Goal: Task Accomplishment & Management: Complete application form

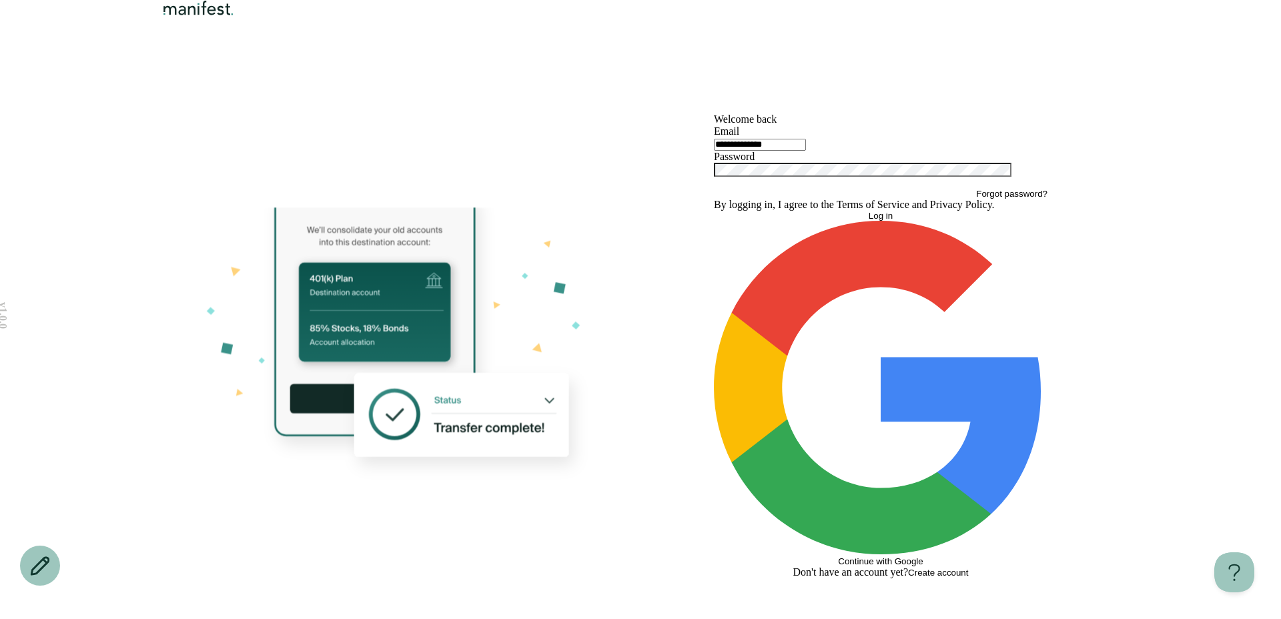
type input "**********"
click at [862, 221] on button "Log in" at bounding box center [881, 216] width 334 height 10
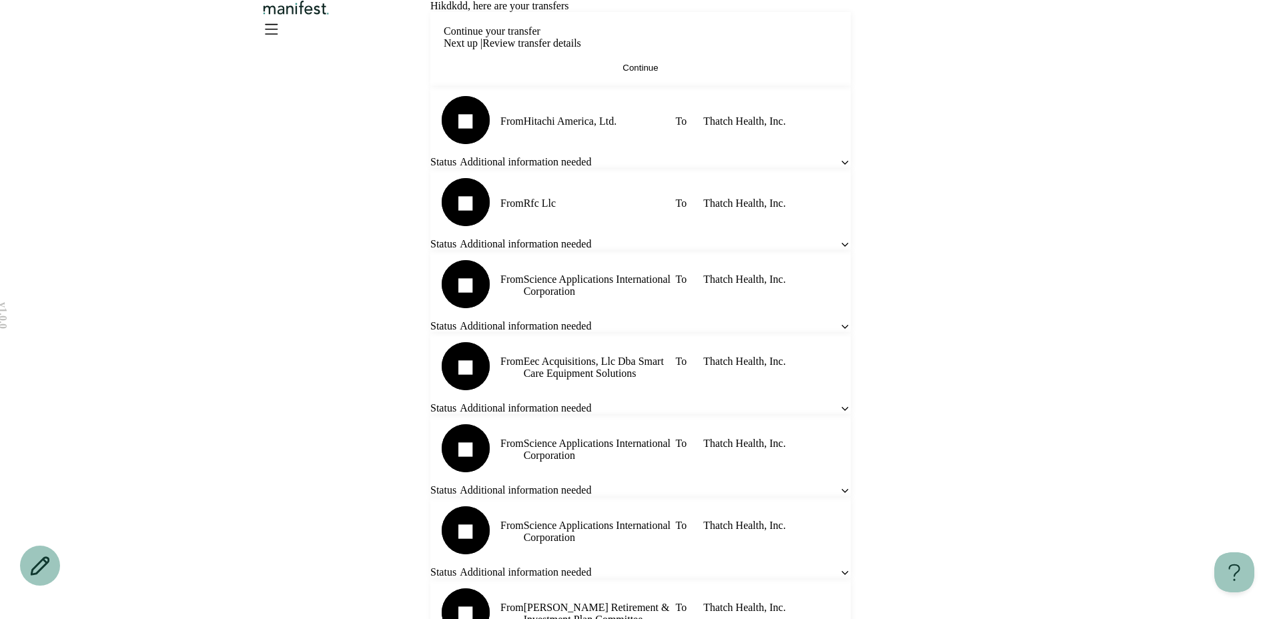
click at [839, 168] on icon at bounding box center [844, 162] width 11 height 11
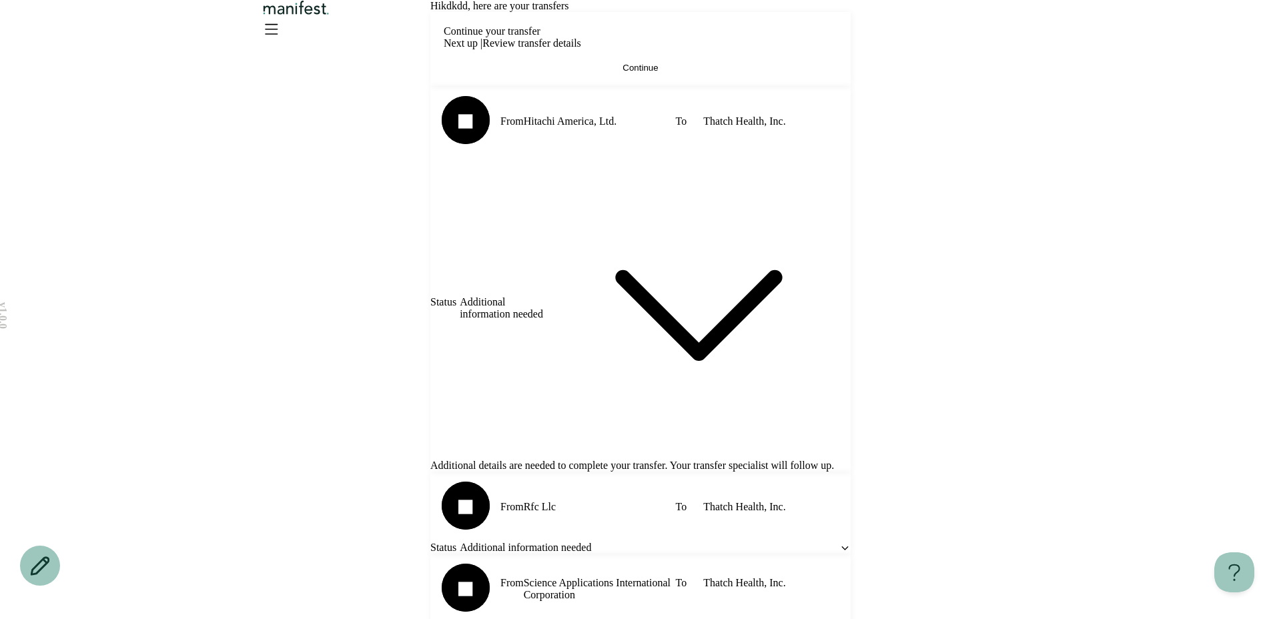
click at [794, 395] on icon at bounding box center [698, 307] width 303 height 303
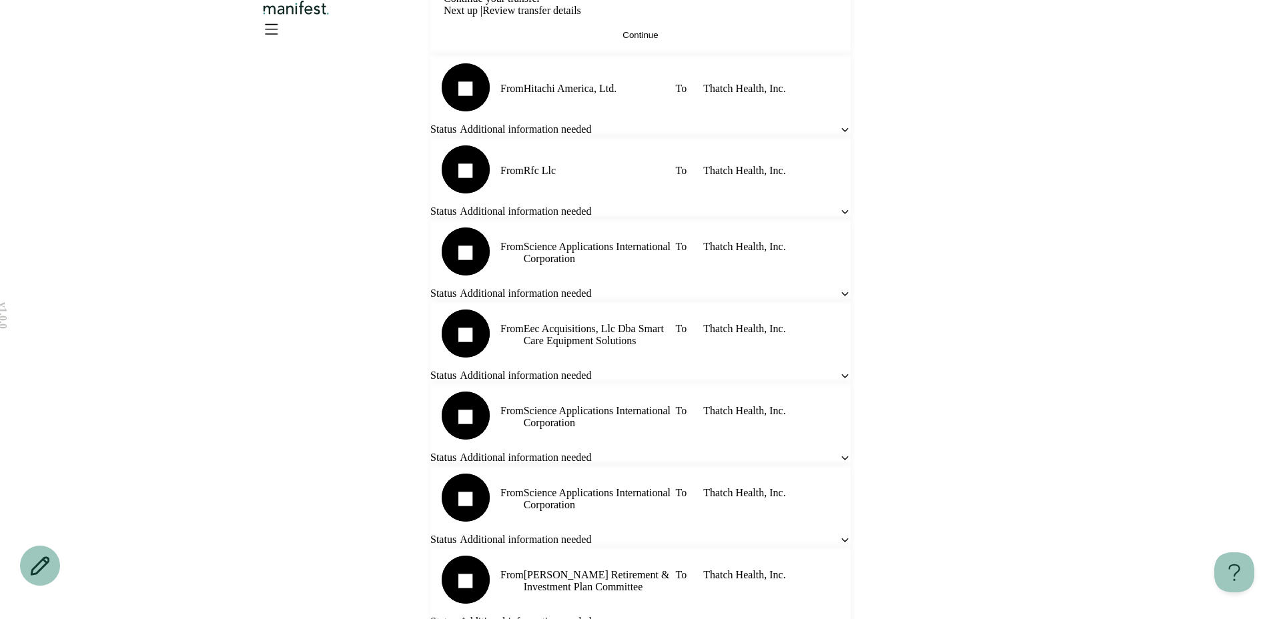
scroll to position [52, 0]
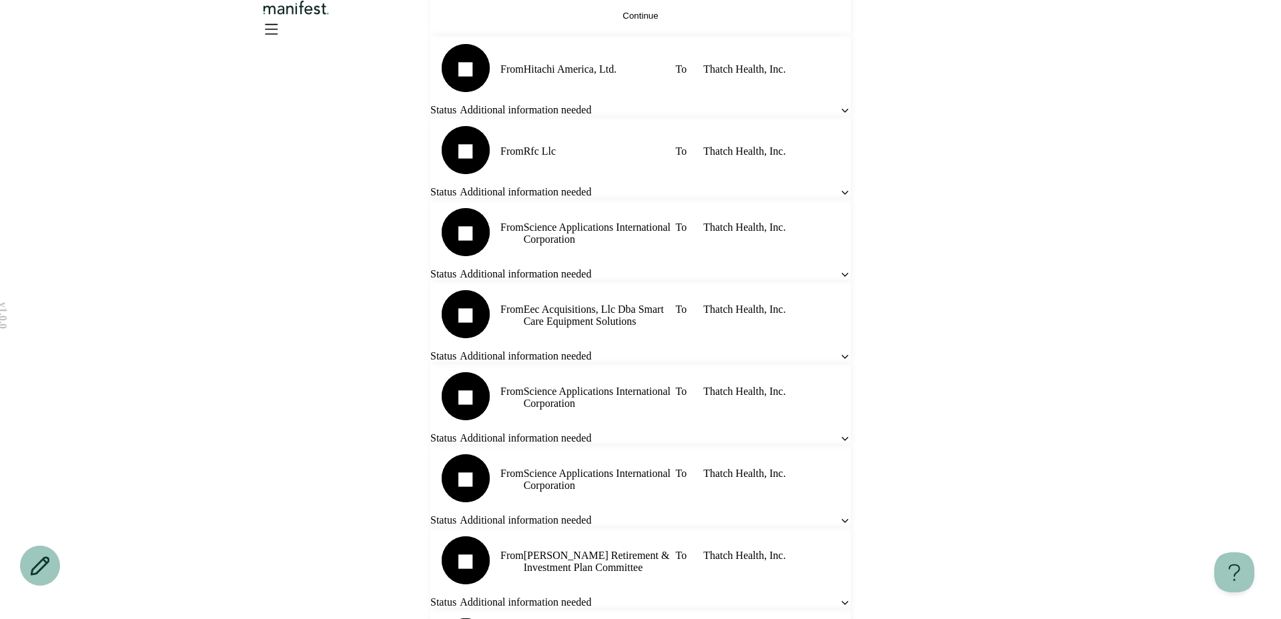
click at [839, 198] on icon at bounding box center [844, 192] width 11 height 11
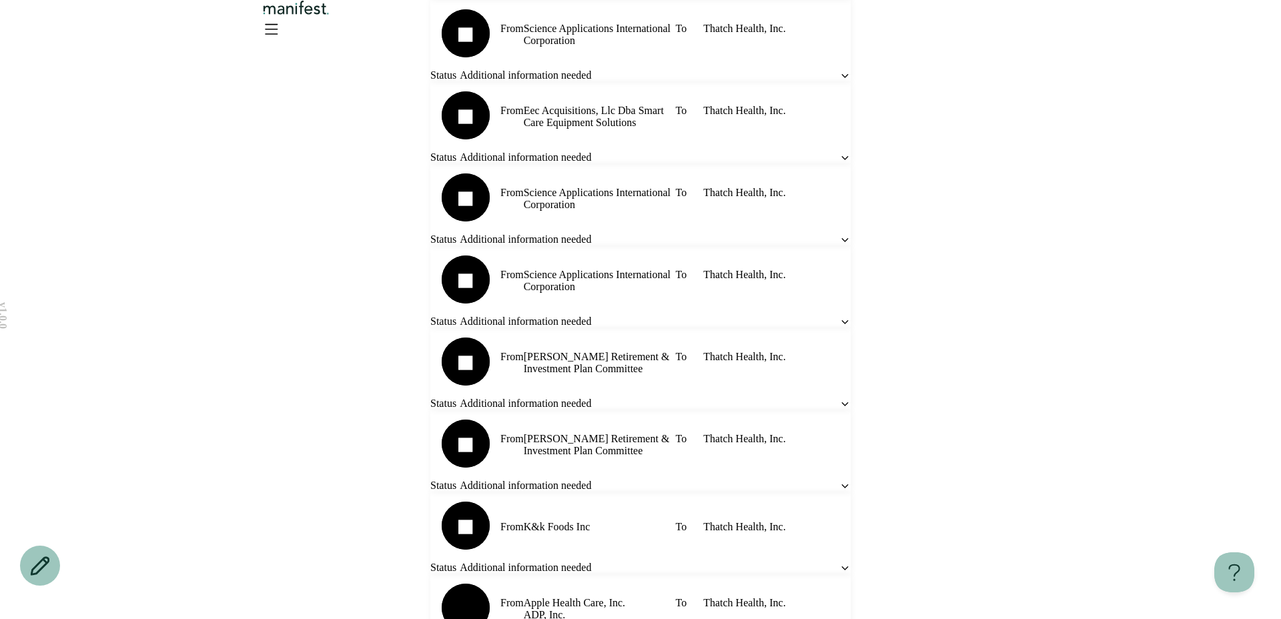
scroll to position [0, 0]
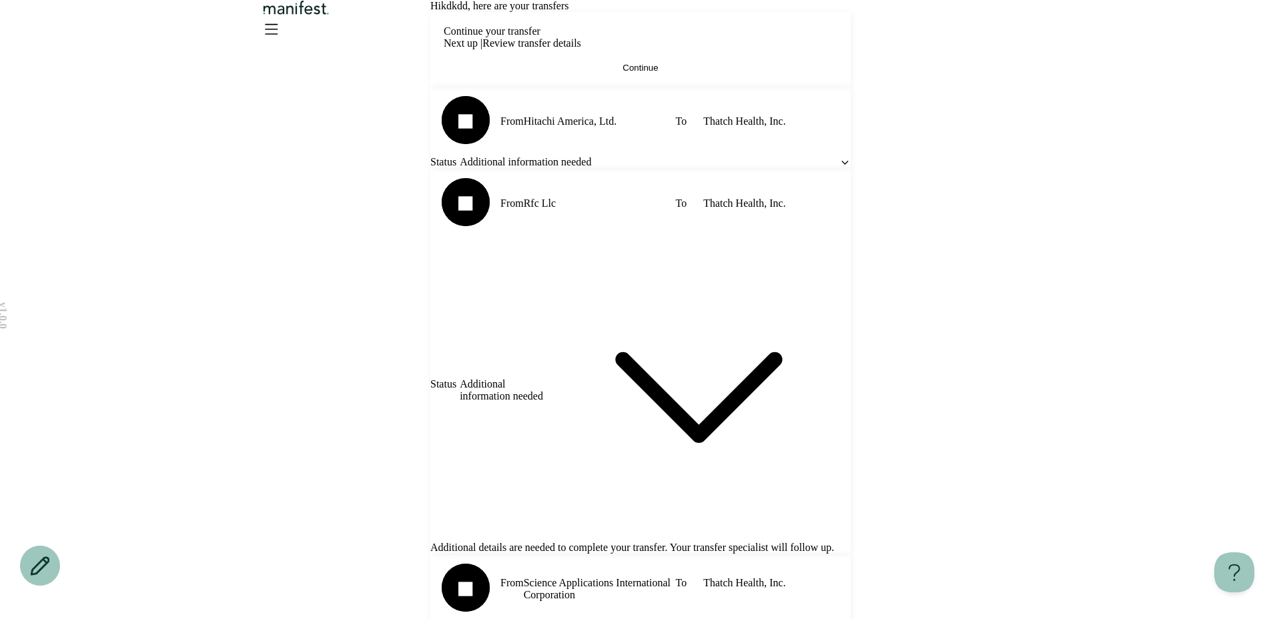
click at [277, 31] on icon "Open menu" at bounding box center [271, 28] width 12 height 9
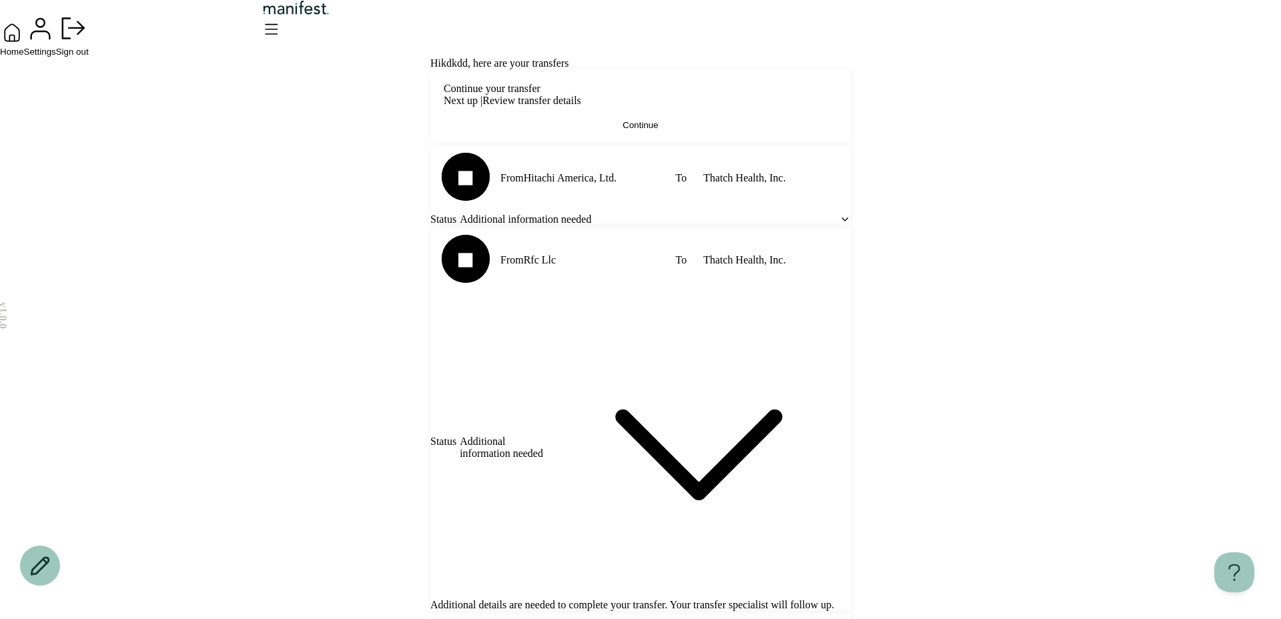
click at [24, 57] on span "Home" at bounding box center [12, 52] width 24 height 10
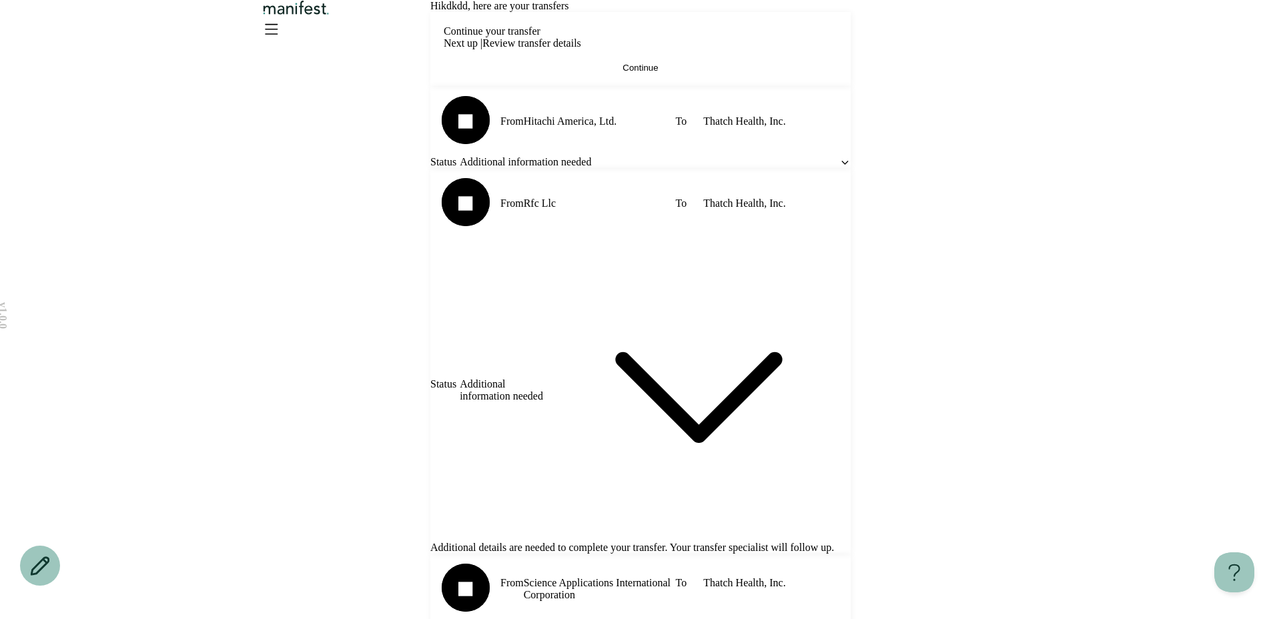
click at [277, 33] on icon "Open menu" at bounding box center [271, 28] width 12 height 9
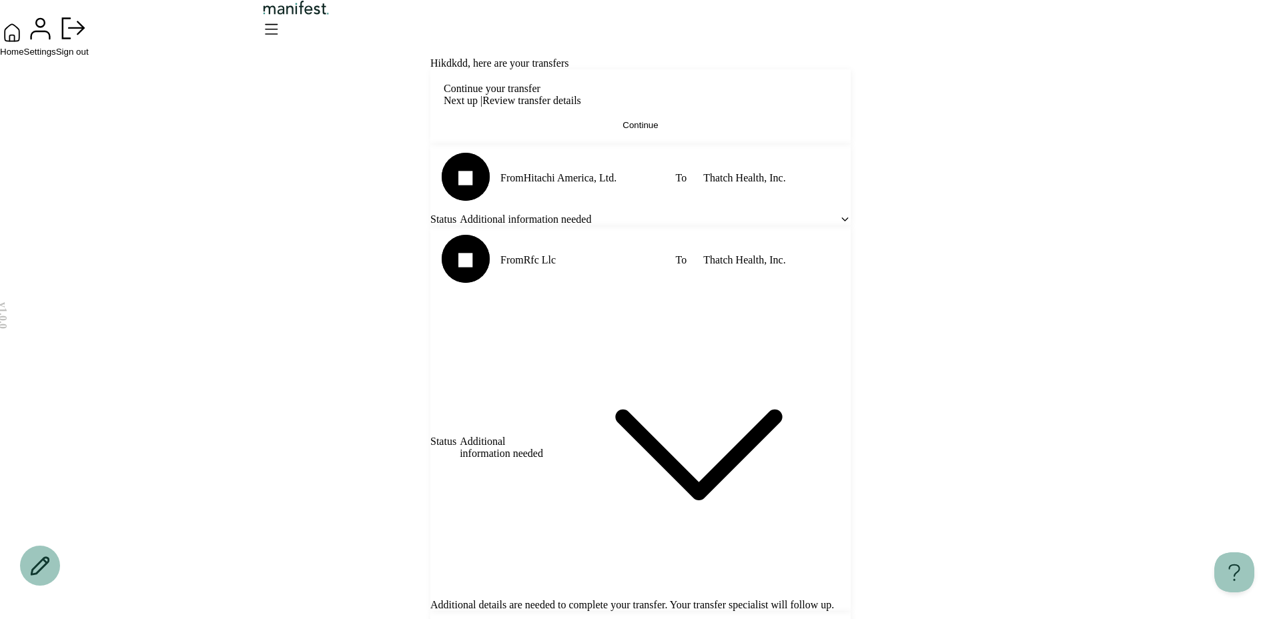
click at [56, 57] on span "Settings" at bounding box center [40, 52] width 32 height 10
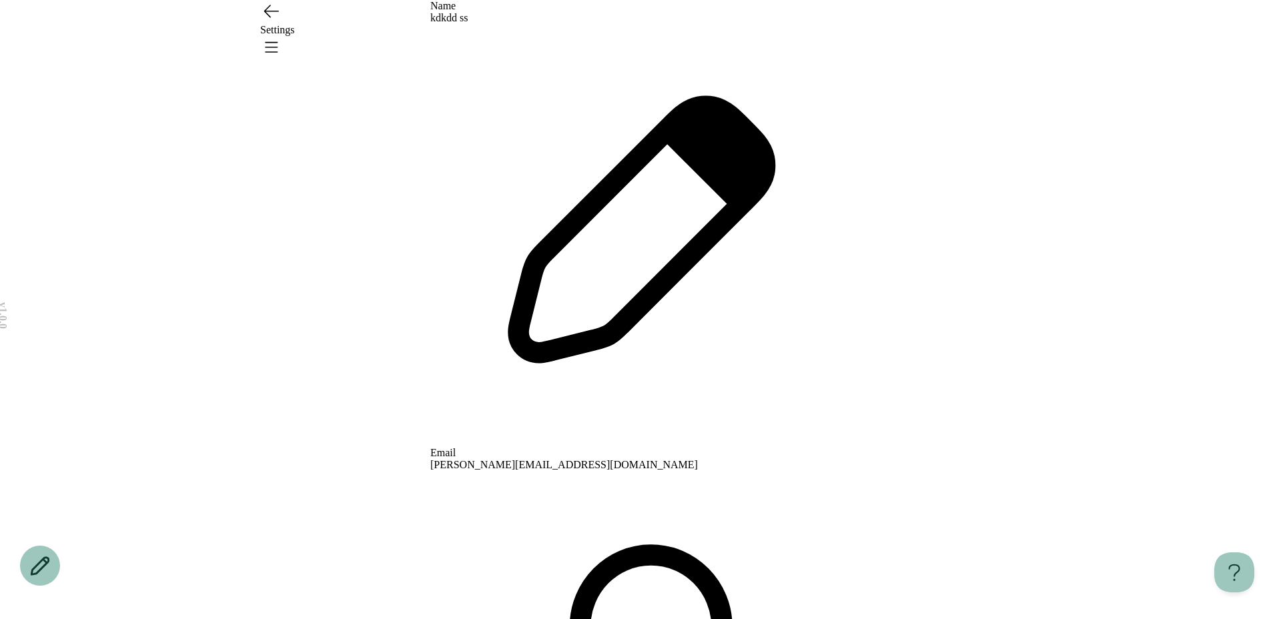
click at [997, 36] on div "Settings" at bounding box center [640, 30] width 960 height 60
drag, startPoint x: 1007, startPoint y: 35, endPoint x: 1011, endPoint y: 42, distance: 7.5
click at [281, 36] on icon "Open menu" at bounding box center [270, 46] width 21 height 21
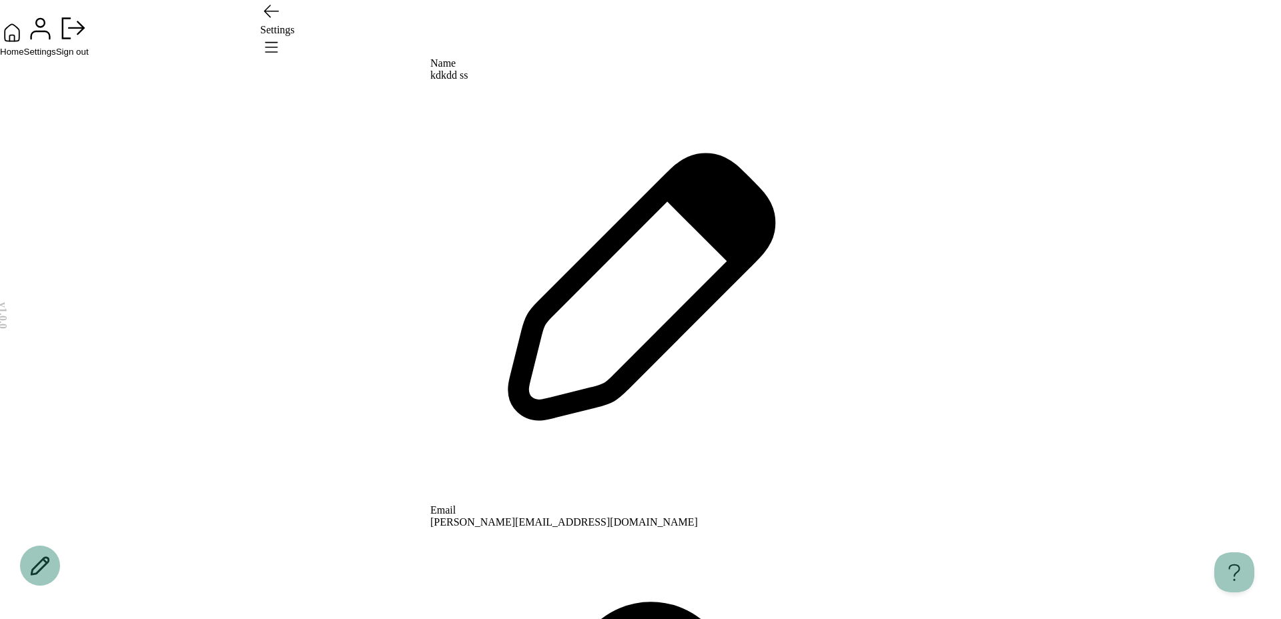
click at [24, 57] on button "Home" at bounding box center [12, 39] width 24 height 36
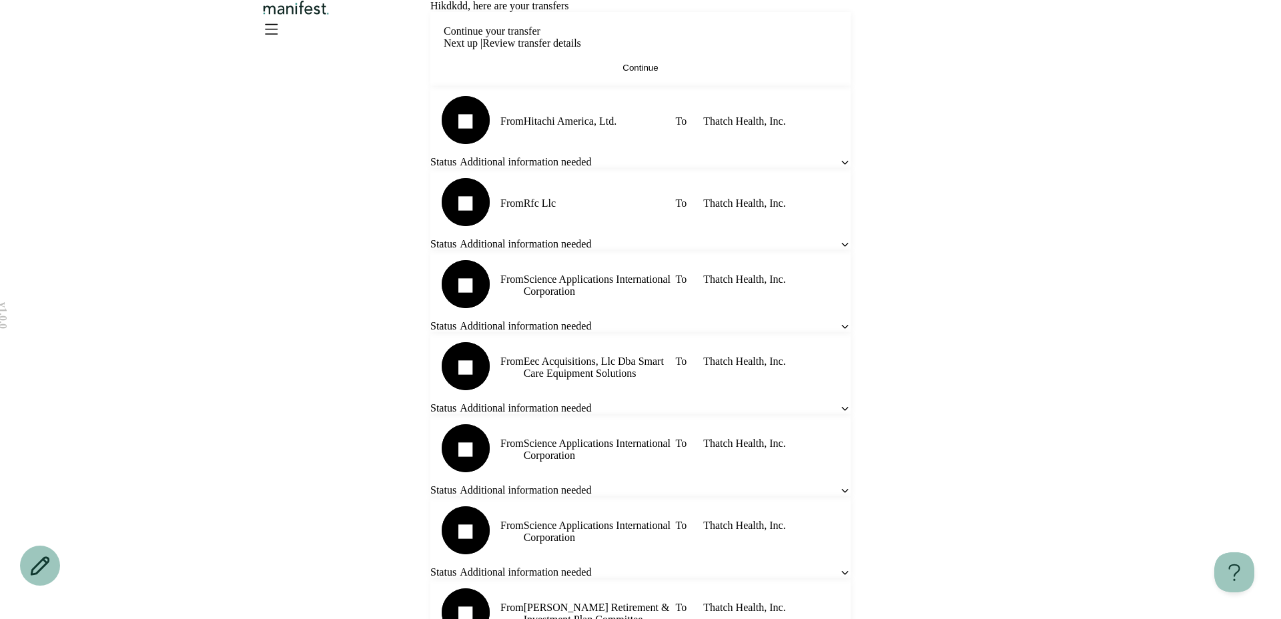
click at [1019, 51] on header at bounding box center [640, 36] width 1281 height 73
click at [277, 33] on icon "Open menu" at bounding box center [271, 28] width 12 height 9
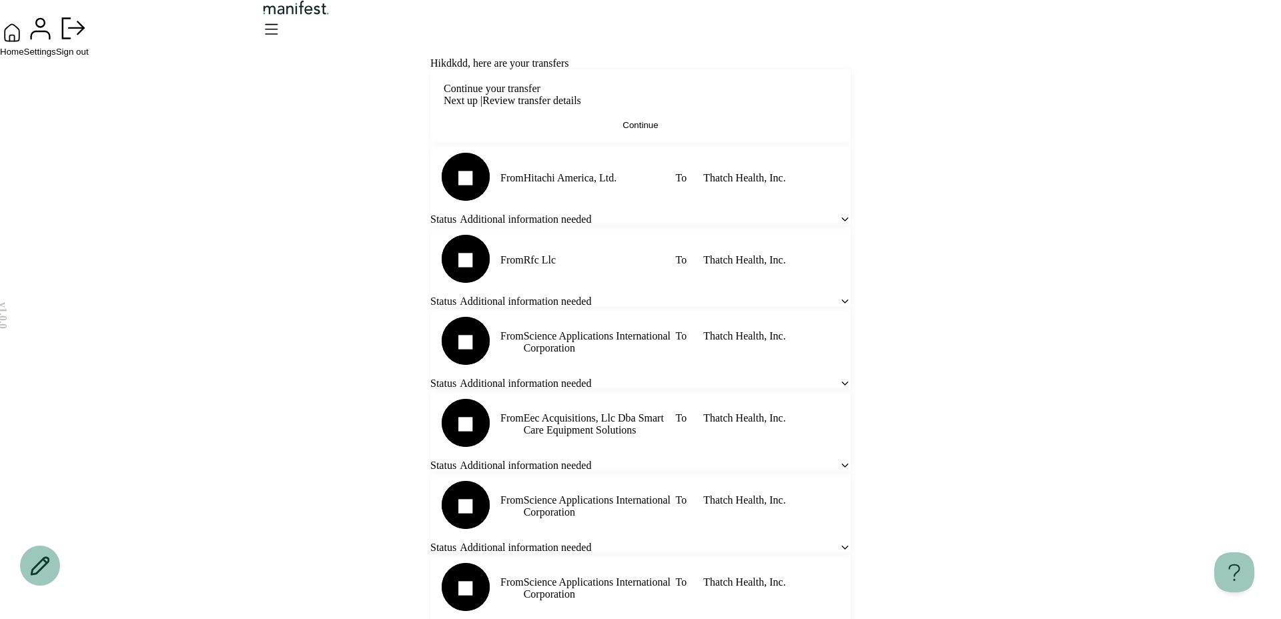
click at [56, 57] on span "Settings" at bounding box center [40, 52] width 32 height 10
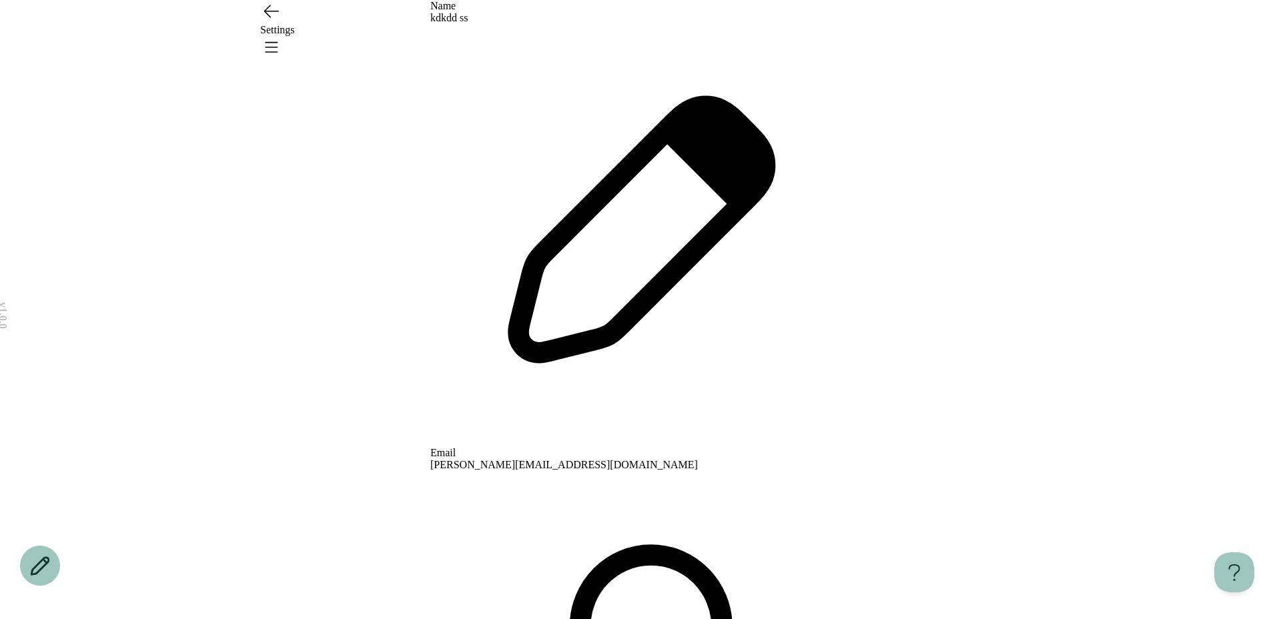
click at [843, 131] on icon at bounding box center [640, 234] width 420 height 420
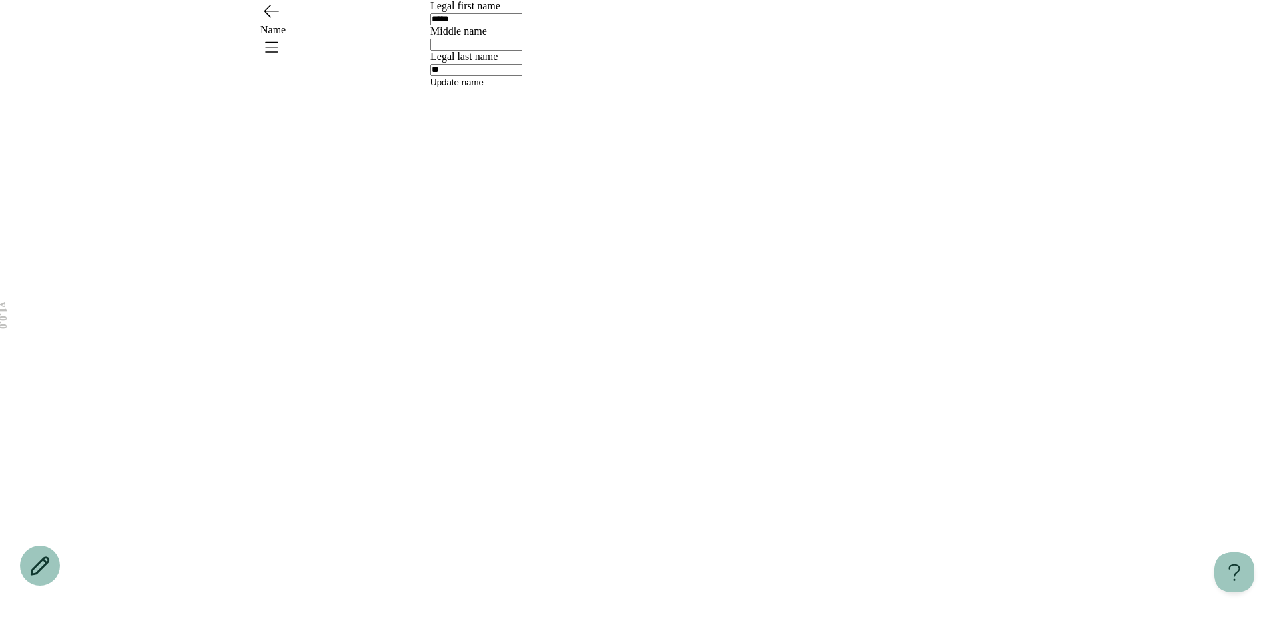
drag, startPoint x: 506, startPoint y: 171, endPoint x: 513, endPoint y: 171, distance: 7.3
click at [506, 25] on div "*****" at bounding box center [640, 18] width 420 height 13
drag, startPoint x: 516, startPoint y: 159, endPoint x: 297, endPoint y: 159, distance: 218.8
click at [297, 159] on div "v 1.0.0 Name Legal first name ***** Middle name Legal last name ** Update name" at bounding box center [640, 309] width 1281 height 619
click at [468, 51] on div at bounding box center [640, 43] width 420 height 13
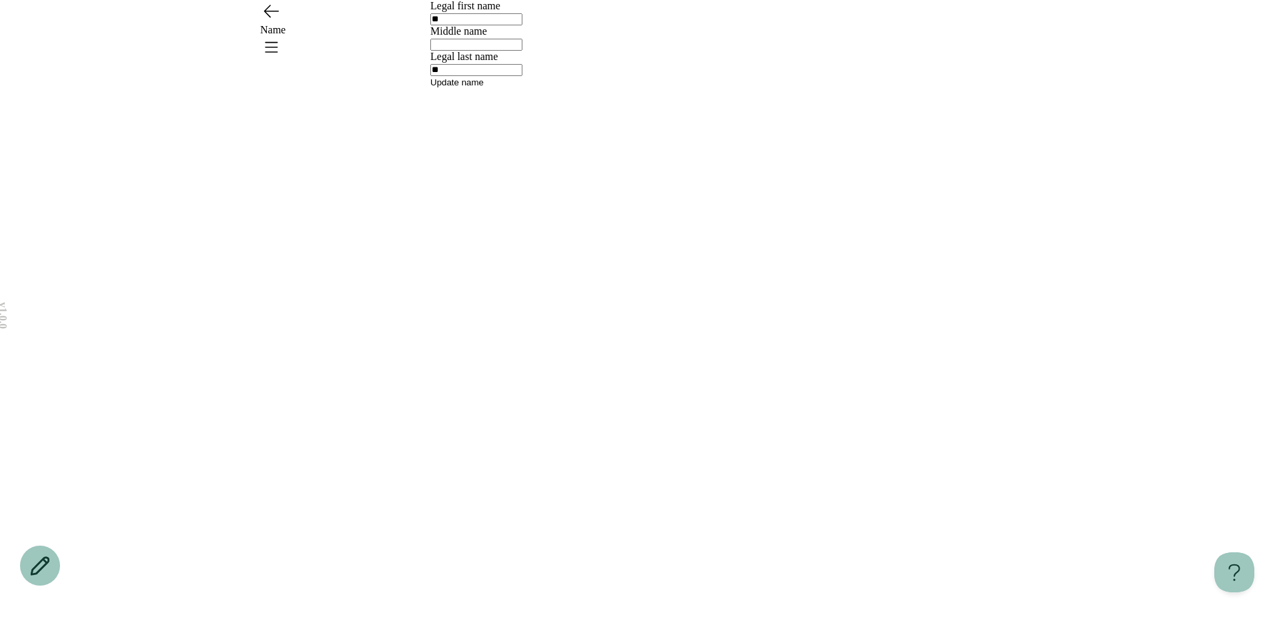
click at [484, 87] on button "Update name" at bounding box center [456, 82] width 53 height 10
type input "*****"
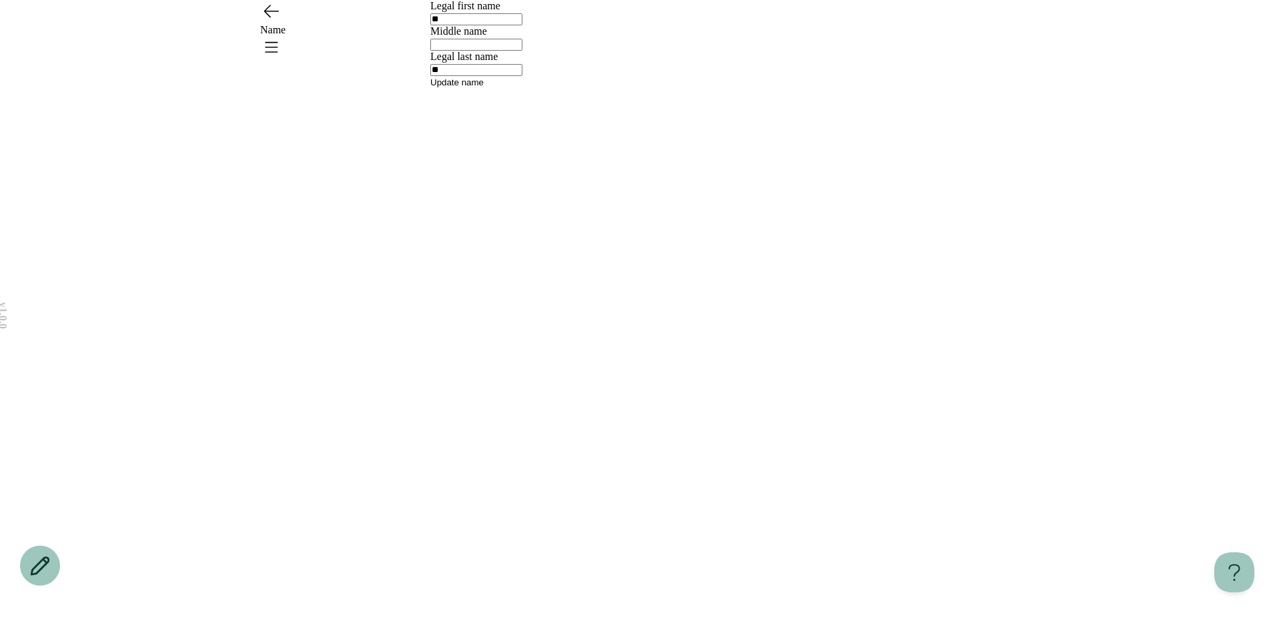
click at [488, 25] on div "**" at bounding box center [640, 18] width 420 height 13
click at [487, 25] on input "**" at bounding box center [476, 19] width 92 height 12
type input "**********"
click at [274, 21] on icon "Go back" at bounding box center [270, 10] width 21 height 21
drag, startPoint x: 545, startPoint y: 268, endPoint x: 788, endPoint y: 275, distance: 242.9
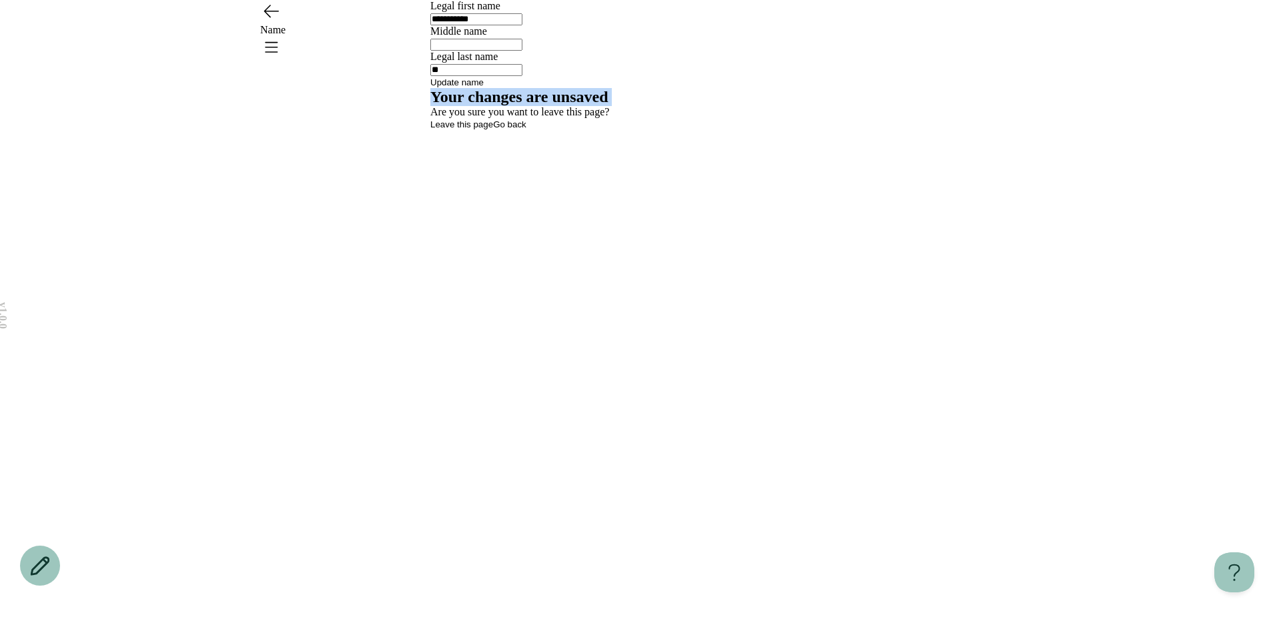
click at [791, 130] on div "Your changes are unsaved Are you sure you want to leave this page? Leave this p…" at bounding box center [640, 109] width 420 height 42
drag, startPoint x: 768, startPoint y: 277, endPoint x: 734, endPoint y: 277, distance: 34.0
click at [768, 130] on div "Your changes are unsaved Are you sure you want to leave this page? Leave this p…" at bounding box center [640, 109] width 420 height 42
drag, startPoint x: 742, startPoint y: 303, endPoint x: 505, endPoint y: 294, distance: 236.9
click at [505, 130] on div "Your changes are unsaved Are you sure you want to leave this page? Leave this p…" at bounding box center [640, 109] width 420 height 42
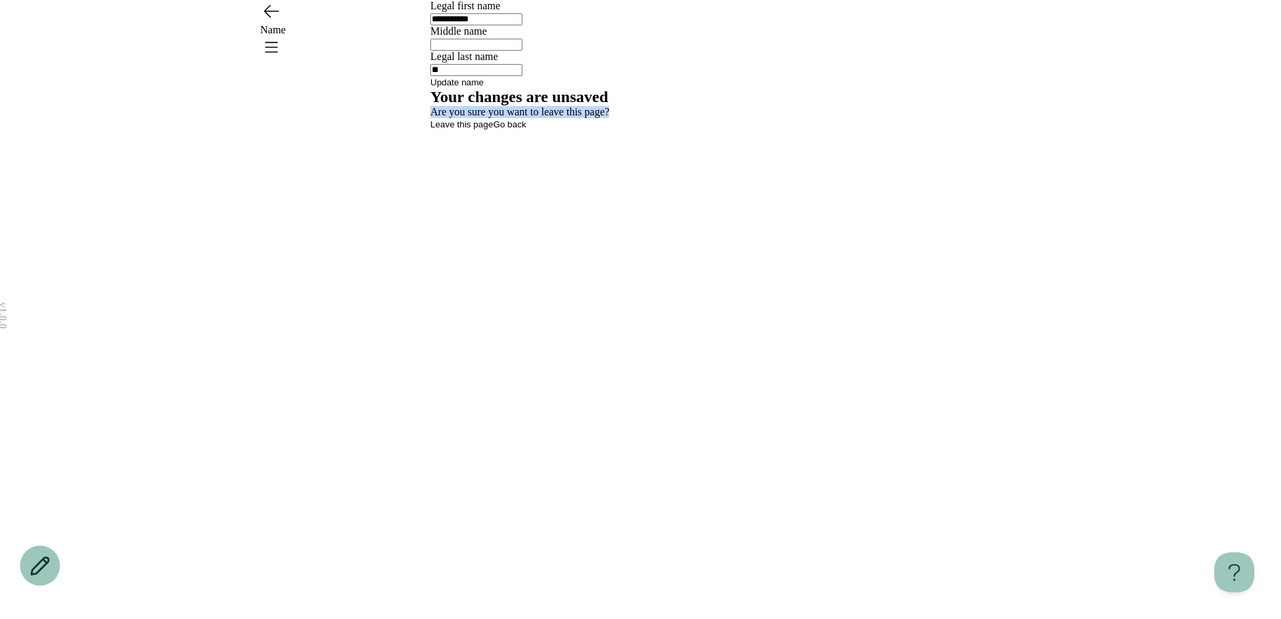
click at [505, 130] on div "Your changes are unsaved Are you sure you want to leave this page? Leave this p…" at bounding box center [640, 109] width 420 height 42
drag, startPoint x: 545, startPoint y: 269, endPoint x: 750, endPoint y: 282, distance: 205.8
click at [750, 130] on div "Your changes are unsaved Are you sure you want to leave this page? Leave this p…" at bounding box center [640, 109] width 420 height 42
click at [737, 130] on div "Your changes are unsaved Are you sure you want to leave this page? Leave this p…" at bounding box center [640, 109] width 420 height 42
drag, startPoint x: 737, startPoint y: 299, endPoint x: 479, endPoint y: 297, distance: 258.1
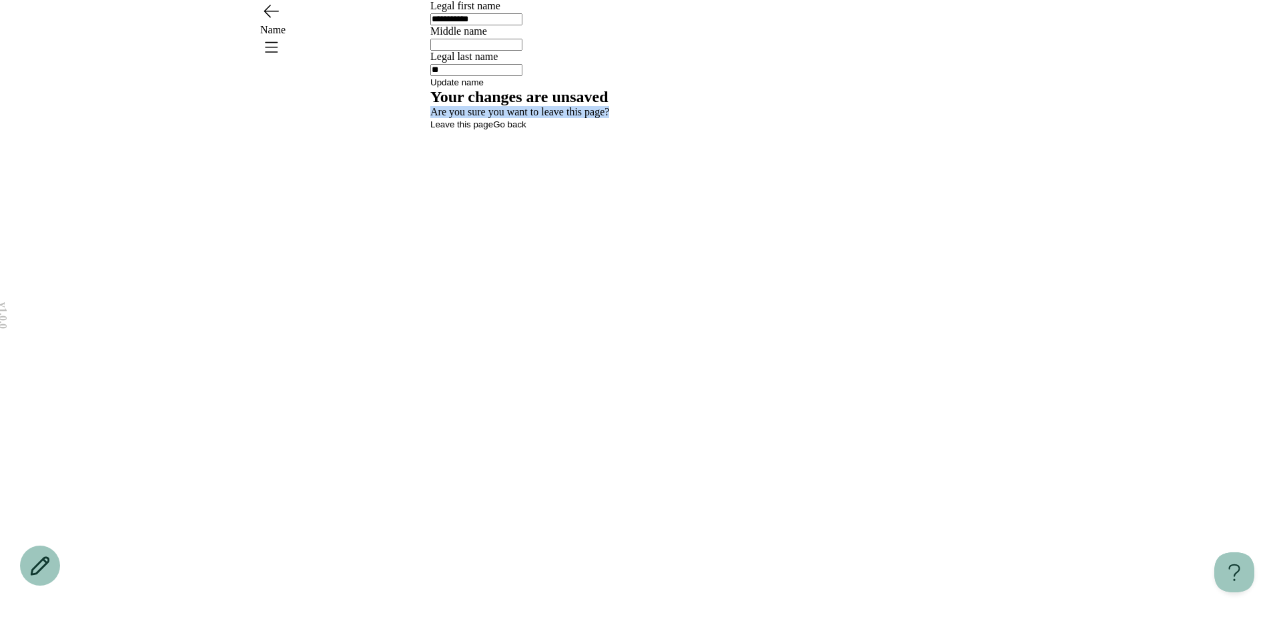
click at [479, 130] on div "Your changes are unsaved Are you sure you want to leave this page? Leave this p…" at bounding box center [640, 109] width 420 height 42
click at [520, 118] on div "Are you sure you want to leave this page?" at bounding box center [640, 112] width 420 height 12
drag, startPoint x: 542, startPoint y: 269, endPoint x: 774, endPoint y: 269, distance: 231.5
click at [774, 130] on div "Your changes are unsaved Are you sure you want to leave this page? Leave this p…" at bounding box center [640, 109] width 420 height 42
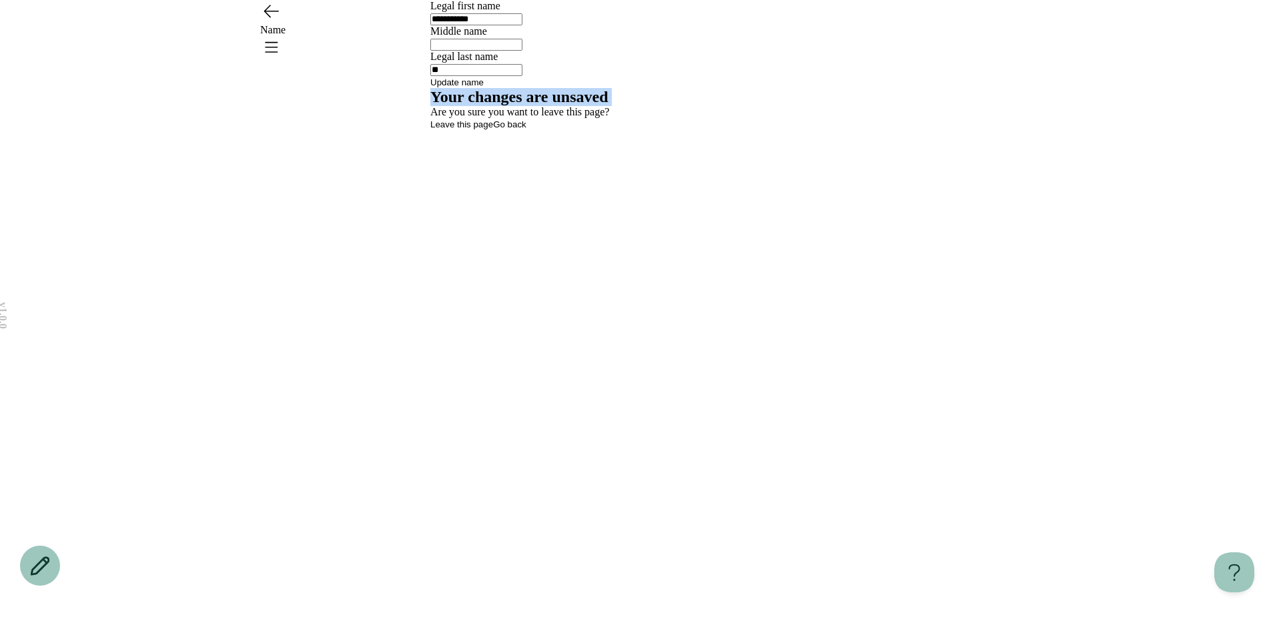
drag, startPoint x: 544, startPoint y: 263, endPoint x: 778, endPoint y: 272, distance: 234.3
click at [778, 130] on div "Your changes are unsaved Are you sure you want to leave this page? Leave this p…" at bounding box center [640, 109] width 420 height 42
click at [582, 130] on div "Your changes are unsaved Are you sure you want to leave this page? Leave this p…" at bounding box center [640, 109] width 420 height 42
drag, startPoint x: 552, startPoint y: 303, endPoint x: 735, endPoint y: 303, distance: 183.4
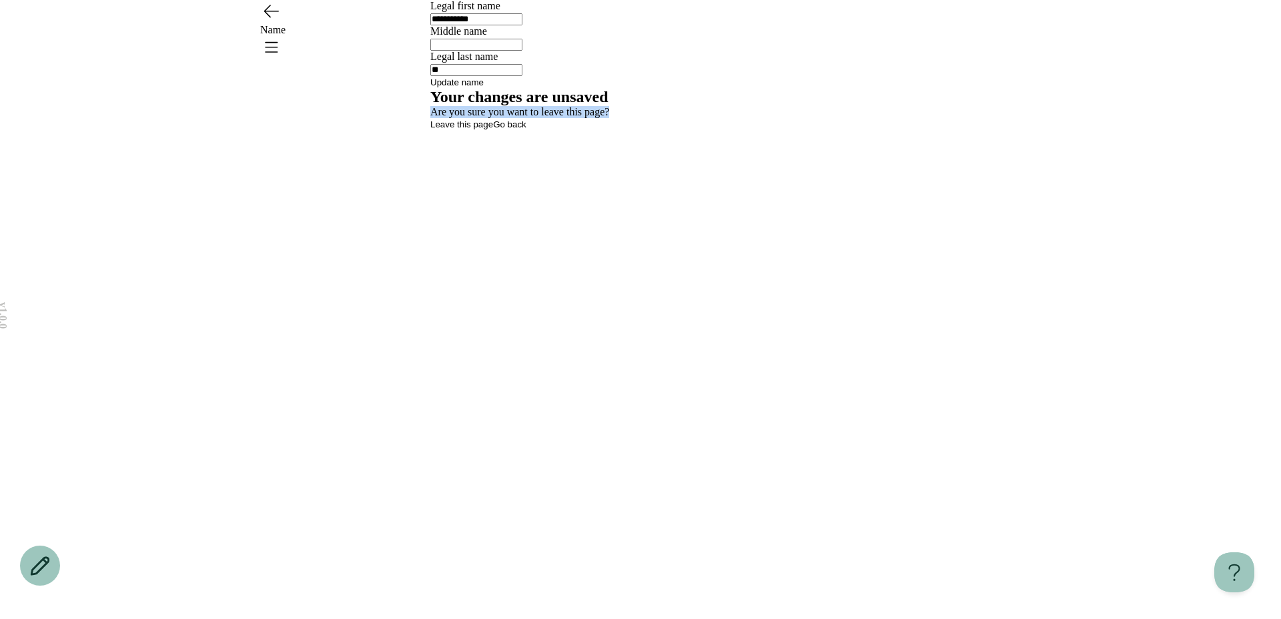
click at [735, 118] on div "Are you sure you want to leave this page?" at bounding box center [640, 112] width 420 height 12
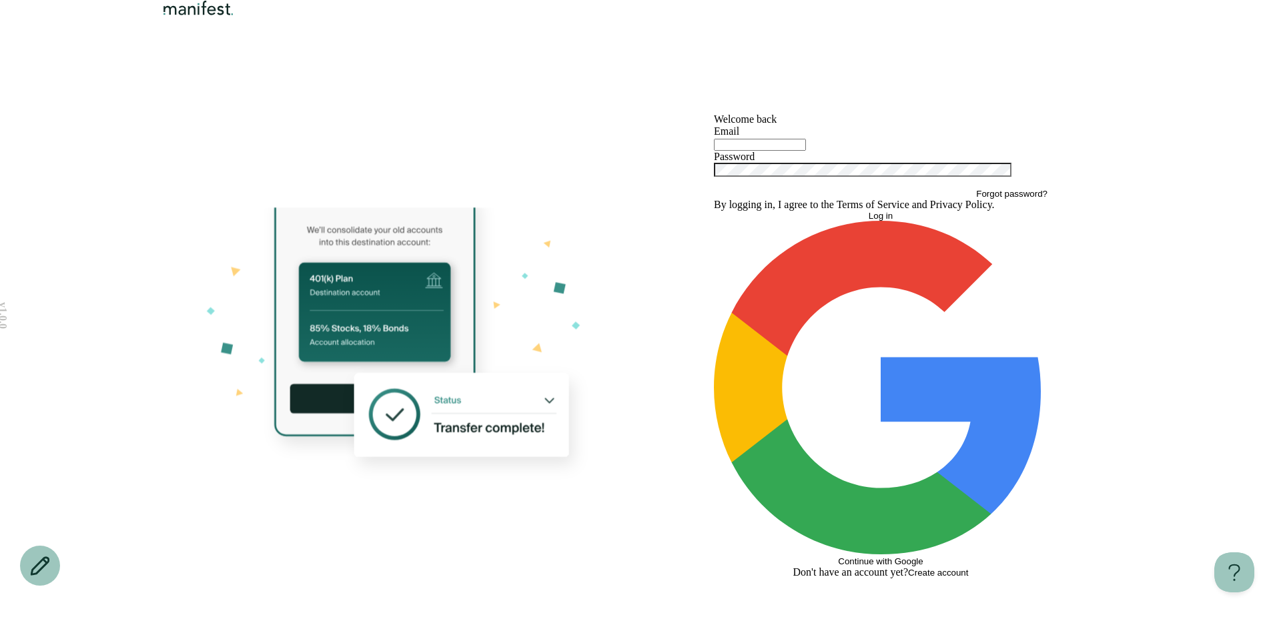
click at [806, 151] on input "text" at bounding box center [760, 145] width 92 height 12
type input "**********"
click at [930, 221] on button "Log in" at bounding box center [881, 216] width 334 height 10
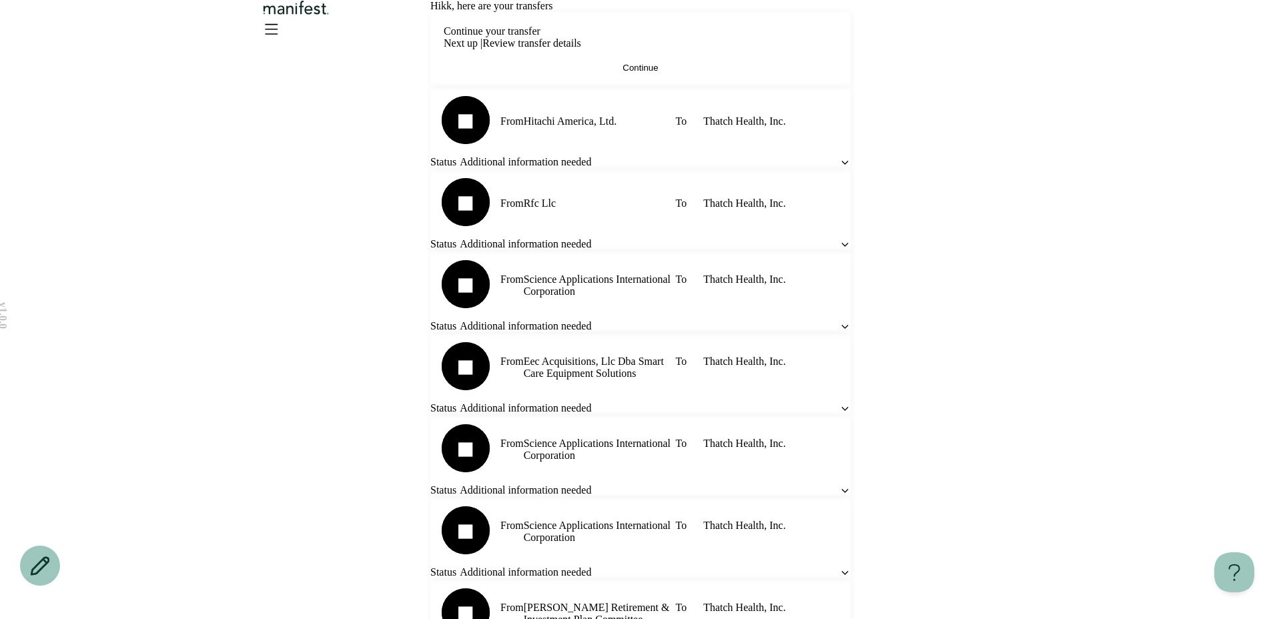
click at [281, 39] on icon "Open menu" at bounding box center [270, 28] width 21 height 21
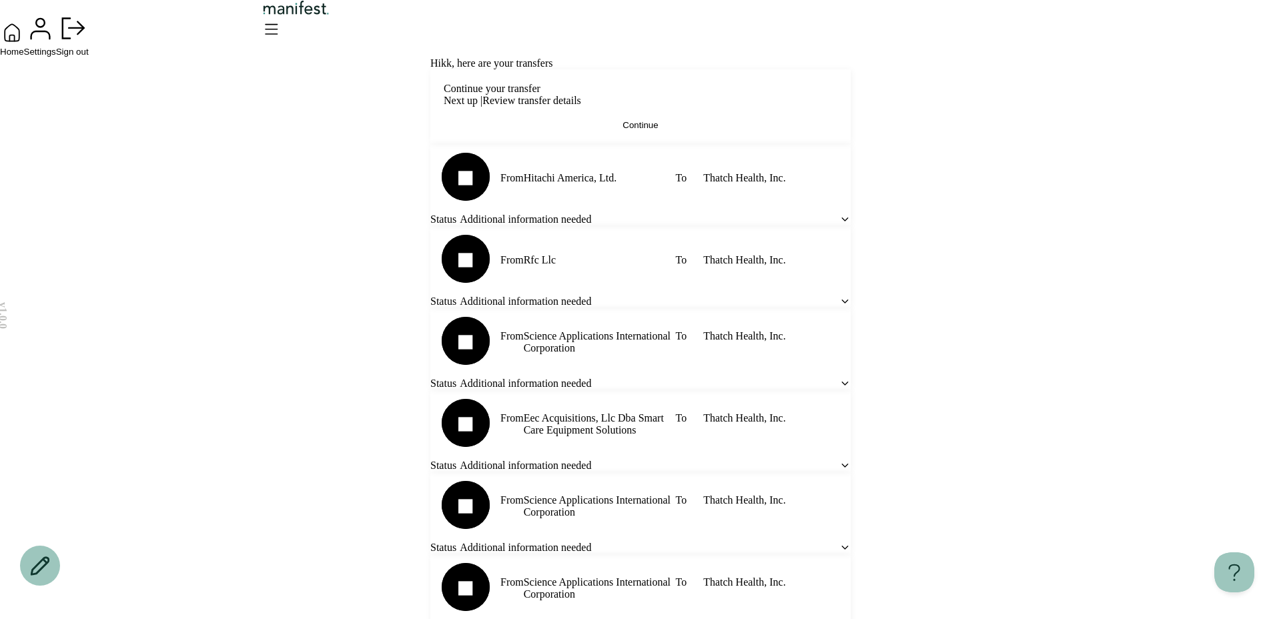
click at [900, 57] on div "Home Settings Sign out" at bounding box center [640, 28] width 1281 height 57
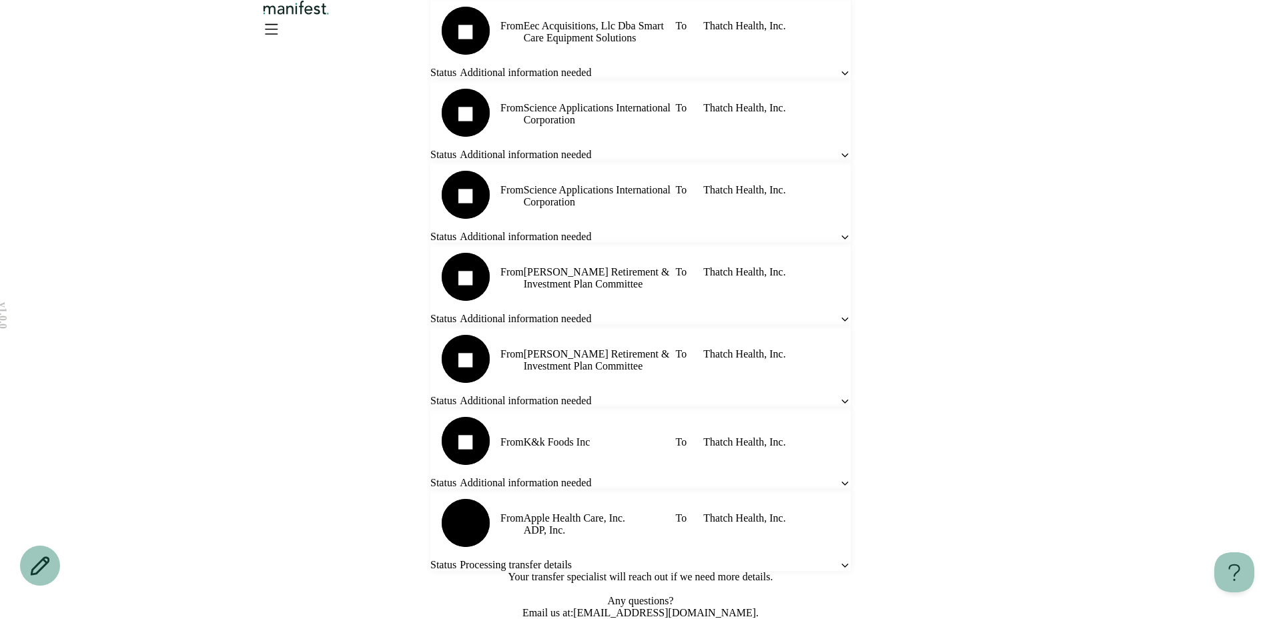
scroll to position [1137, 0]
click at [839, 396] on icon at bounding box center [844, 401] width 11 height 11
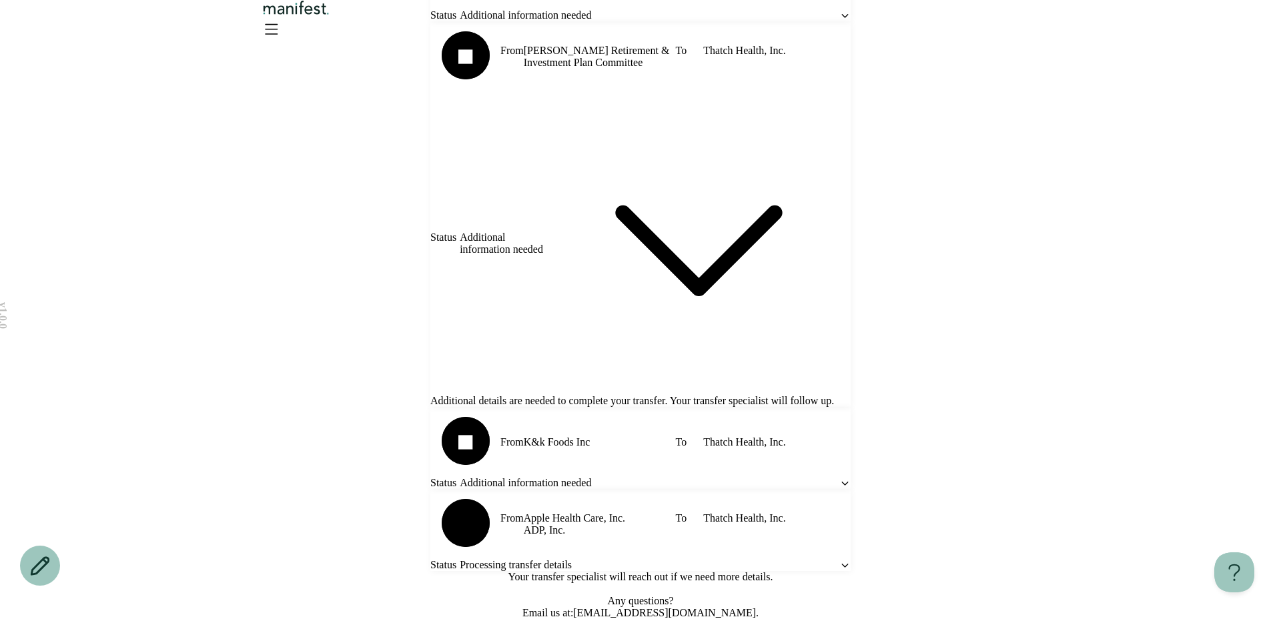
click at [1019, 21] on header at bounding box center [640, 36] width 1281 height 73
click at [281, 35] on icon "Open menu" at bounding box center [270, 28] width 21 height 21
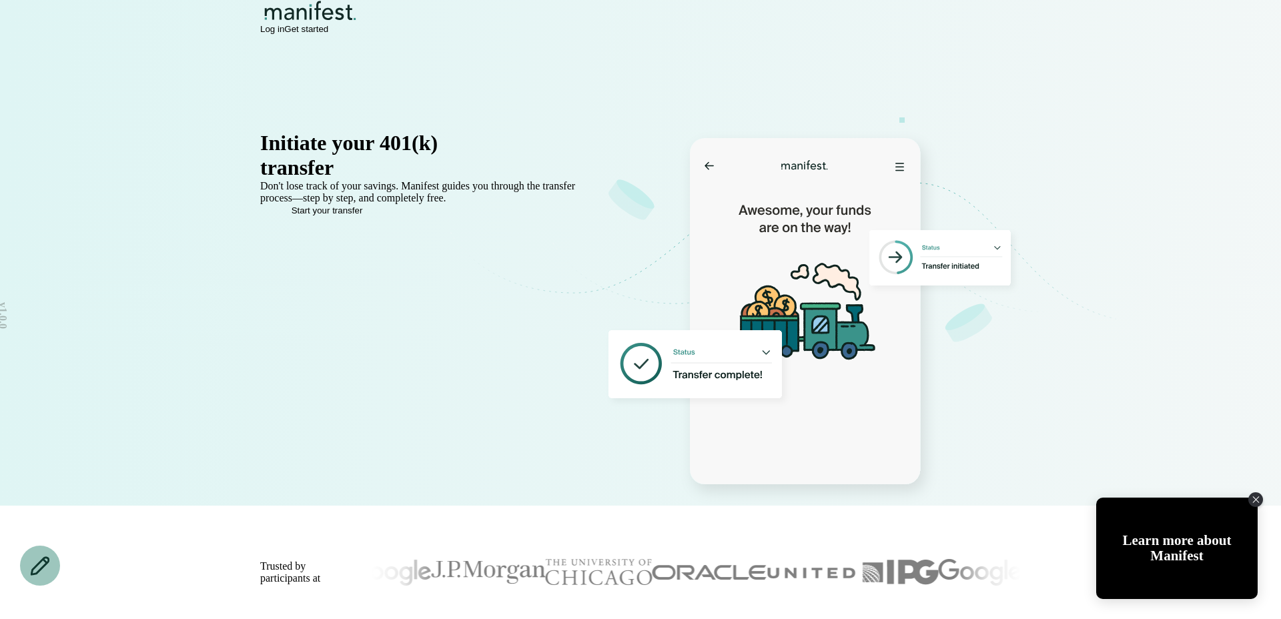
click at [328, 34] on span "Get started" at bounding box center [306, 29] width 44 height 10
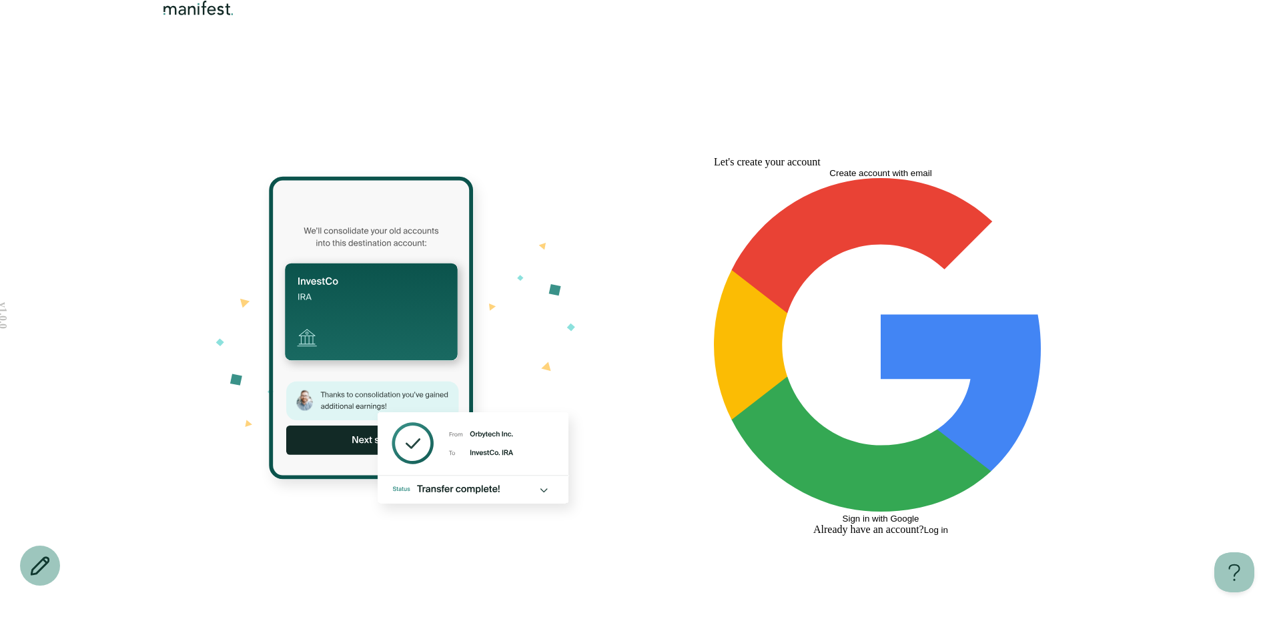
click at [948, 525] on span "Log in" at bounding box center [936, 530] width 24 height 10
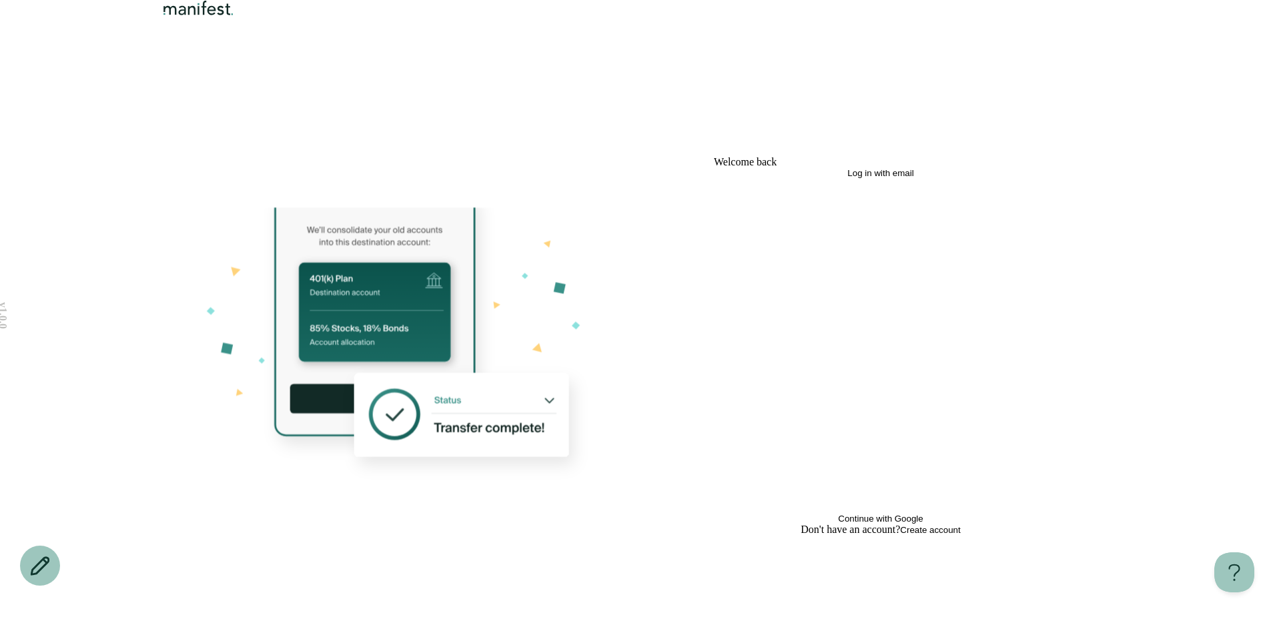
click at [888, 394] on button "Continue with Google" at bounding box center [881, 351] width 334 height 346
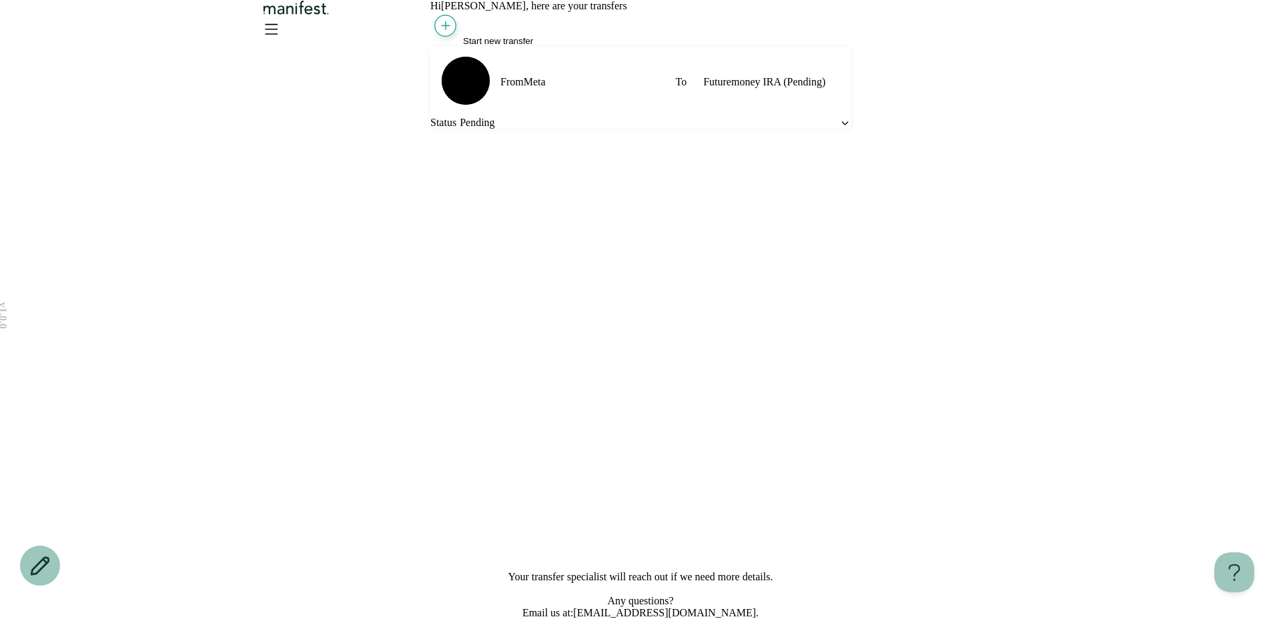
click at [488, 46] on span "Start new transfer" at bounding box center [498, 41] width 70 height 10
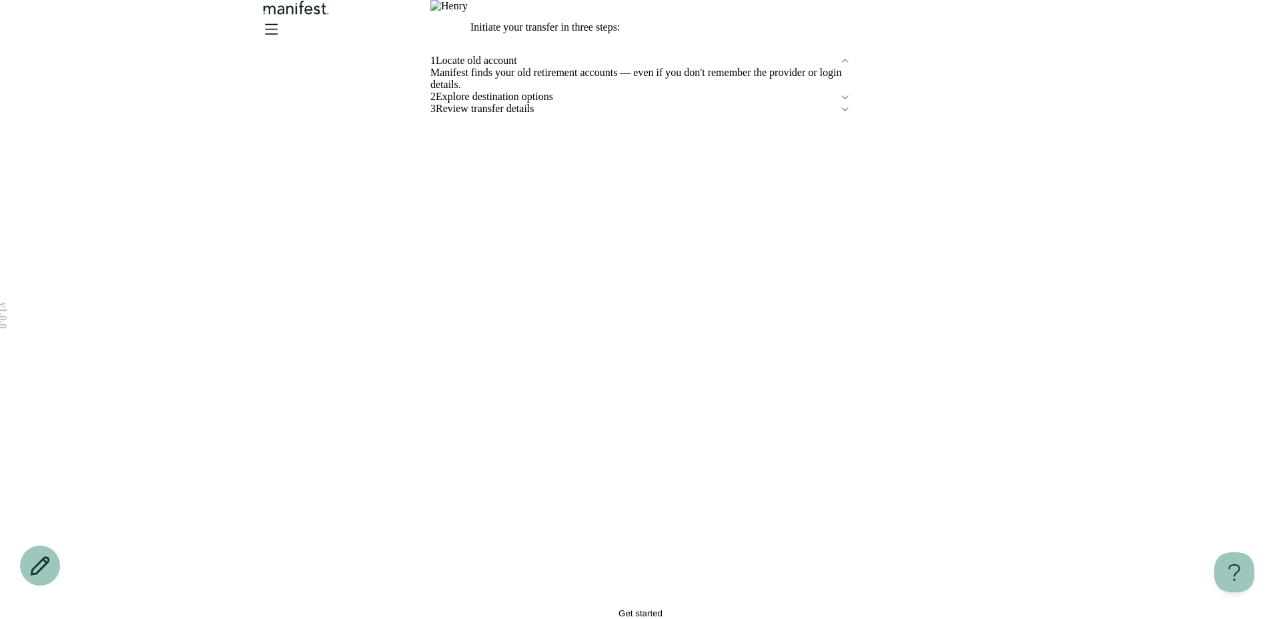
click at [492, 608] on button "Get started" at bounding box center [640, 613] width 420 height 10
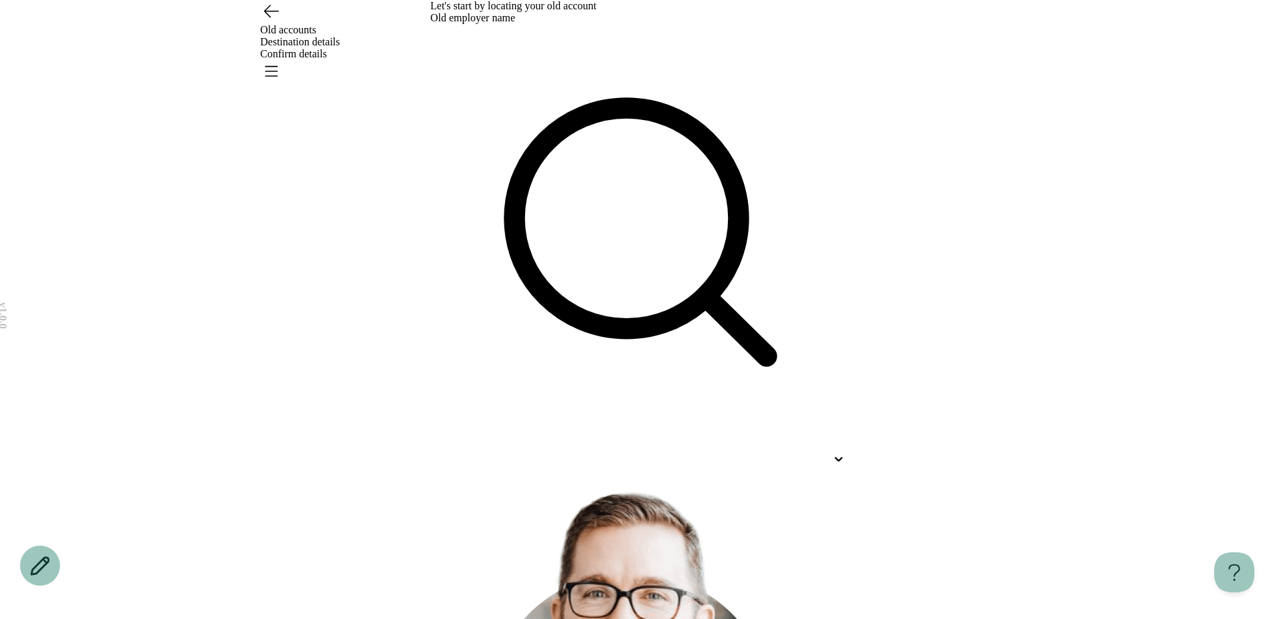
click at [272, 21] on icon "Go back" at bounding box center [270, 10] width 21 height 21
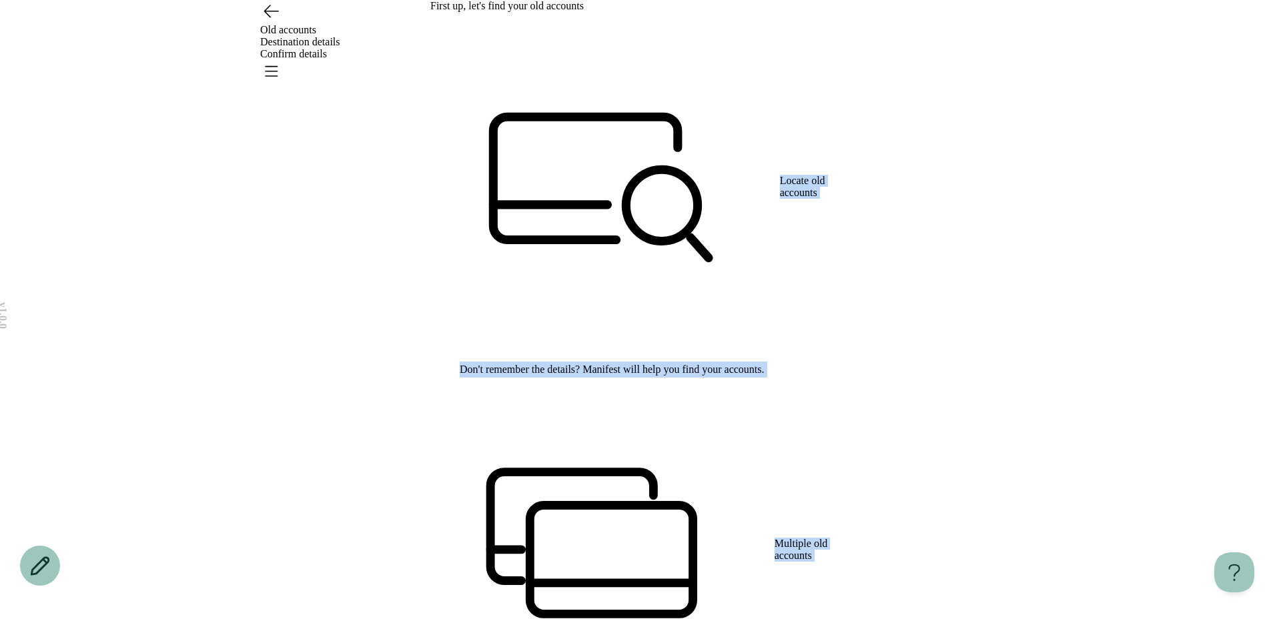
drag, startPoint x: 459, startPoint y: 129, endPoint x: 457, endPoint y: 334, distance: 204.1
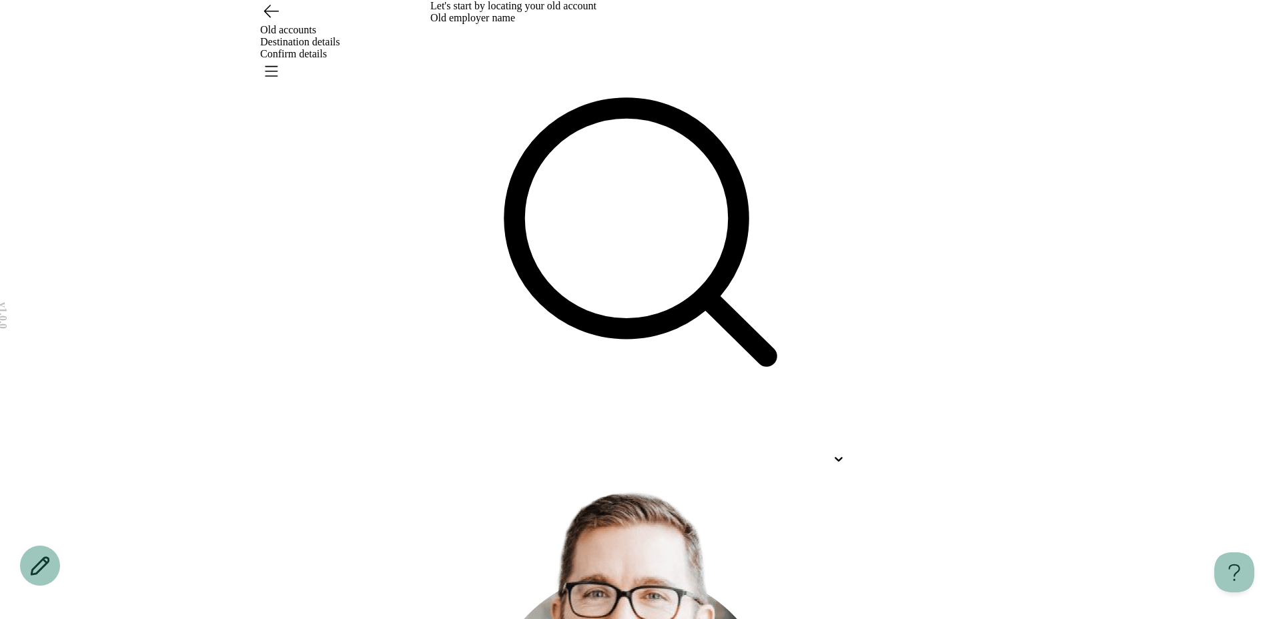
click at [516, 194] on div "Let's start by locating your old account Old employer name It's common to lose …" at bounding box center [640, 449] width 420 height 898
click at [514, 453] on div at bounding box center [628, 459] width 396 height 12
click at [487, 491] on p "122e" at bounding box center [614, 499] width 396 height 16
type input "****"
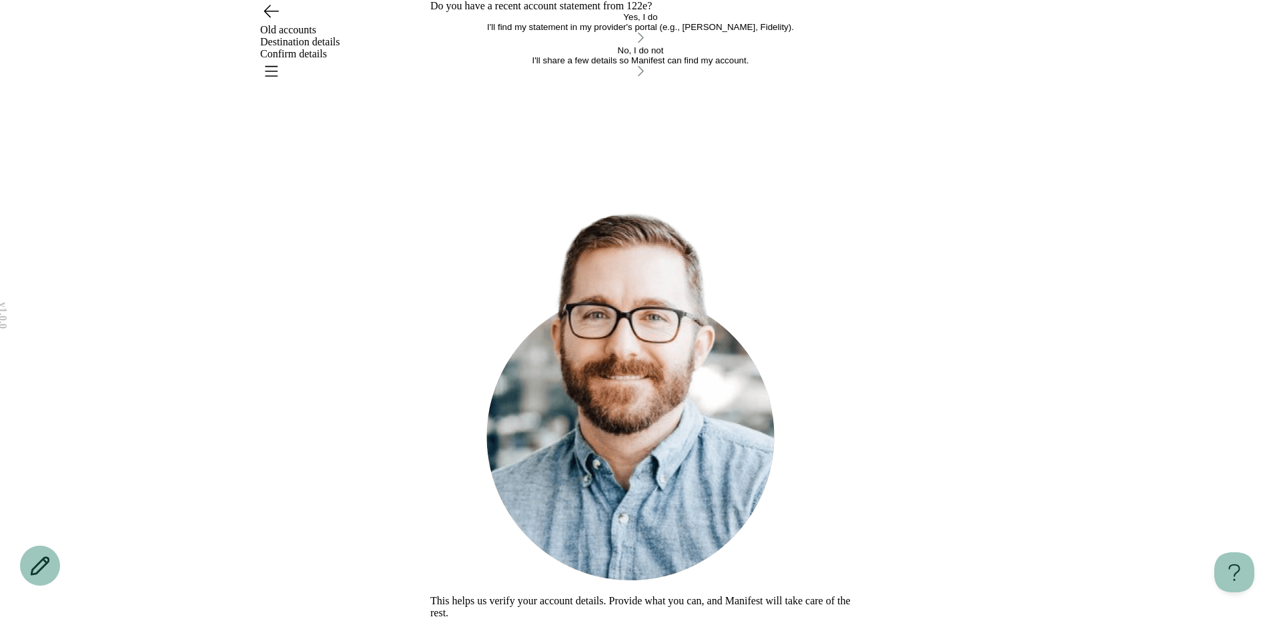
click at [541, 22] on div "Yes, I do" at bounding box center [640, 17] width 420 height 10
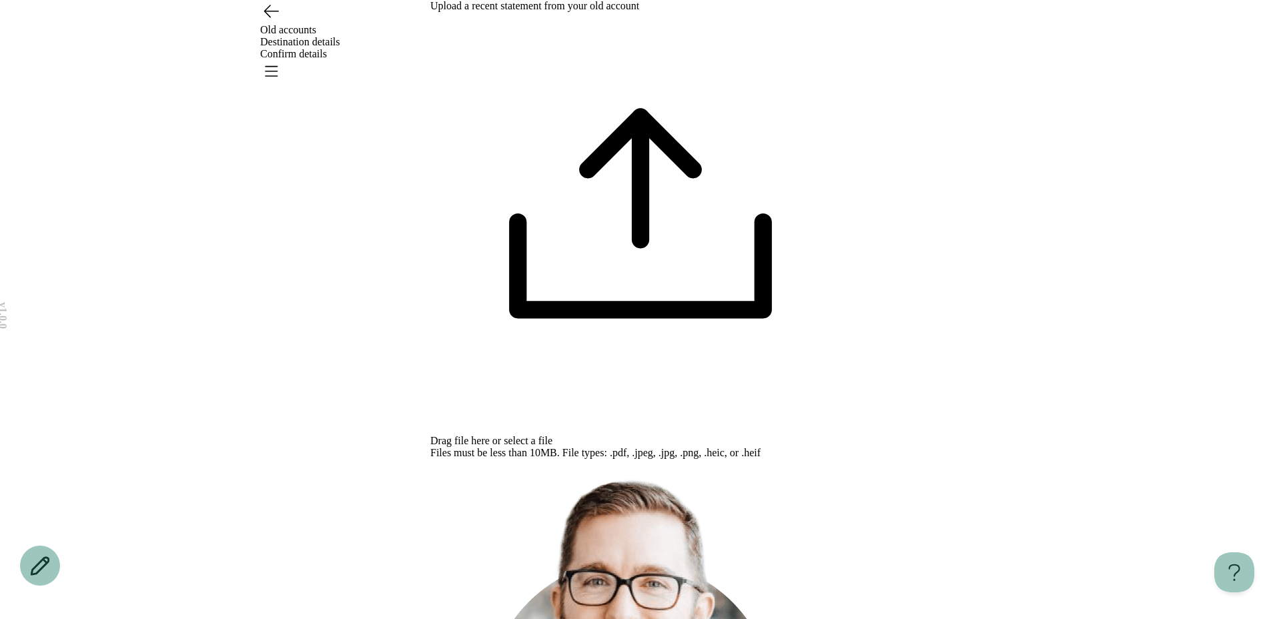
click at [552, 435] on span "select a file" at bounding box center [528, 440] width 49 height 11
click at [682, 211] on div "Drag file here or select a file Files must be less than 10MB. File types: .pdf,…" at bounding box center [640, 235] width 420 height 447
click at [693, 447] on div "Files must be less than 10MB. File types: .pdf, .jpeg, .jpg, .png, .heic, or .h…" at bounding box center [640, 453] width 420 height 12
click at [643, 203] on div at bounding box center [640, 223] width 420 height 423
click at [281, 60] on icon "Open menu" at bounding box center [270, 70] width 21 height 21
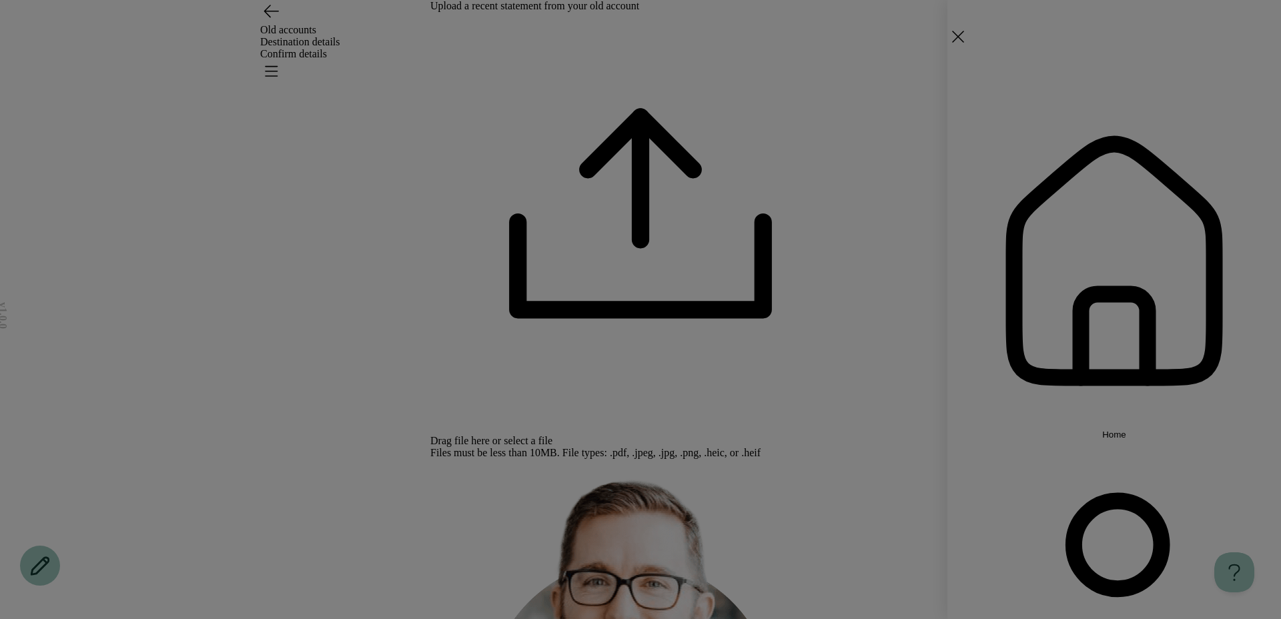
click at [1102, 430] on span "Home" at bounding box center [1114, 435] width 24 height 10
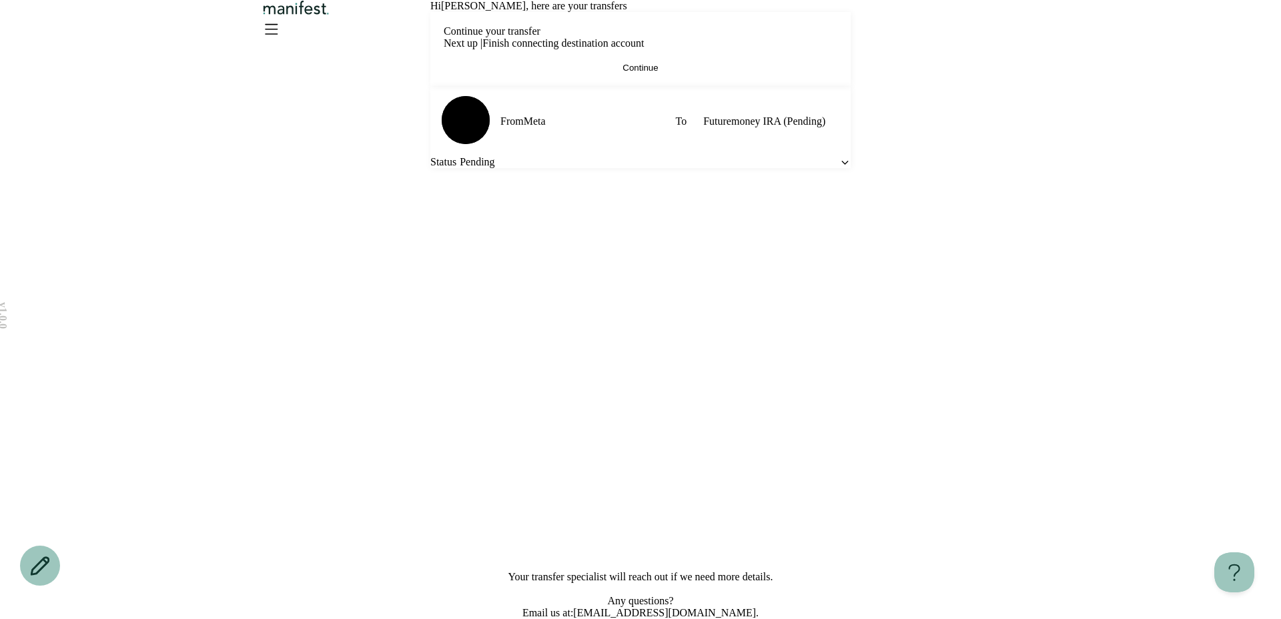
click at [710, 73] on button "Continue" at bounding box center [641, 68] width 394 height 10
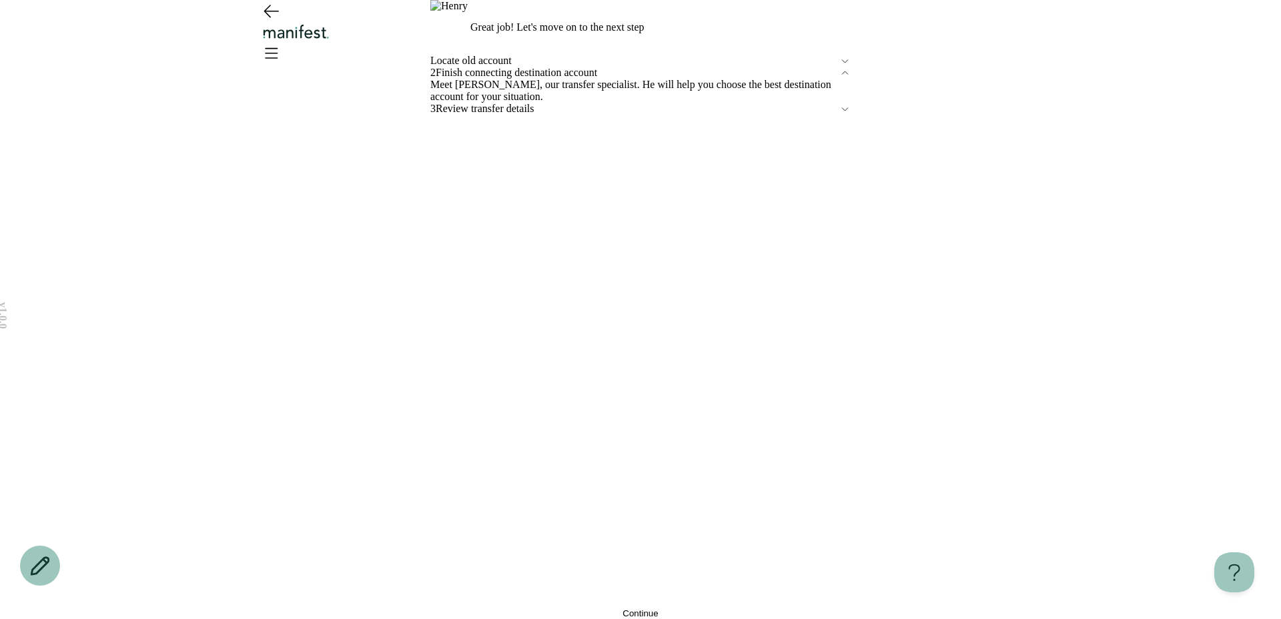
click at [529, 79] on div "2 Finish connecting destination account" at bounding box center [640, 73] width 420 height 12
click at [527, 608] on button "Continue" at bounding box center [640, 613] width 420 height 10
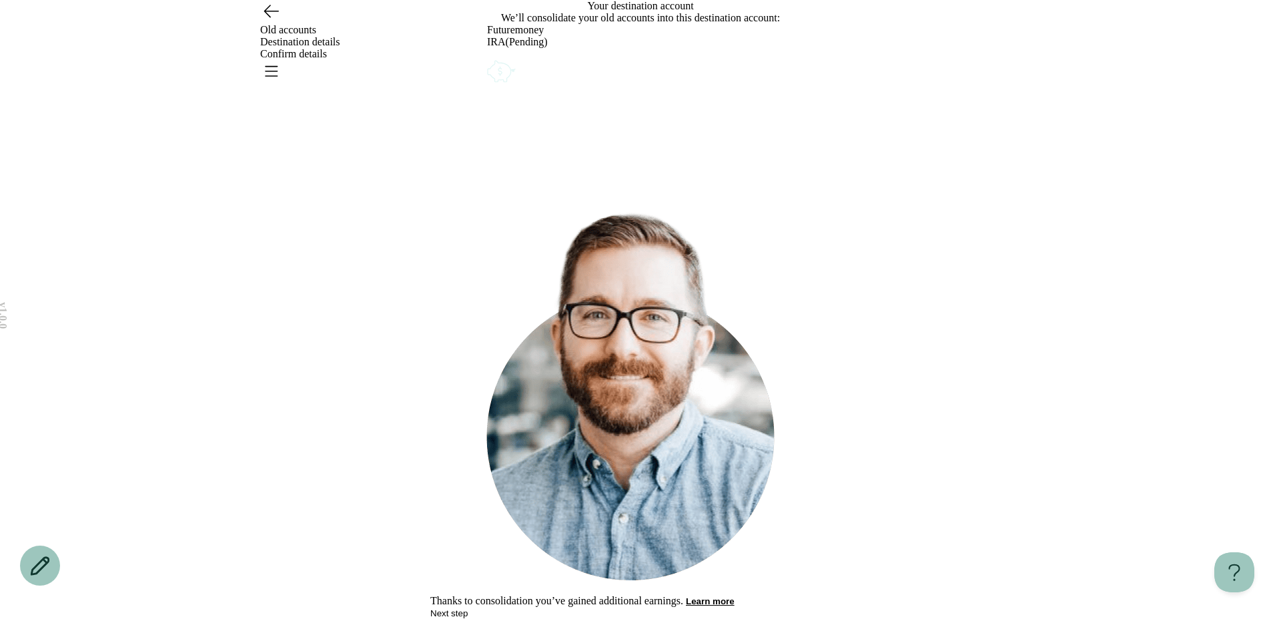
click at [487, 57] on icon "Account options" at bounding box center [487, 57] width 0 height 0
click at [502, 71] on button "Edit" at bounding box center [494, 66] width 15 height 10
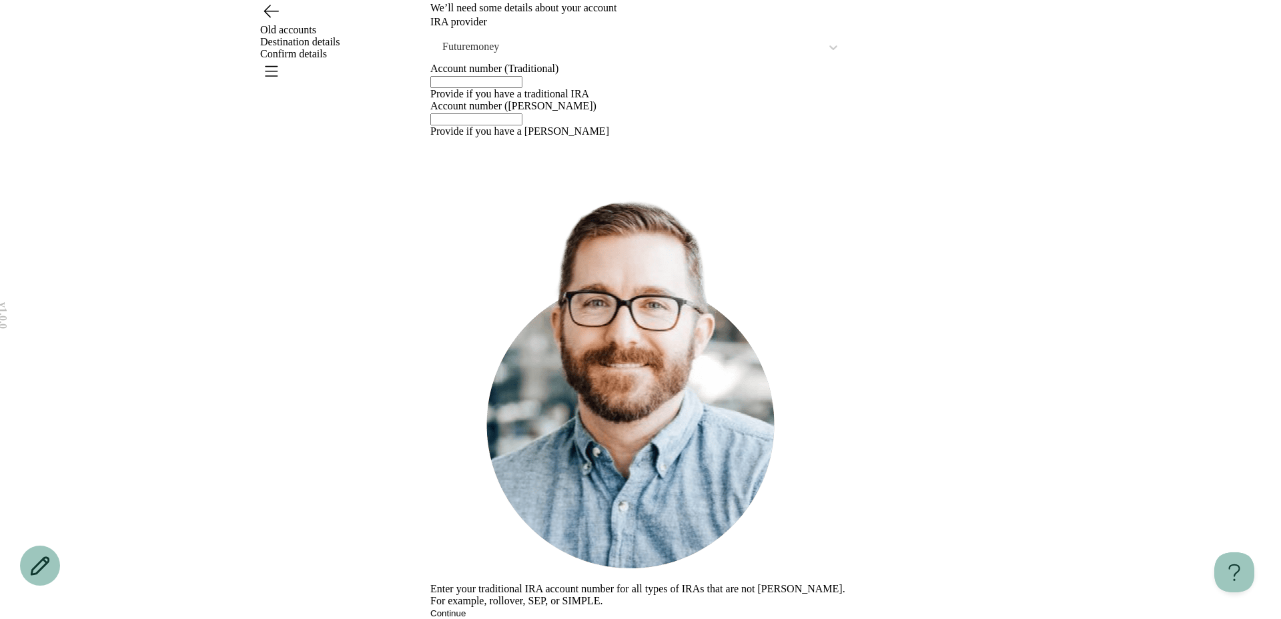
click at [275, 21] on icon "Go back" at bounding box center [270, 10] width 21 height 21
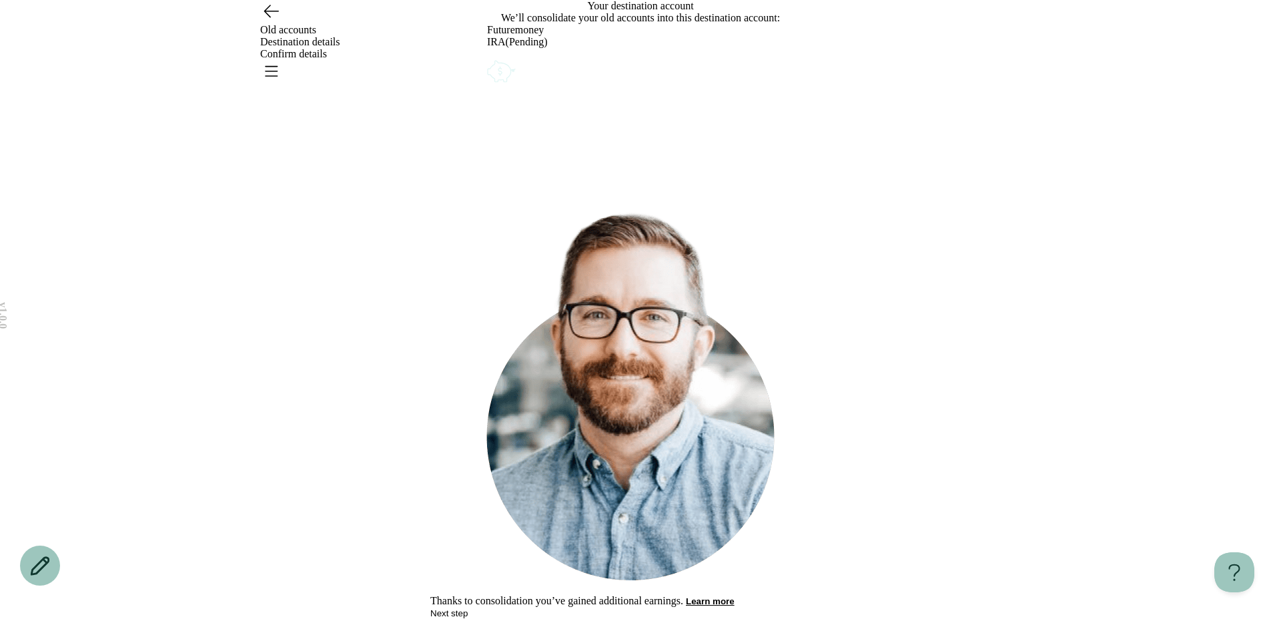
click at [487, 57] on icon "Account options" at bounding box center [487, 57] width 0 height 0
click at [536, 71] on button "Remove" at bounding box center [518, 66] width 33 height 10
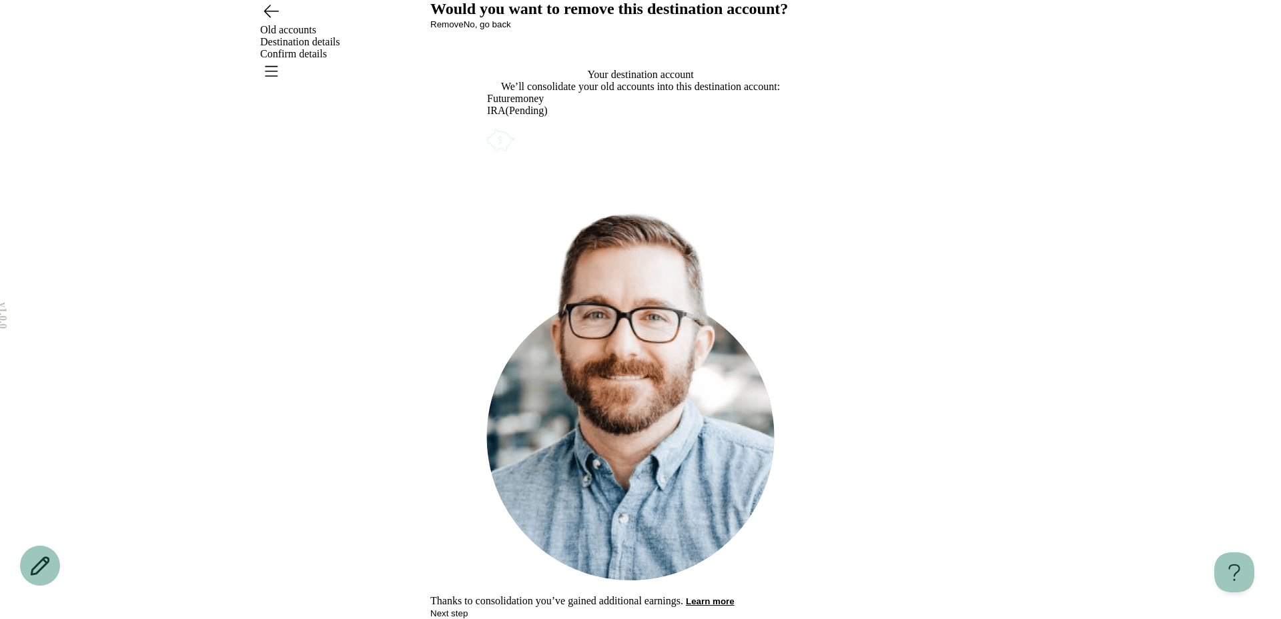
click at [464, 29] on span "Remove" at bounding box center [446, 24] width 33 height 10
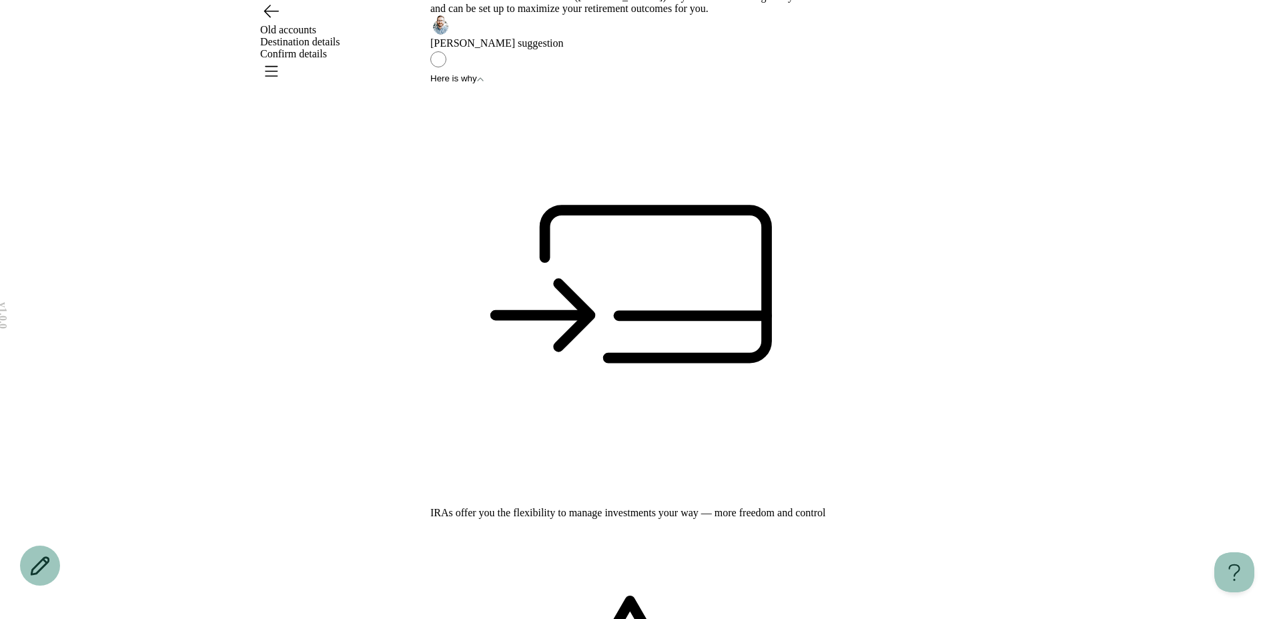
scroll to position [95, 0]
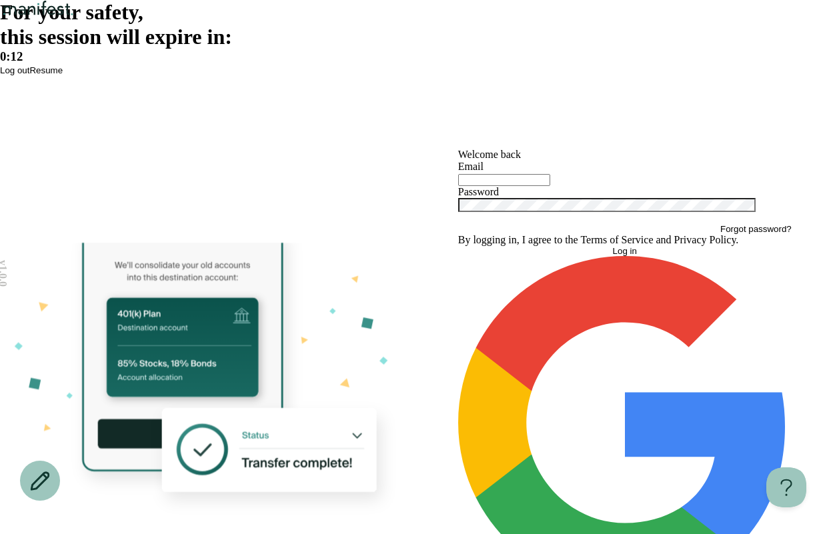
click at [63, 75] on span "Resume" at bounding box center [45, 70] width 33 height 10
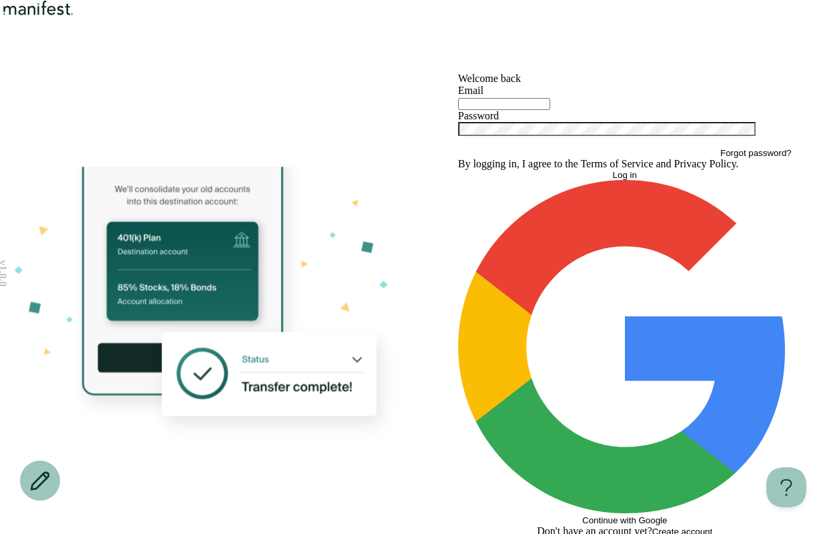
click at [554, 110] on div at bounding box center [625, 103] width 334 height 13
click at [546, 110] on input "text" at bounding box center [504, 104] width 92 height 12
click at [507, 110] on div at bounding box center [625, 103] width 334 height 13
click at [507, 110] on input "text" at bounding box center [504, 104] width 92 height 12
type input "**********"
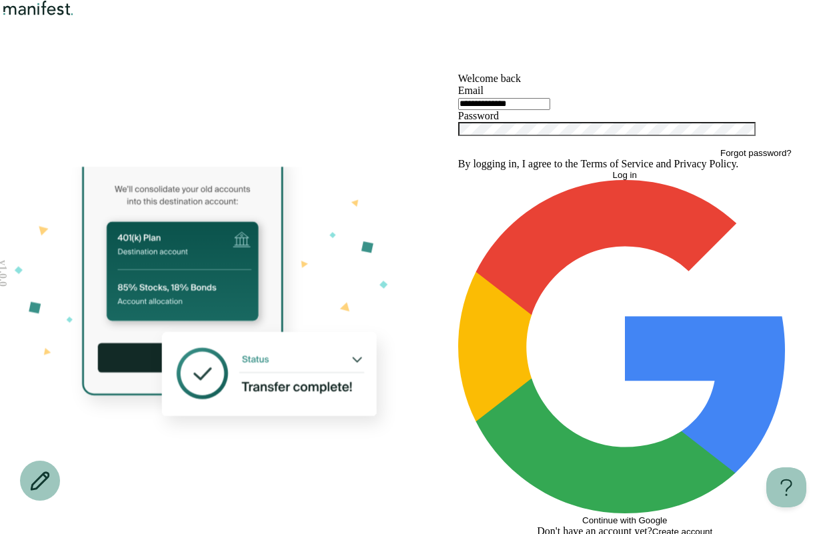
click at [458, 170] on button "Log in" at bounding box center [625, 175] width 334 height 10
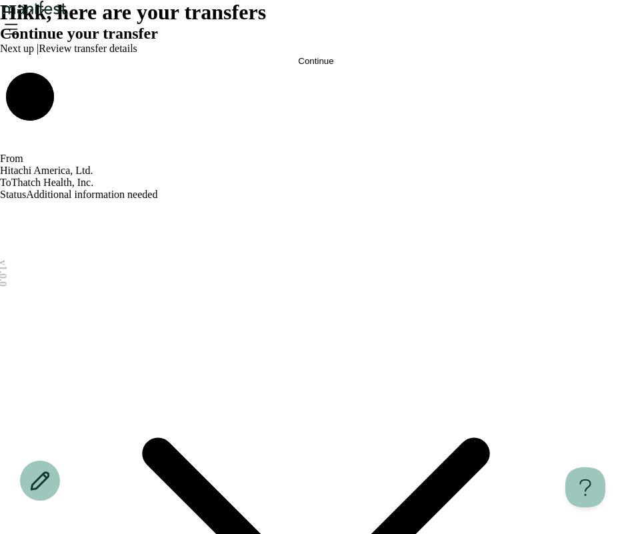
click at [21, 37] on icon "Open menu" at bounding box center [10, 28] width 21 height 21
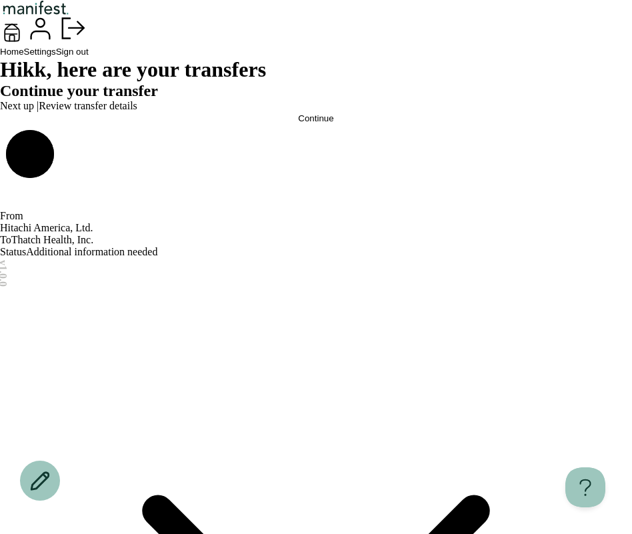
click at [24, 57] on button "Home" at bounding box center [12, 39] width 24 height 36
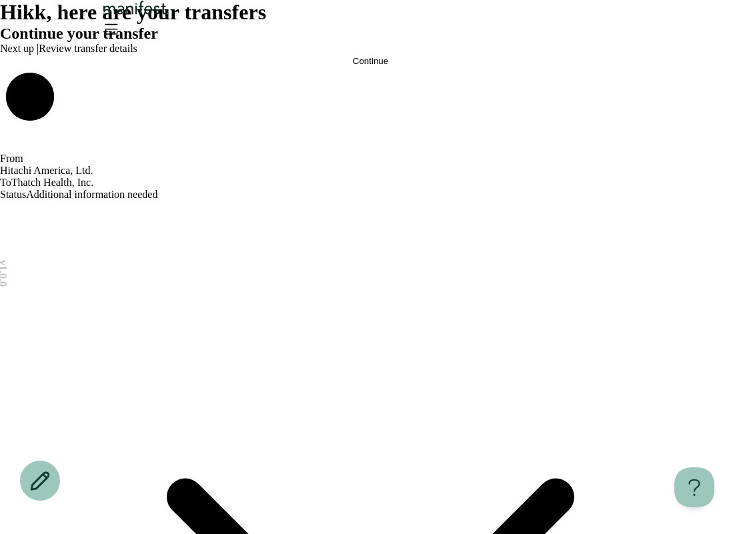
click at [121, 39] on icon "Open menu" at bounding box center [110, 28] width 21 height 21
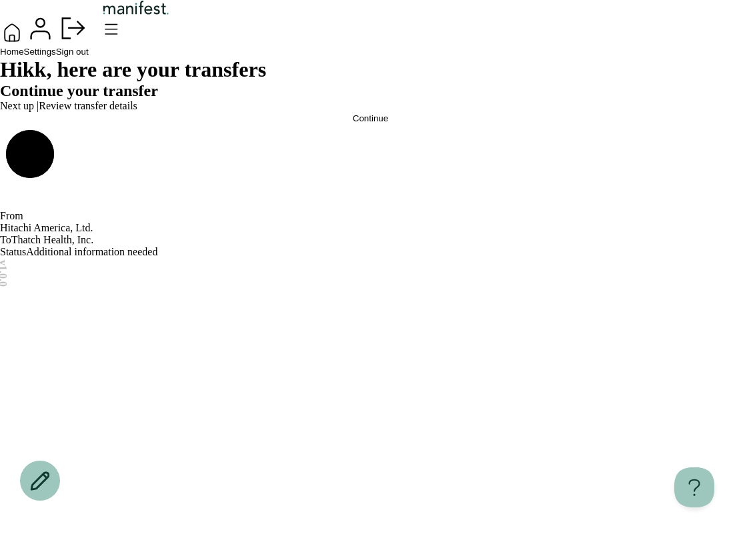
click at [24, 57] on span "Home" at bounding box center [12, 52] width 24 height 10
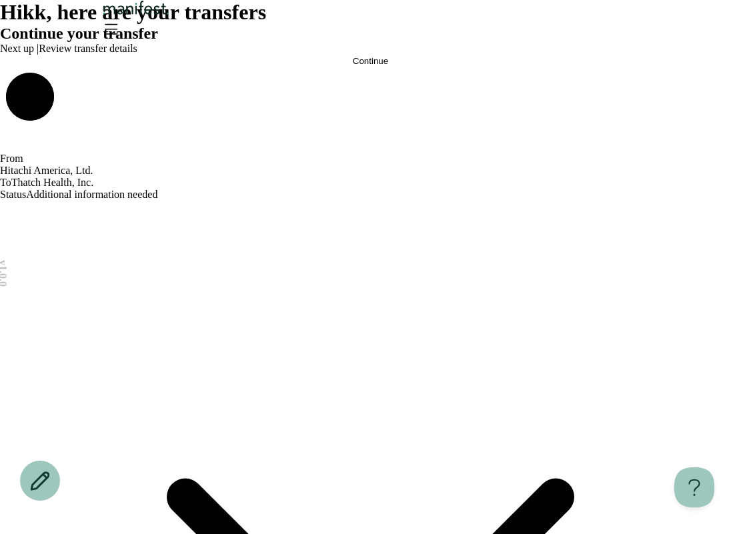
click at [325, 66] on button "Continue" at bounding box center [370, 61] width 741 height 10
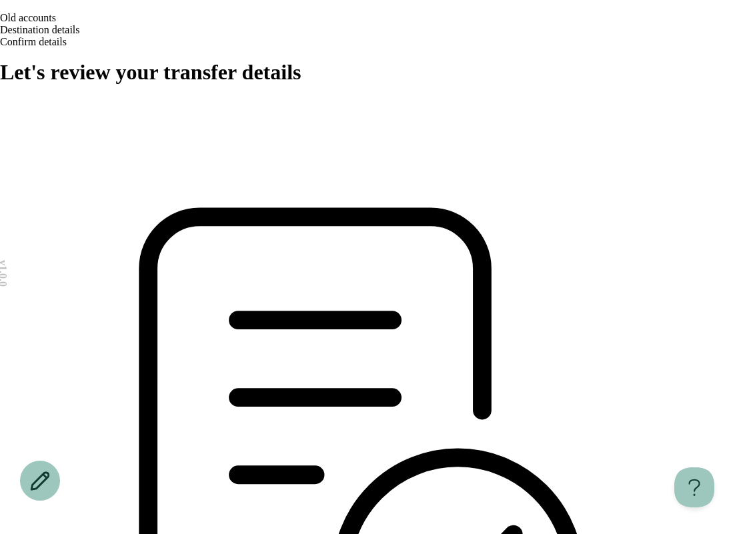
drag, startPoint x: 738, startPoint y: 37, endPoint x: 785, endPoint y: 37, distance: 46.7
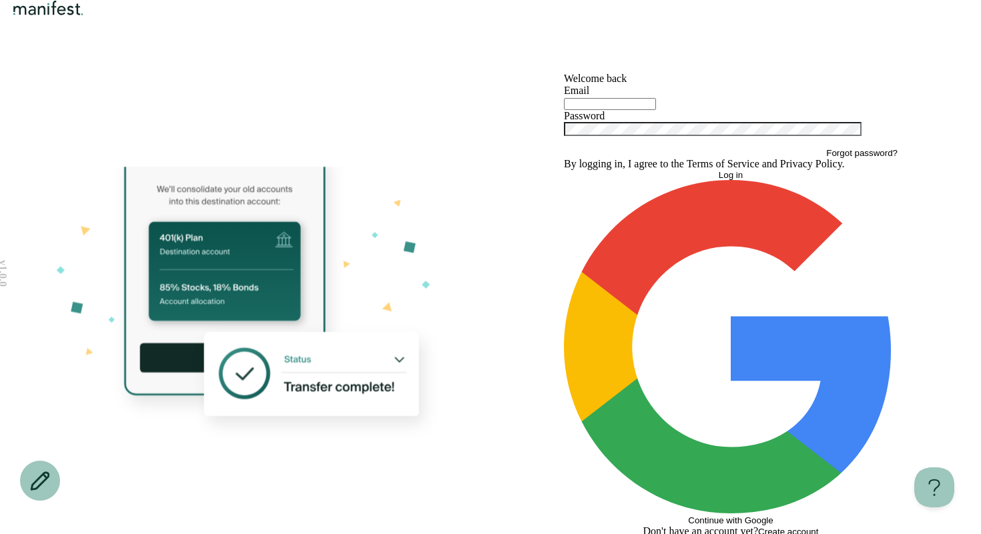
click at [656, 110] on input "text" at bounding box center [610, 104] width 92 height 12
type input "**********"
click at [564, 170] on button "Log in" at bounding box center [731, 175] width 334 height 10
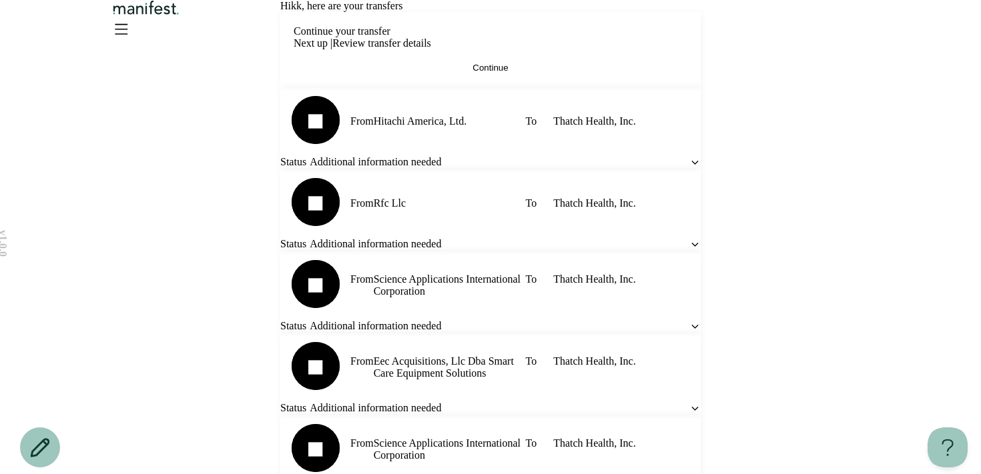
click at [548, 73] on button "Continue" at bounding box center [490, 68] width 394 height 10
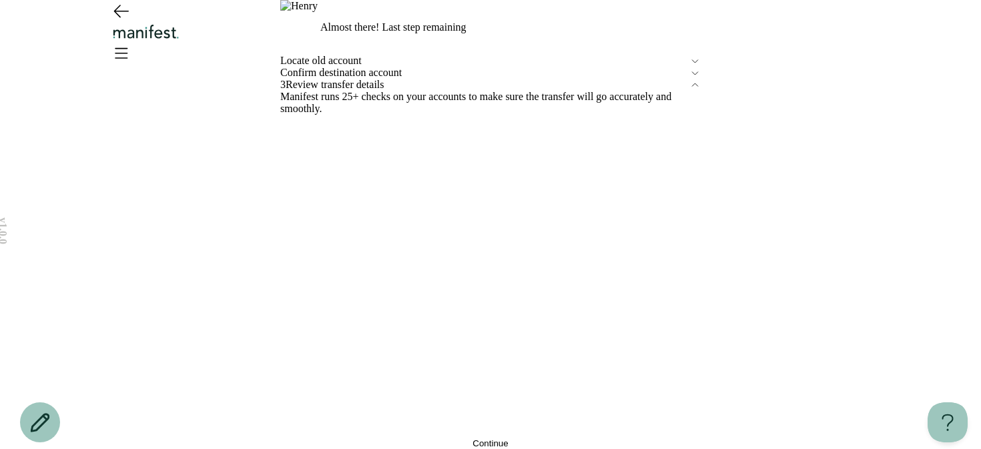
click at [326, 438] on button "Continue" at bounding box center [490, 443] width 420 height 10
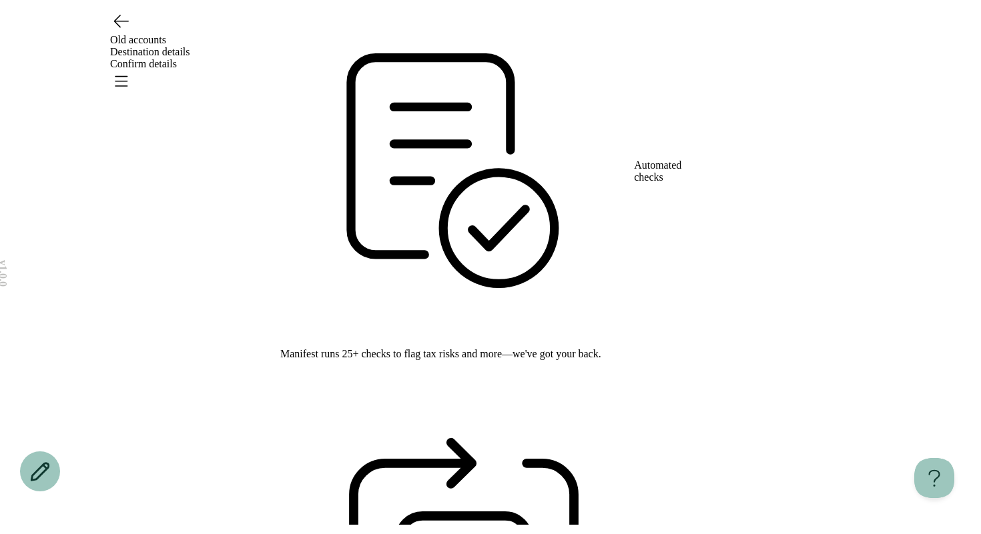
scroll to position [8, 0]
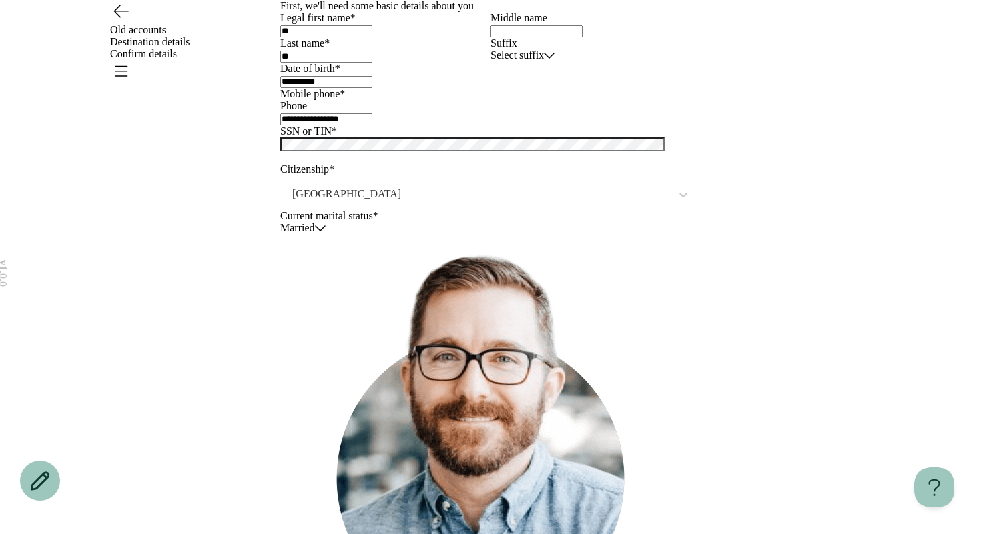
click at [115, 17] on icon "Go back" at bounding box center [121, 11] width 14 height 12
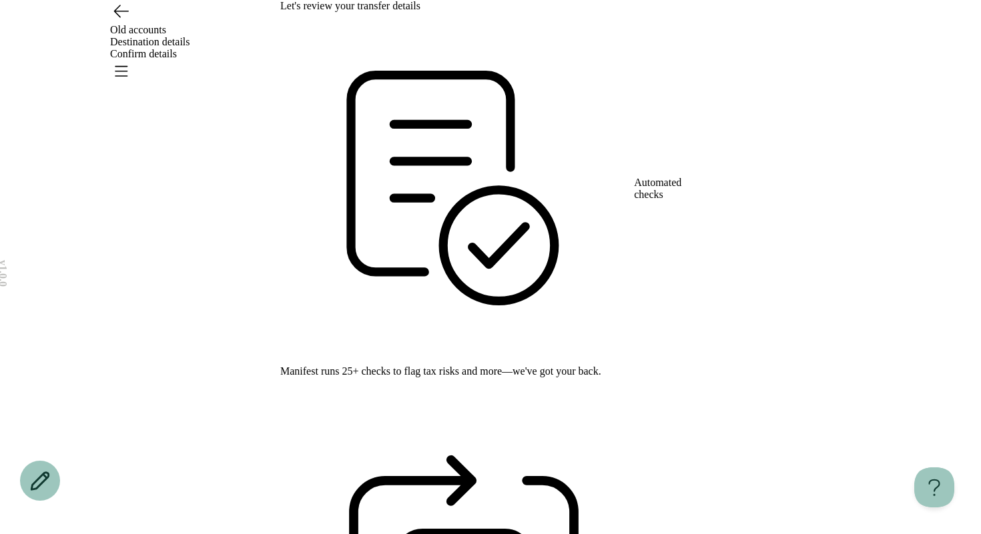
scroll to position [8, 0]
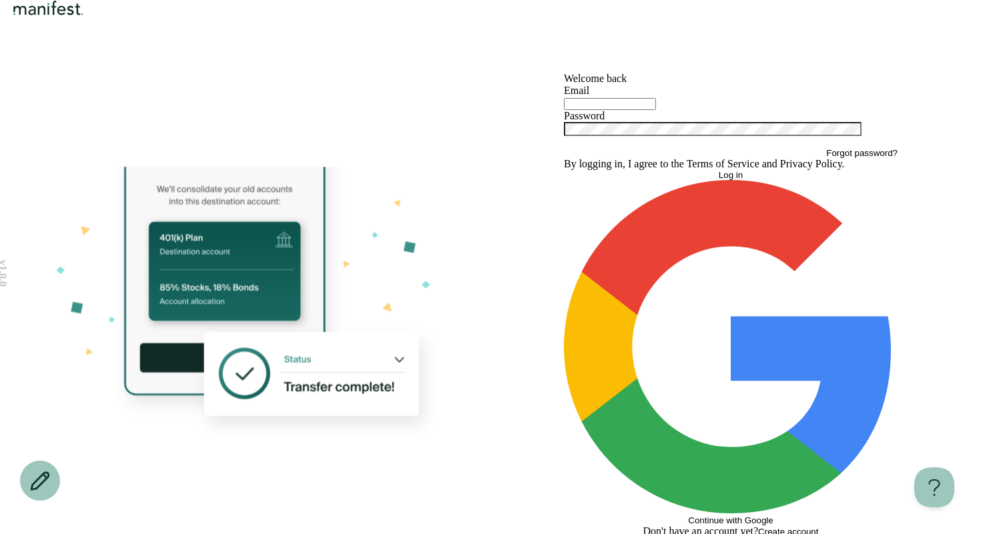
click at [644, 110] on div at bounding box center [731, 103] width 334 height 13
click at [669, 447] on icon "button" at bounding box center [731, 347] width 334 height 334
click at [622, 440] on button "Continue with Google" at bounding box center [731, 353] width 334 height 346
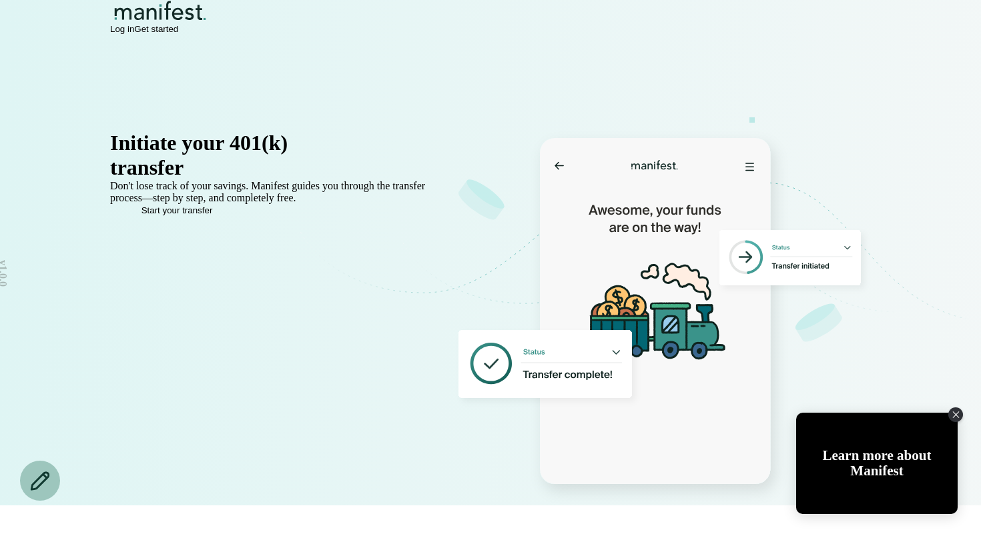
click at [134, 31] on span "Log in" at bounding box center [122, 29] width 24 height 10
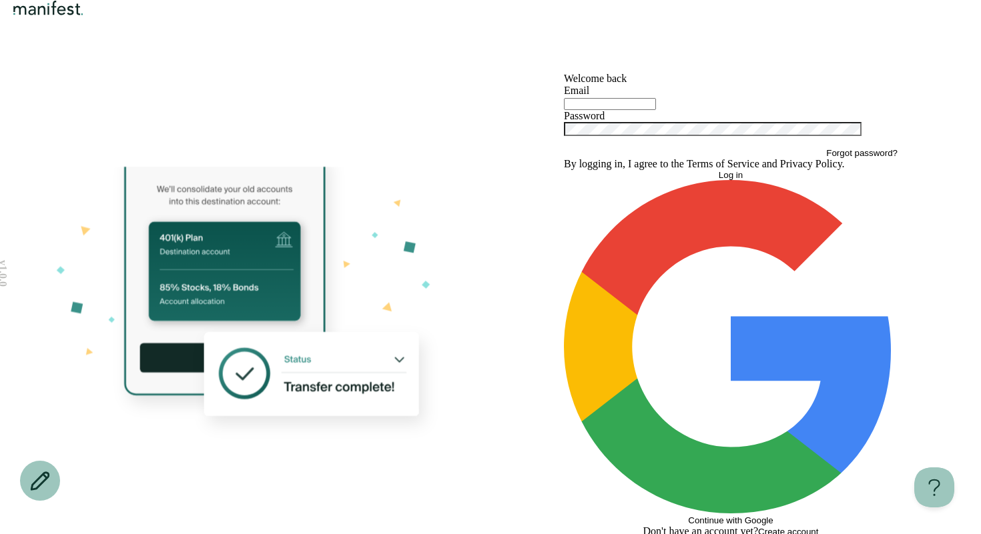
click at [668, 461] on div "Welcome back Email Password Forgot password? By logging in, I agree to the Term…" at bounding box center [731, 305] width 334 height 465
click at [668, 445] on icon "button" at bounding box center [731, 347] width 334 height 334
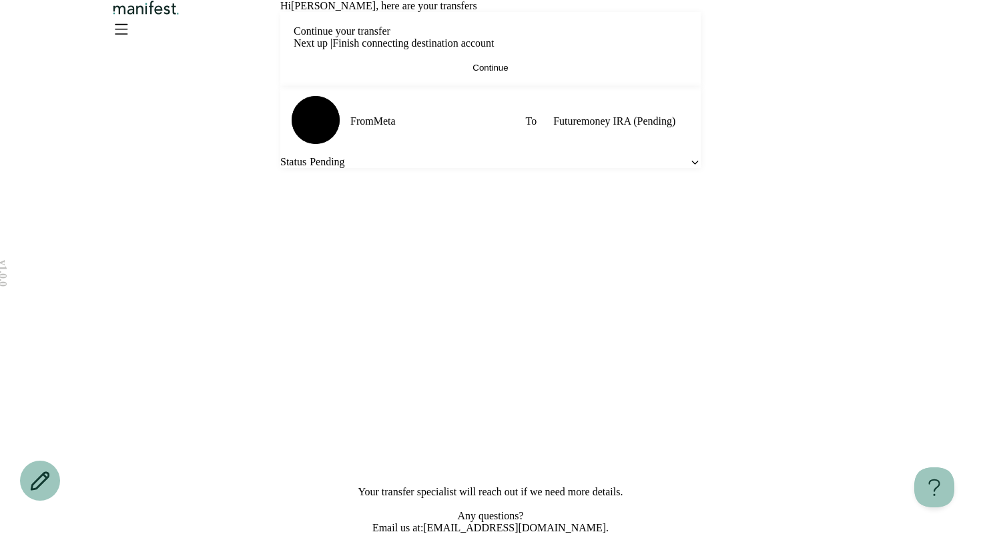
click at [584, 73] on button "Continue" at bounding box center [490, 68] width 394 height 10
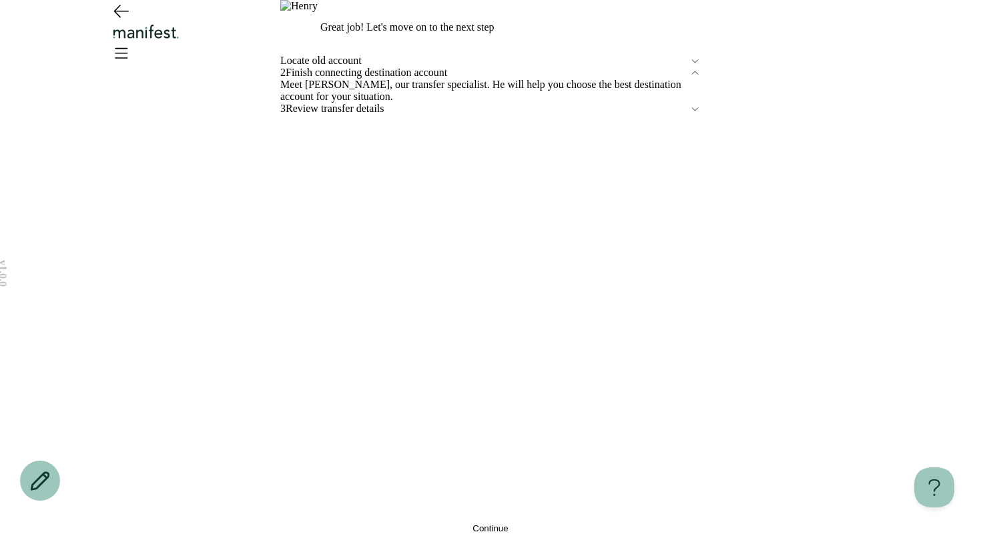
click at [397, 67] on span "Locate old account" at bounding box center [484, 61] width 409 height 12
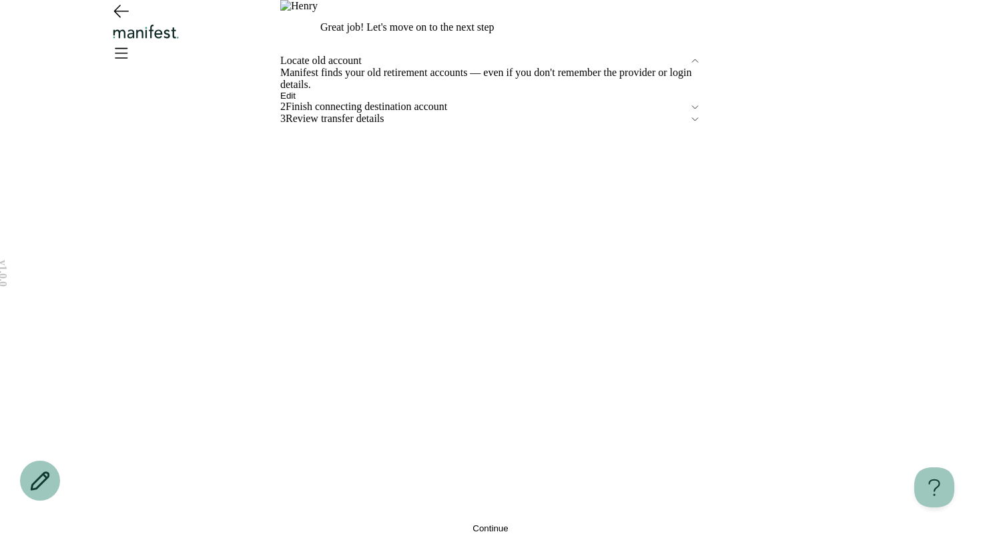
click at [295, 101] on span "Edit" at bounding box center [287, 96] width 15 height 10
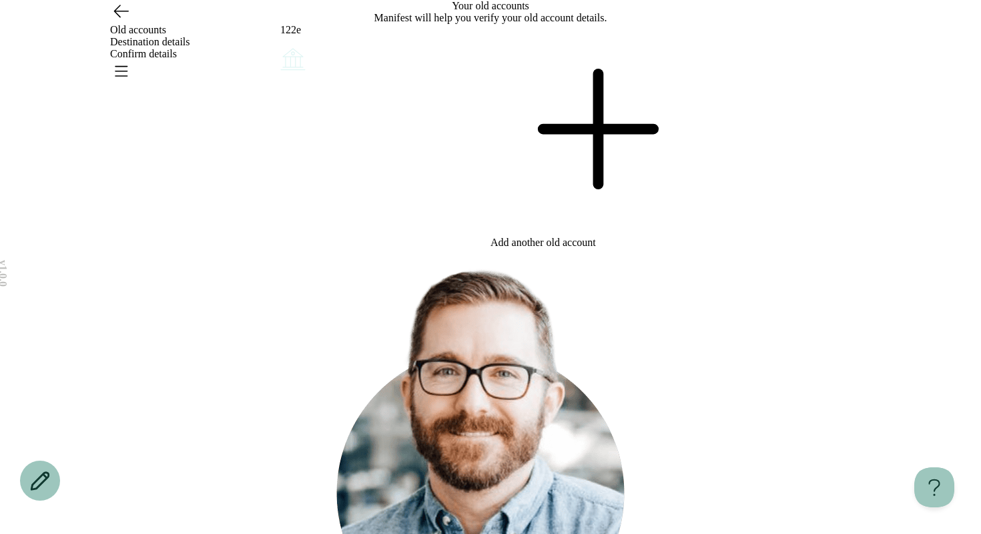
click at [280, 45] on icon "Account options" at bounding box center [280, 45] width 0 height 0
click at [295, 59] on button "Edit" at bounding box center [287, 54] width 15 height 10
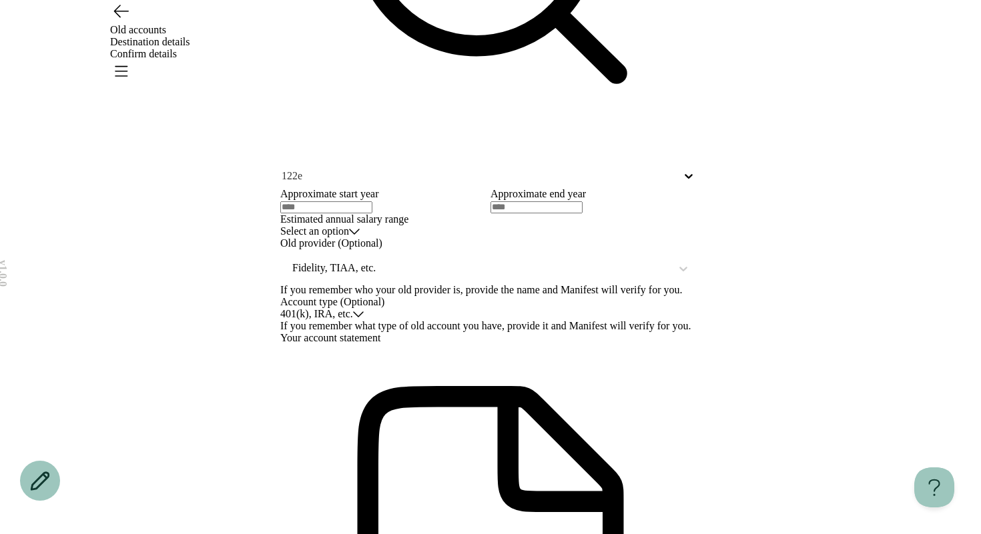
scroll to position [584, 0]
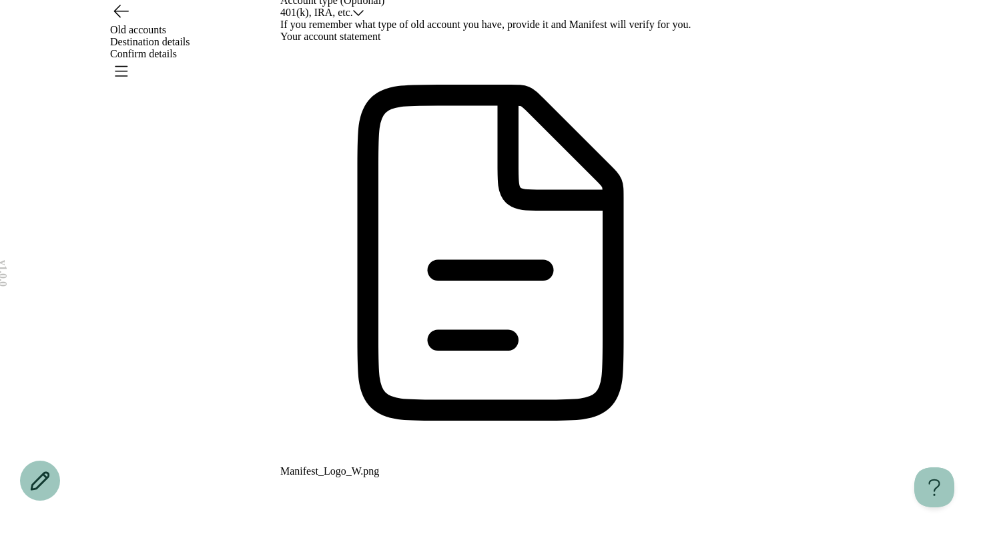
click at [124, 21] on icon "Go back" at bounding box center [120, 10] width 21 height 21
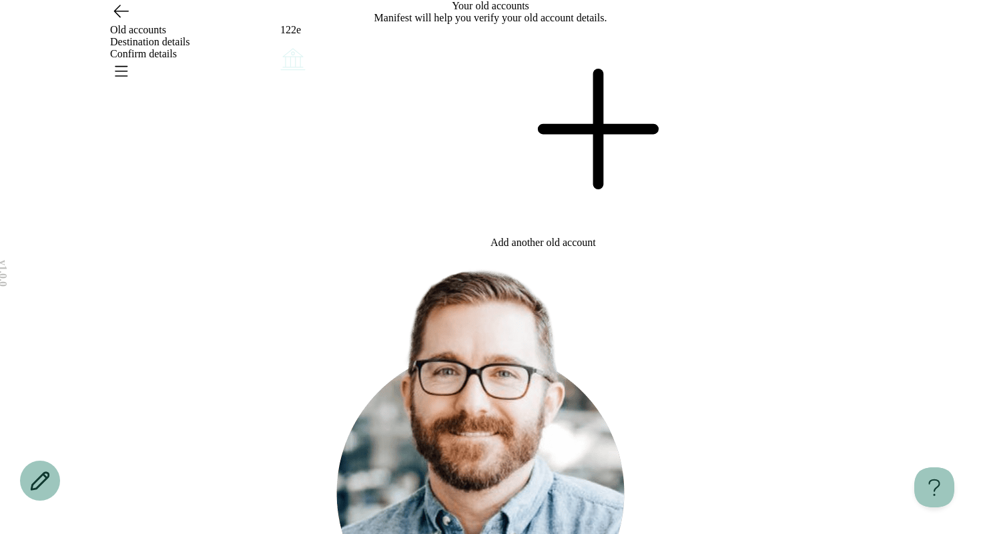
click at [589, 214] on icon at bounding box center [595, 129] width 210 height 210
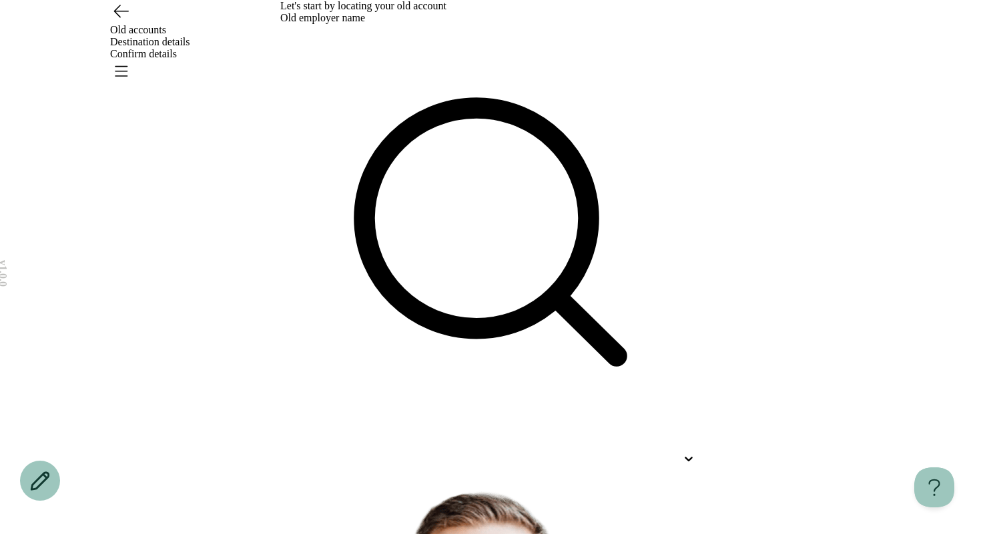
click at [465, 160] on div at bounding box center [490, 247] width 420 height 447
click at [465, 447] on div at bounding box center [490, 459] width 420 height 24
click at [361, 484] on div "Dwdw" at bounding box center [463, 498] width 420 height 29
type input "****"
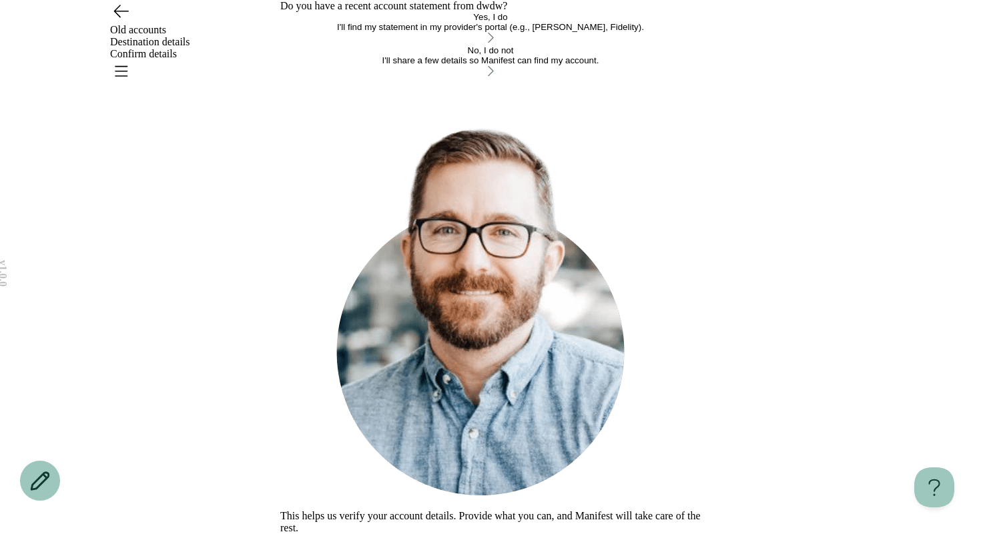
click at [383, 45] on button "Yes, I do I'll find my statement in my provider's portal (e.g., [PERSON_NAME], …" at bounding box center [490, 28] width 420 height 33
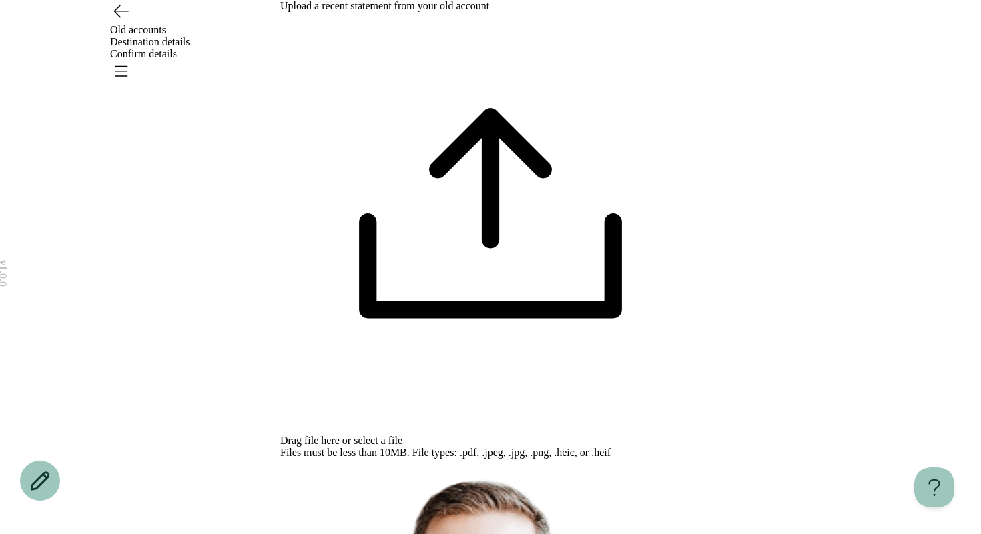
click at [508, 215] on div "Drag file here or select a file Files must be less than 10MB. File types: .pdf,…" at bounding box center [490, 235] width 420 height 447
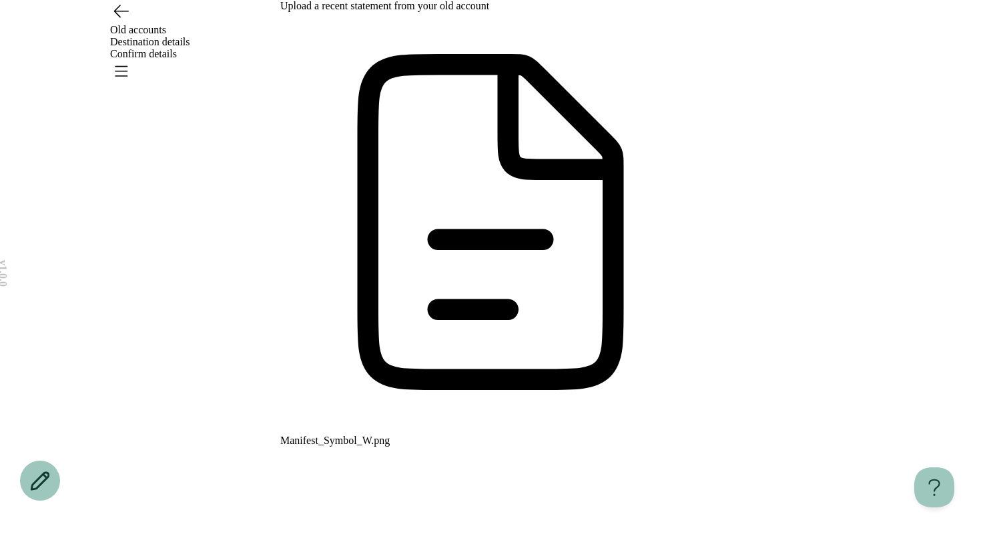
click at [687, 154] on div "Manifest_Symbol_W.png Upload completed Unknown" at bounding box center [490, 447] width 420 height 870
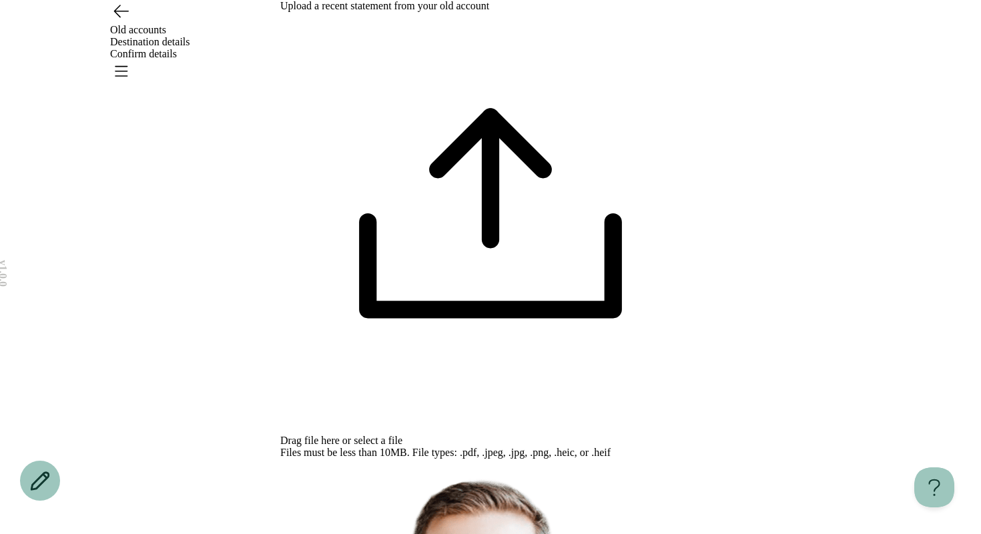
click at [402, 435] on span "select a file" at bounding box center [378, 440] width 49 height 11
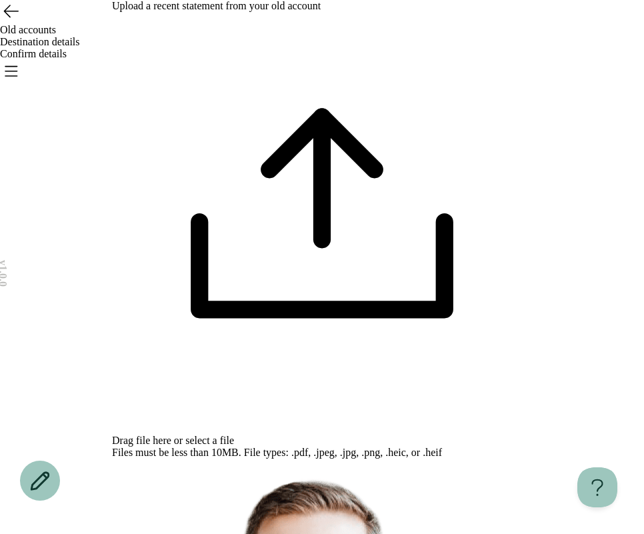
click at [234, 435] on span "select a file" at bounding box center [209, 440] width 49 height 11
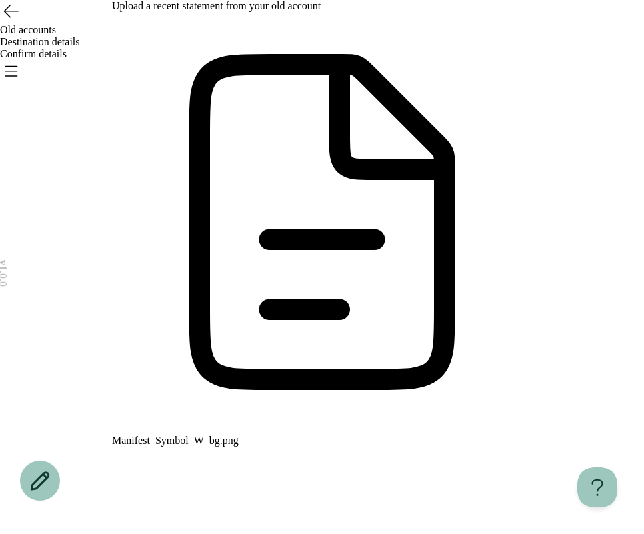
type input "**********"
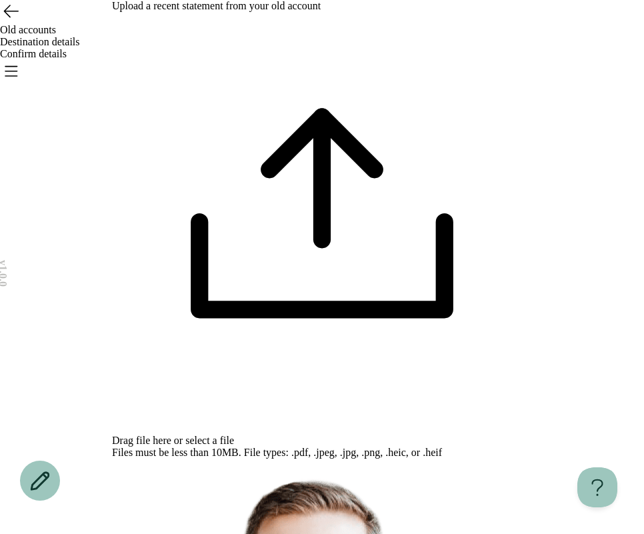
click at [234, 435] on span "select a file" at bounding box center [209, 440] width 49 height 11
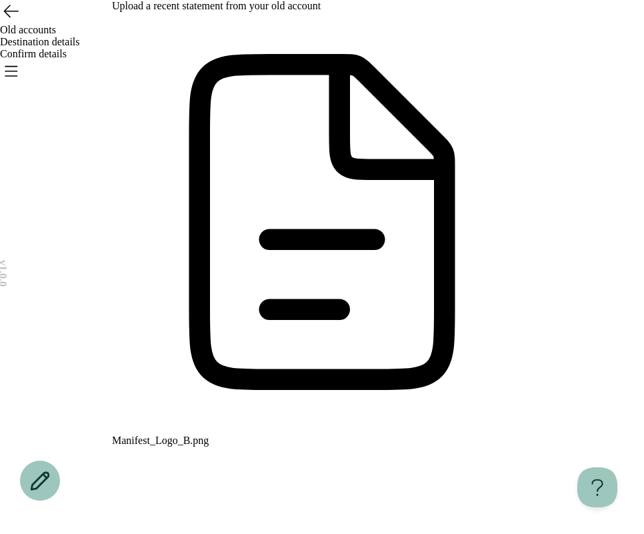
type input "**********"
click at [21, 21] on icon "Go back" at bounding box center [10, 10] width 21 height 21
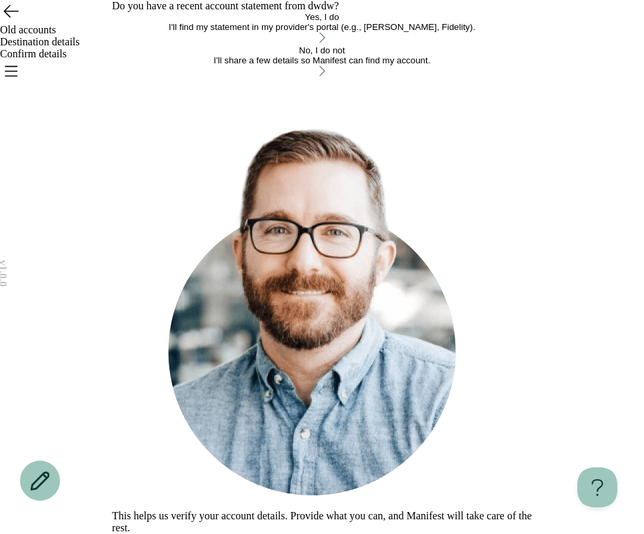
click at [21, 21] on icon "Go back" at bounding box center [10, 10] width 21 height 21
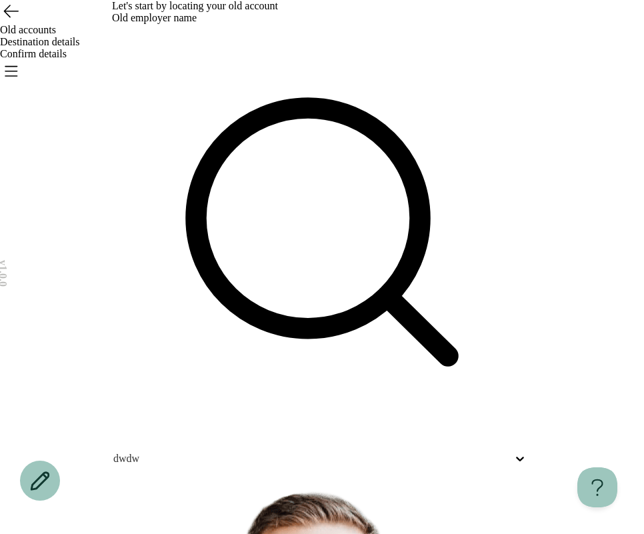
click at [21, 21] on icon "Go back" at bounding box center [10, 10] width 21 height 21
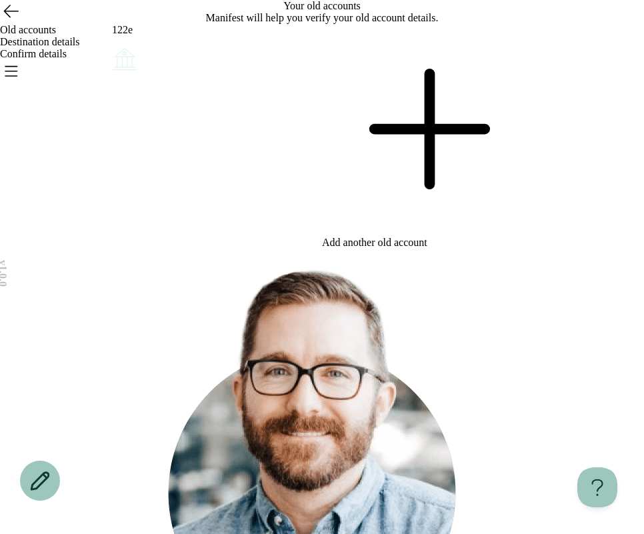
click at [112, 45] on icon "Account options" at bounding box center [112, 45] width 0 height 0
click at [161, 59] on button "Remove" at bounding box center [143, 54] width 33 height 10
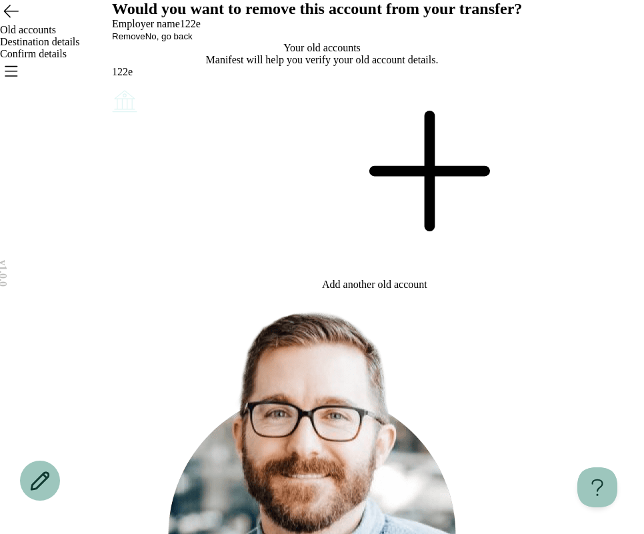
click at [145, 41] on span "Remove" at bounding box center [128, 36] width 33 height 10
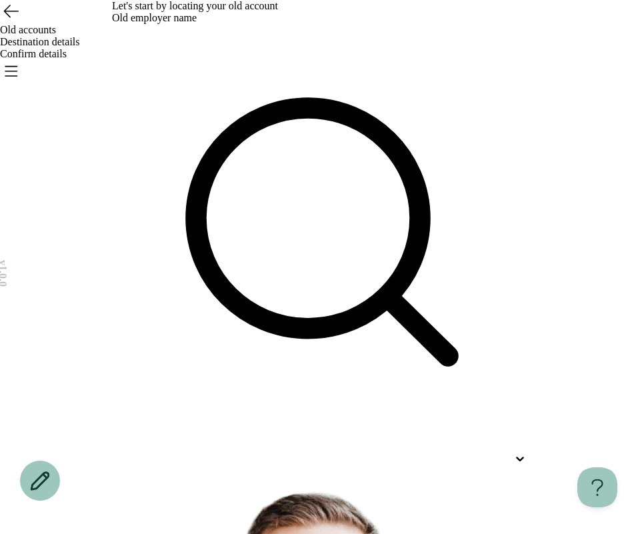
click at [305, 453] on div at bounding box center [310, 459] width 396 height 12
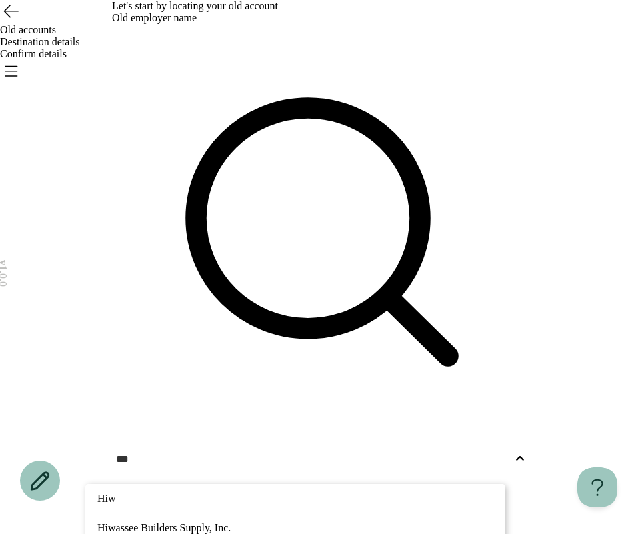
type input "***"
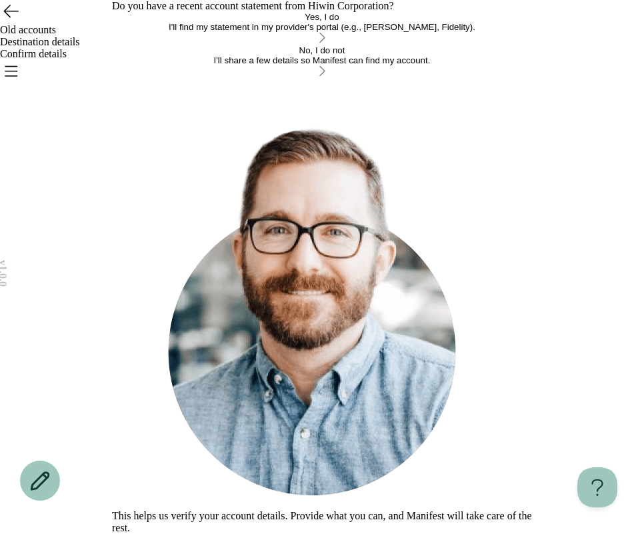
click at [336, 32] on div "Yes, I do I'll find my statement in my provider's portal (e.g., [PERSON_NAME], …" at bounding box center [322, 22] width 420 height 20
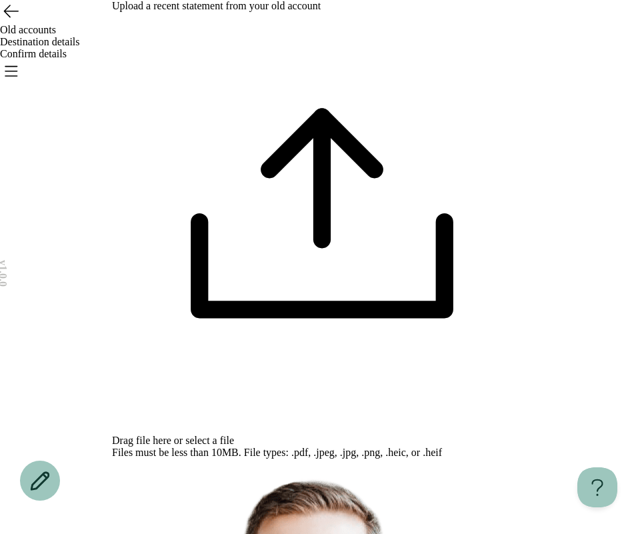
click at [234, 435] on span "select a file" at bounding box center [209, 440] width 49 height 11
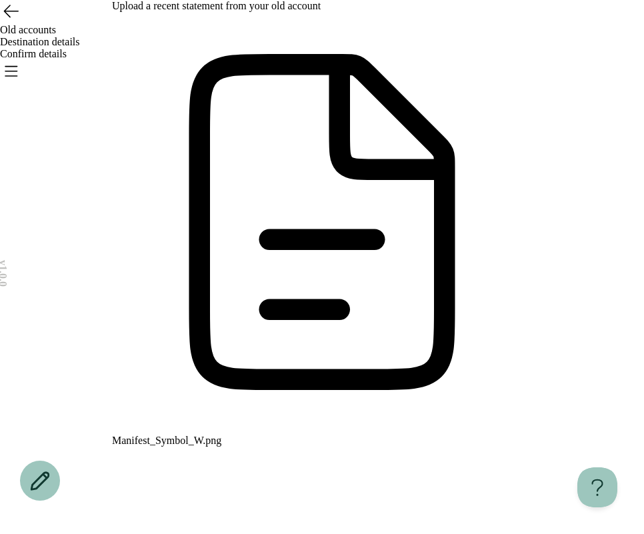
type input "**********"
click at [21, 21] on icon "Go back" at bounding box center [10, 10] width 21 height 21
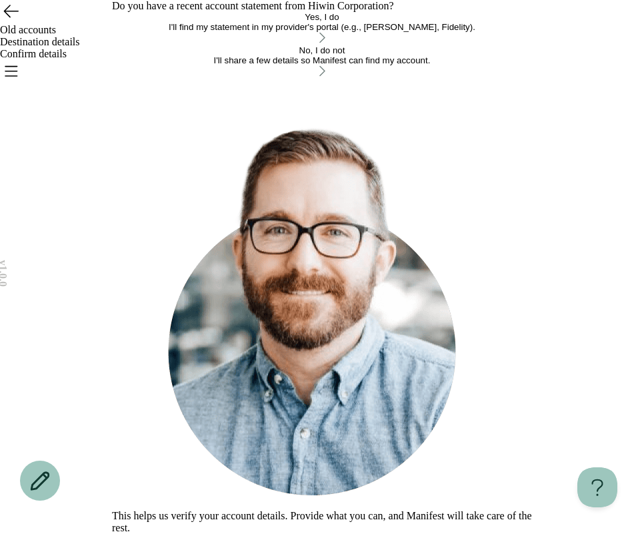
click at [21, 21] on icon "Go back" at bounding box center [10, 10] width 21 height 21
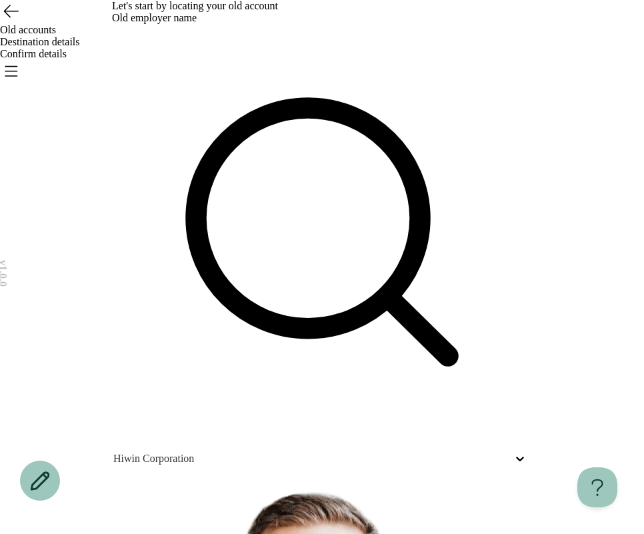
click at [17, 67] on icon "Open menu" at bounding box center [11, 71] width 12 height 9
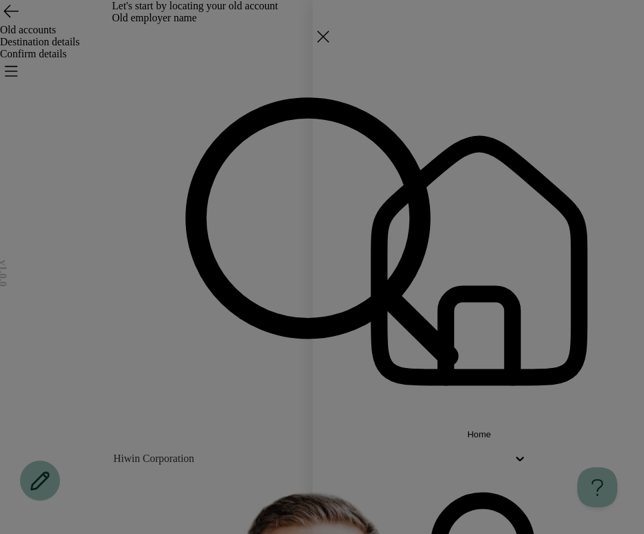
click at [466, 430] on span "Home" at bounding box center [478, 435] width 24 height 10
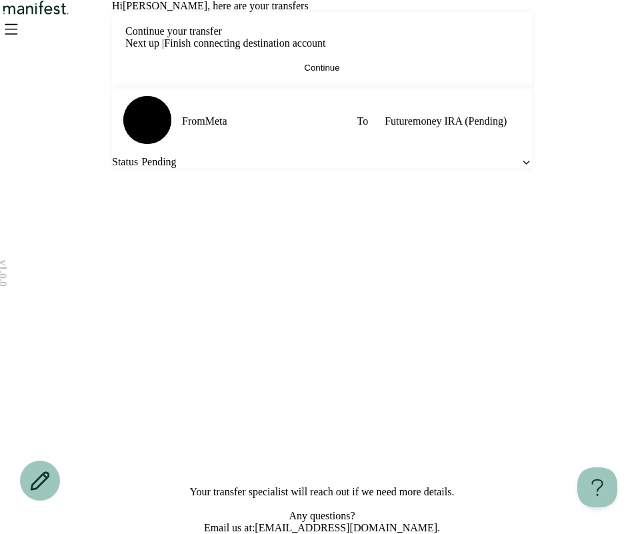
click at [429, 73] on button "Continue" at bounding box center [322, 68] width 394 height 10
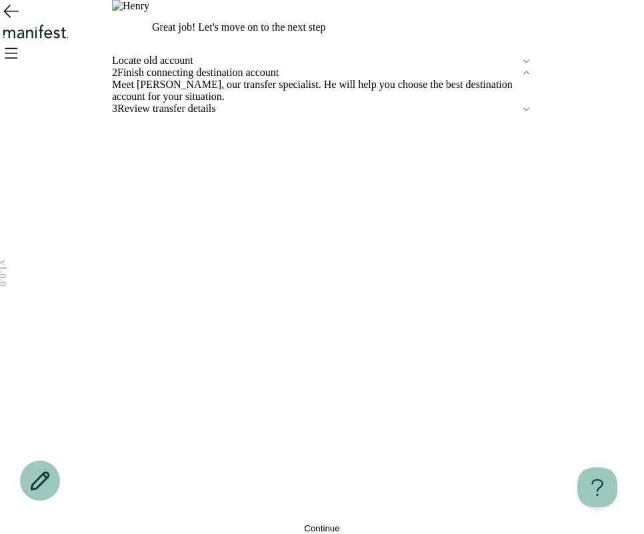
click at [540, 201] on div "v 1.0.0 Great job! Let's move on to the next step Locate old account 2 Finish c…" at bounding box center [322, 267] width 644 height 534
click at [522, 67] on icon at bounding box center [526, 60] width 11 height 11
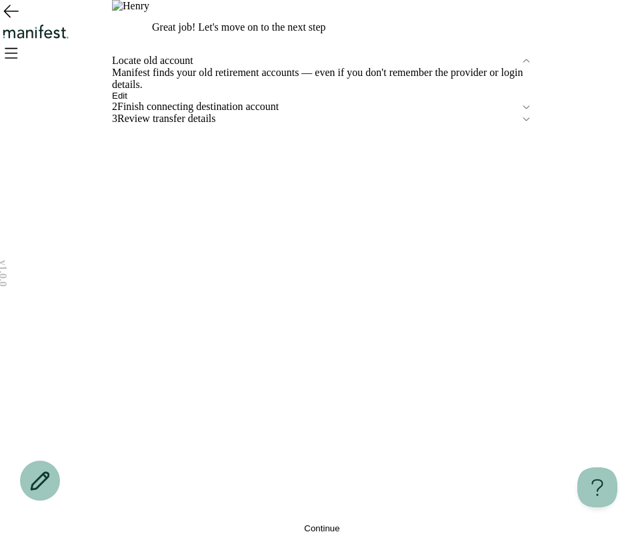
click at [127, 101] on button "Edit" at bounding box center [119, 96] width 15 height 10
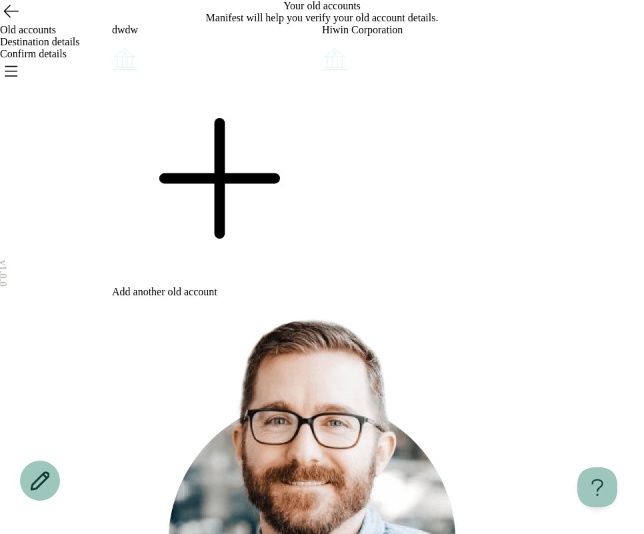
scroll to position [29, 0]
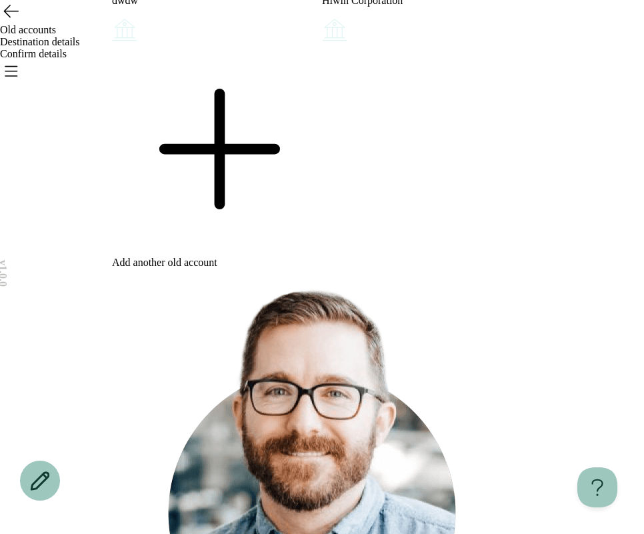
click at [112, 16] on icon "Account options" at bounding box center [112, 16] width 0 height 0
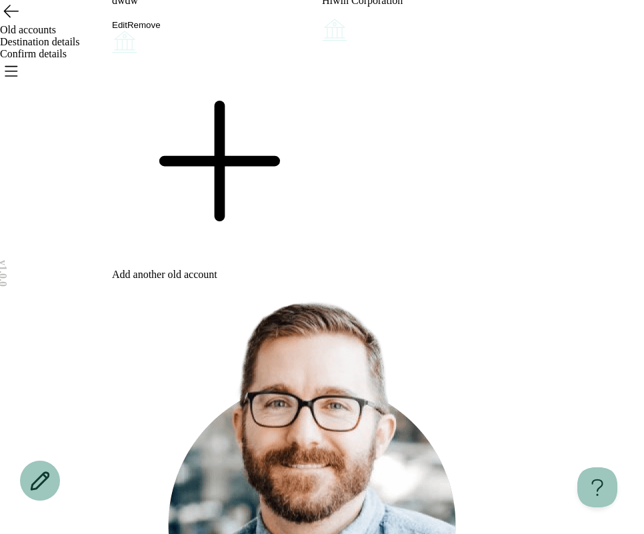
click at [127, 30] on button "Edit" at bounding box center [119, 25] width 15 height 10
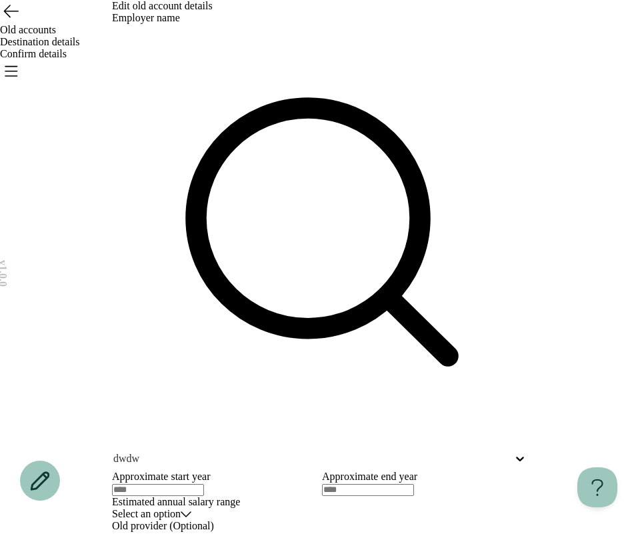
click at [17, 67] on icon "Open menu" at bounding box center [11, 71] width 12 height 9
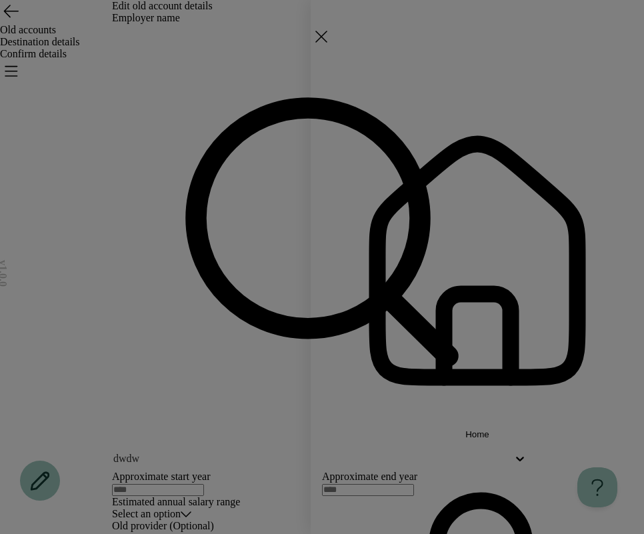
click at [490, 430] on span "Home" at bounding box center [478, 435] width 24 height 10
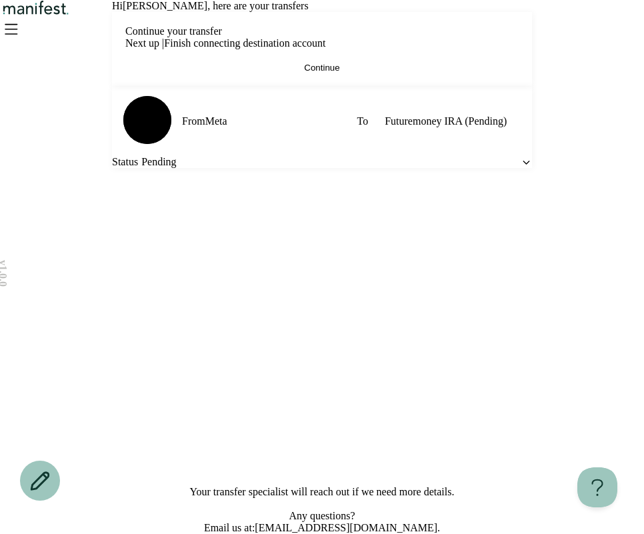
click at [324, 73] on span "Continue" at bounding box center [321, 68] width 35 height 10
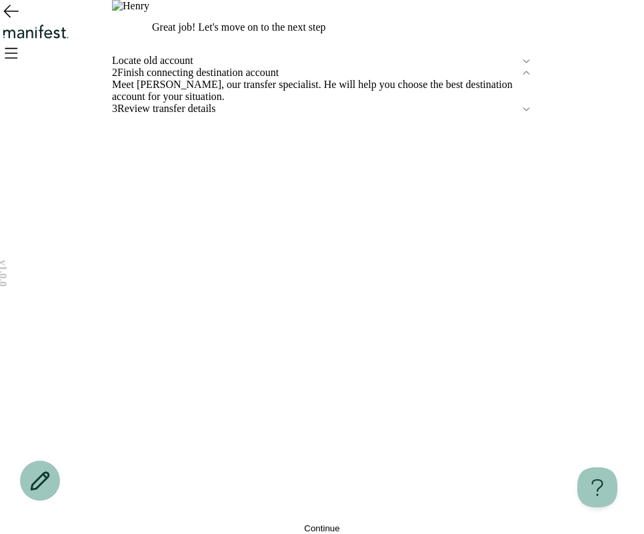
click at [335, 524] on button "Continue" at bounding box center [322, 529] width 420 height 10
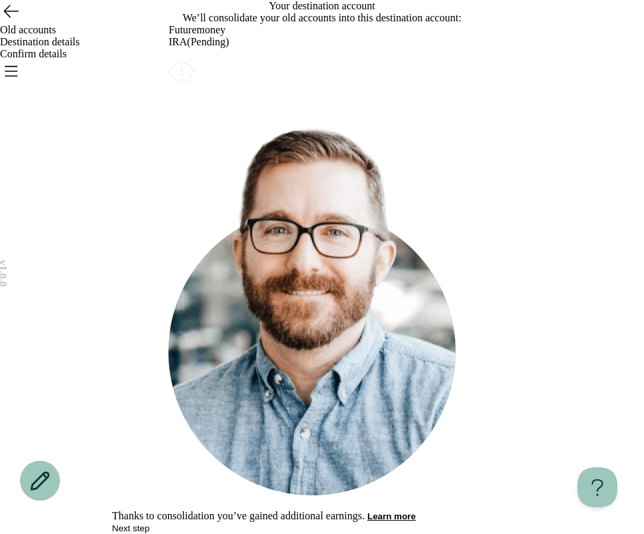
click at [149, 524] on button "Next step" at bounding box center [130, 529] width 37 height 10
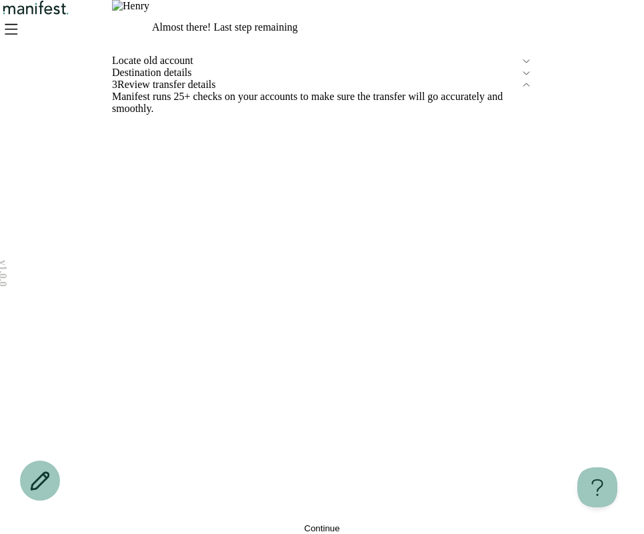
click at [17, 33] on icon "Open menu" at bounding box center [11, 28] width 12 height 9
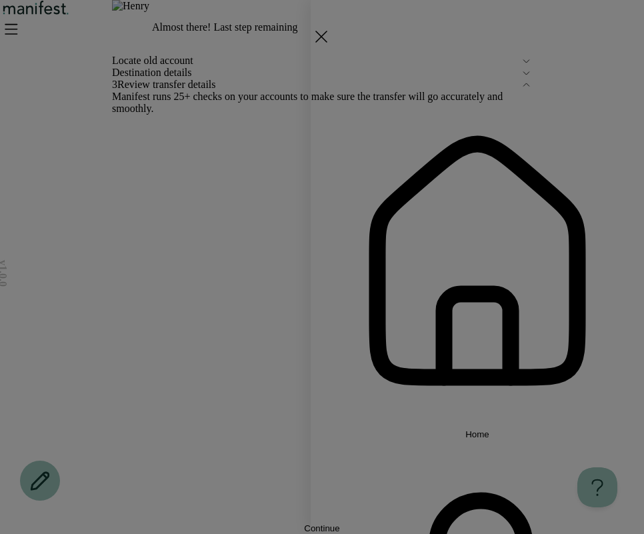
click at [208, 281] on div "Home Settings Sign out" at bounding box center [322, 267] width 644 height 534
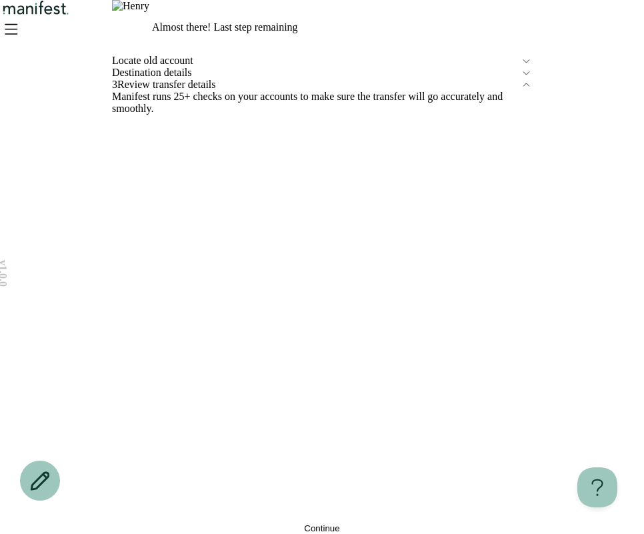
click at [203, 230] on div "Home Settings Sign out" at bounding box center [322, 267] width 644 height 534
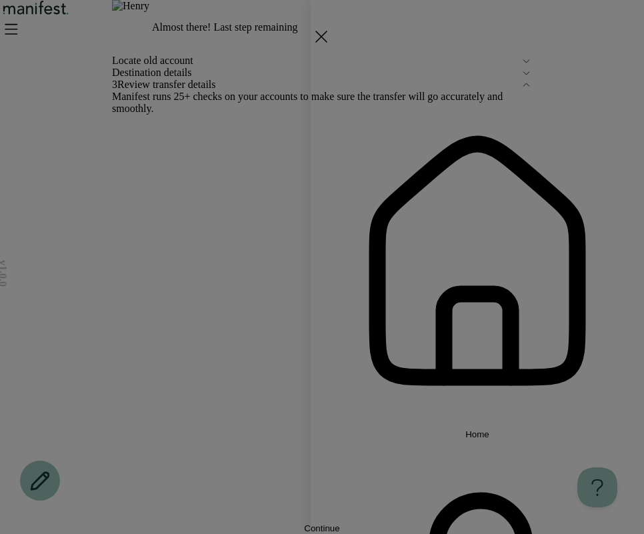
click at [201, 236] on div "Home Settings Sign out" at bounding box center [322, 267] width 644 height 534
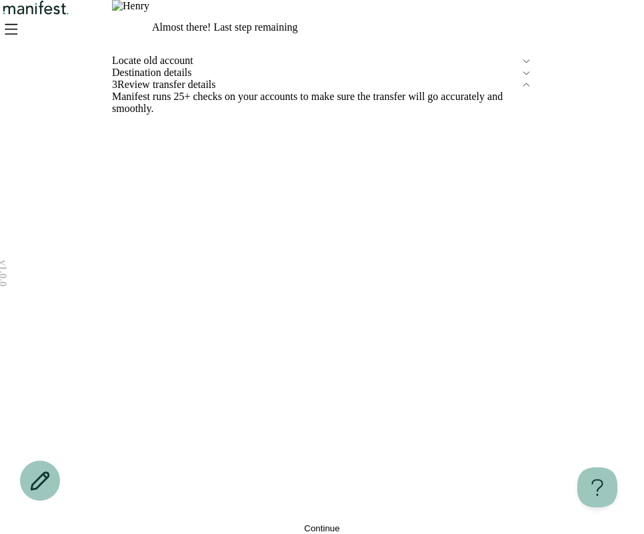
click at [189, 79] on span "Destination details" at bounding box center [316, 73] width 409 height 12
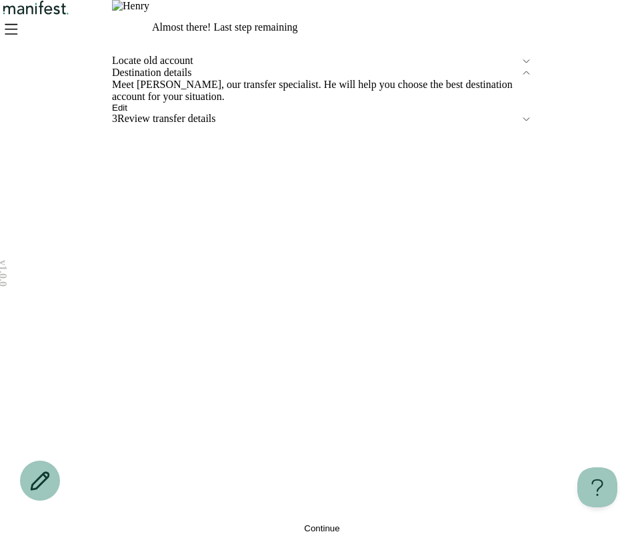
click at [127, 113] on button "Edit" at bounding box center [119, 108] width 15 height 10
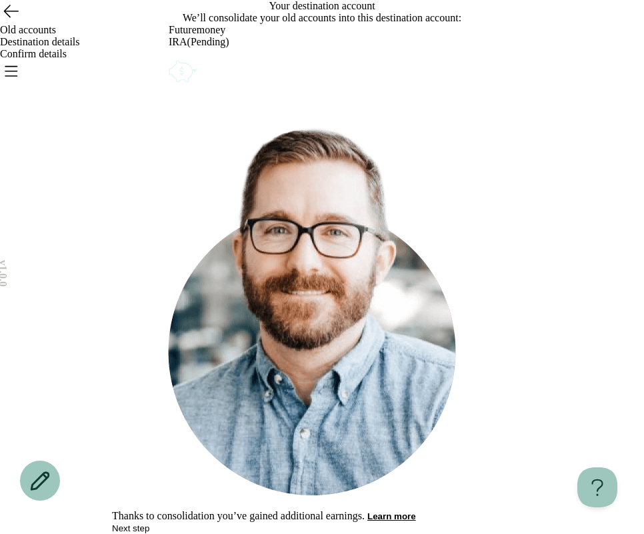
click at [169, 57] on icon "Account options" at bounding box center [169, 57] width 0 height 0
click at [217, 71] on button "Remove" at bounding box center [200, 66] width 33 height 10
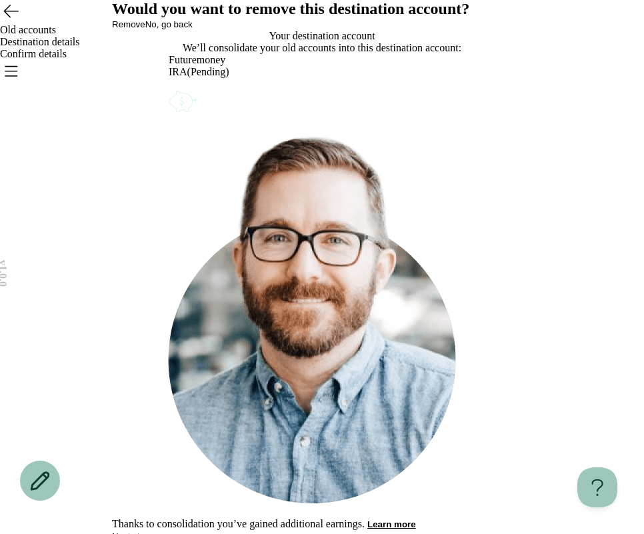
click at [145, 29] on button "Remove" at bounding box center [128, 24] width 33 height 10
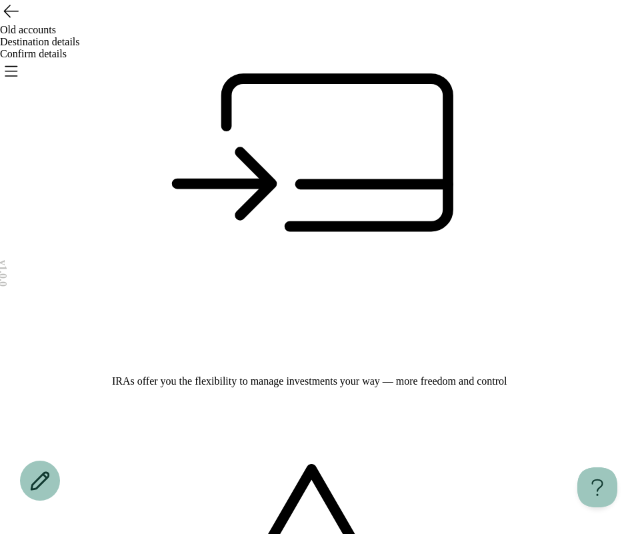
scroll to position [180, 0]
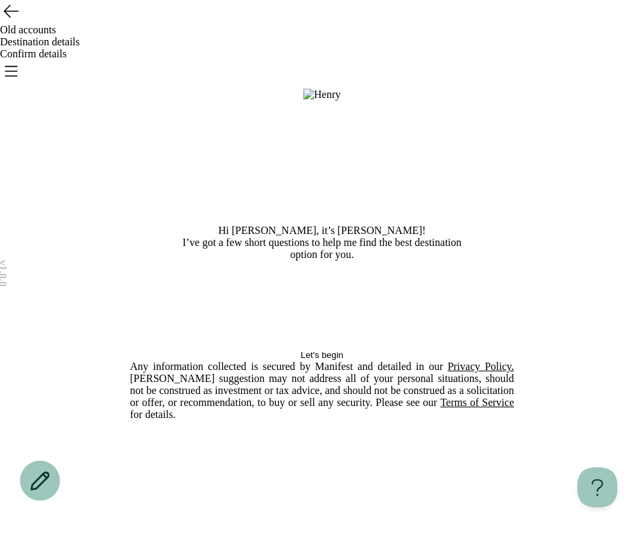
click at [394, 360] on button "Let's begin" at bounding box center [322, 355] width 384 height 10
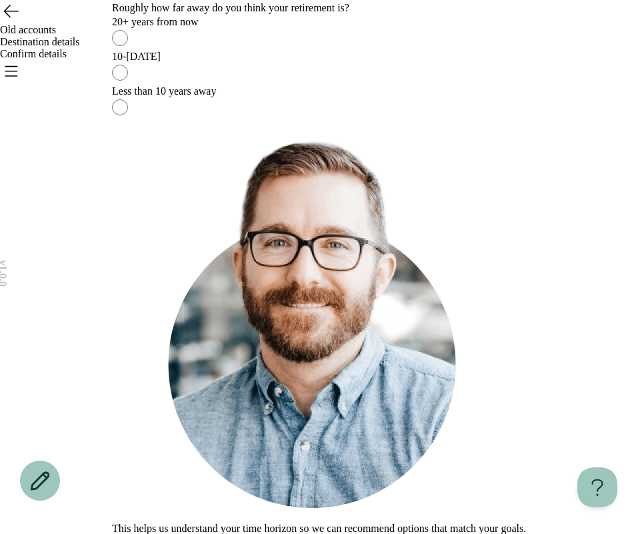
click at [166, 28] on div "20+ years from now" at bounding box center [322, 22] width 420 height 12
click at [147, 534] on button "Continue" at bounding box center [129, 541] width 35 height 10
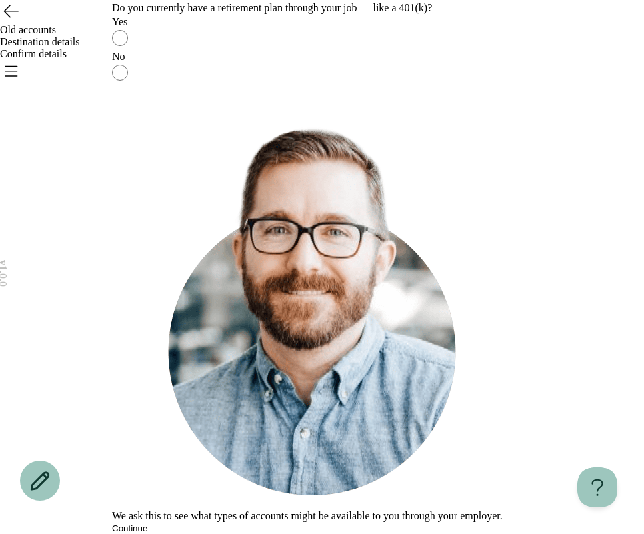
click at [311, 51] on label "Yes" at bounding box center [322, 33] width 420 height 35
click at [147, 524] on button "Continue" at bounding box center [129, 529] width 35 height 10
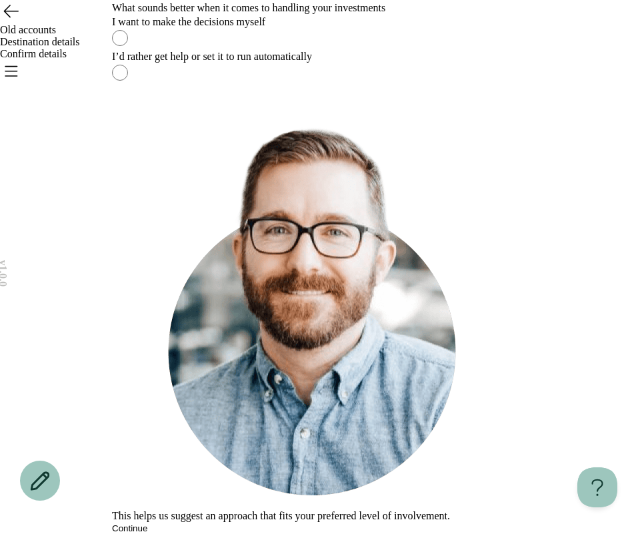
click at [391, 51] on label "I want to make the decisions myself" at bounding box center [322, 33] width 420 height 35
click at [147, 524] on button "Continue" at bounding box center [129, 529] width 35 height 10
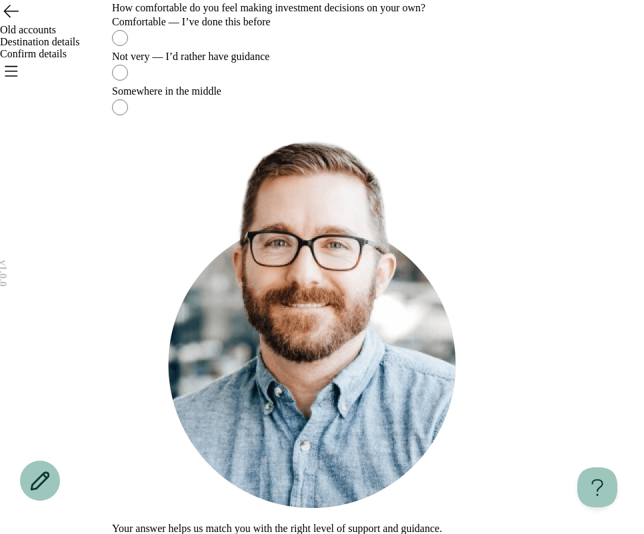
click at [379, 28] on div "Comfortable — I’ve done this before" at bounding box center [322, 22] width 420 height 12
click at [147, 534] on span "Continue" at bounding box center [129, 541] width 35 height 10
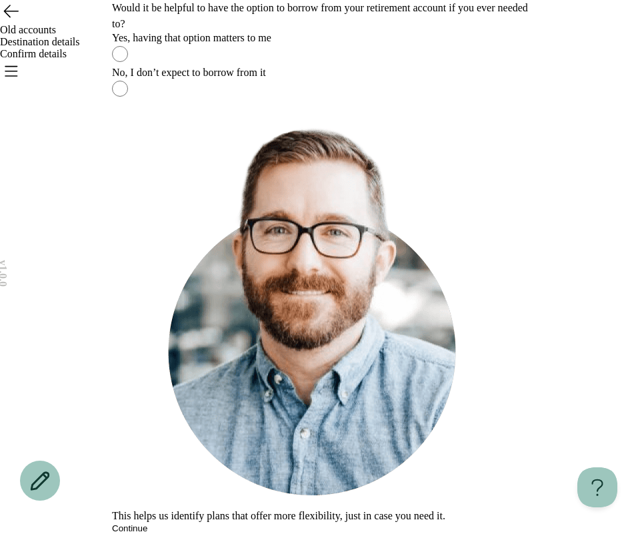
click at [406, 44] on div "Yes, having that option matters to me" at bounding box center [322, 38] width 420 height 12
click at [147, 524] on span "Continue" at bounding box center [129, 529] width 35 height 10
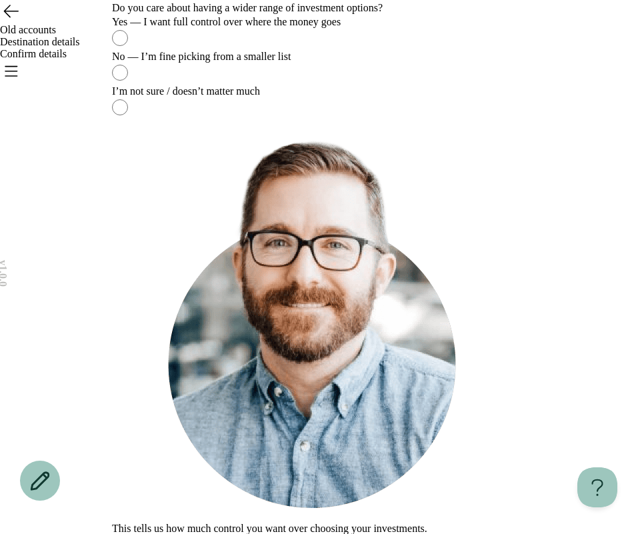
click at [426, 28] on div "Yes — I want full control over where the money goes" at bounding box center [322, 22] width 420 height 12
click at [147, 534] on button "Continue" at bounding box center [129, 541] width 35 height 10
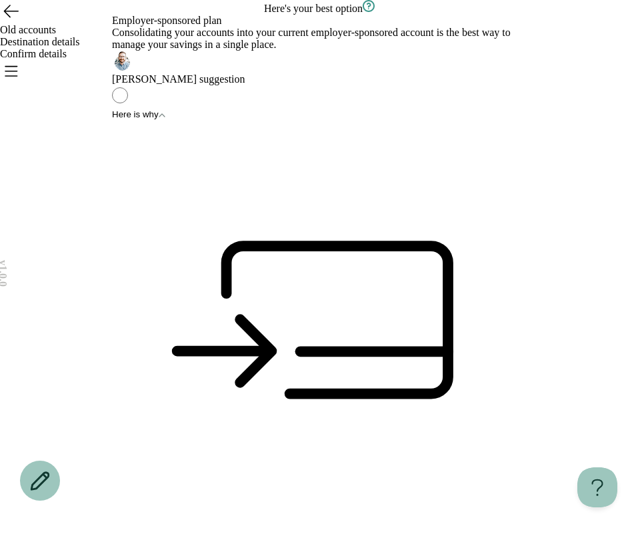
click at [469, 85] on div "Employer-sponsored plan Consolidating your accounts into your current employer-…" at bounding box center [322, 50] width 420 height 71
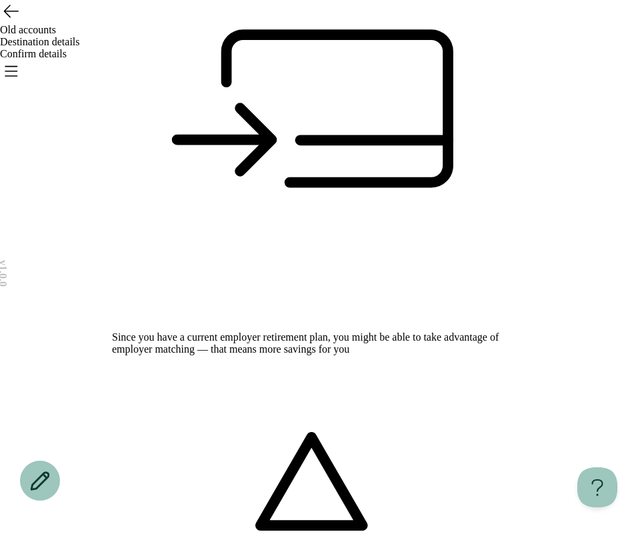
scroll to position [213, 0]
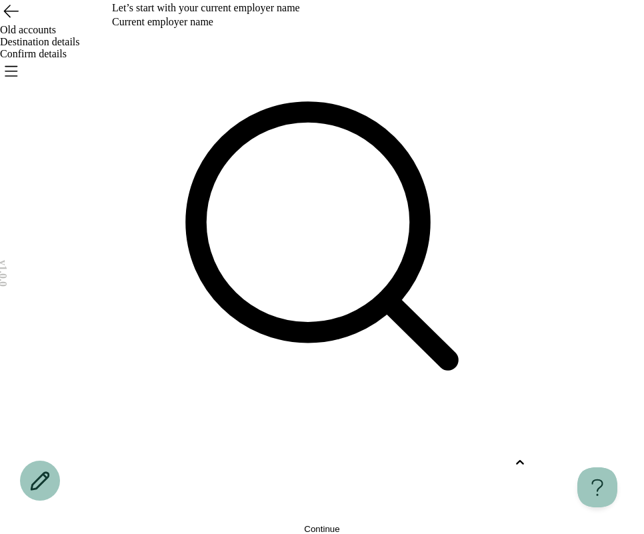
click at [321, 457] on div at bounding box center [310, 463] width 396 height 12
click at [273, 520] on p "Hajoca Corporation" at bounding box center [295, 526] width 396 height 12
type input "****"
click at [312, 524] on span "Continue" at bounding box center [321, 529] width 35 height 10
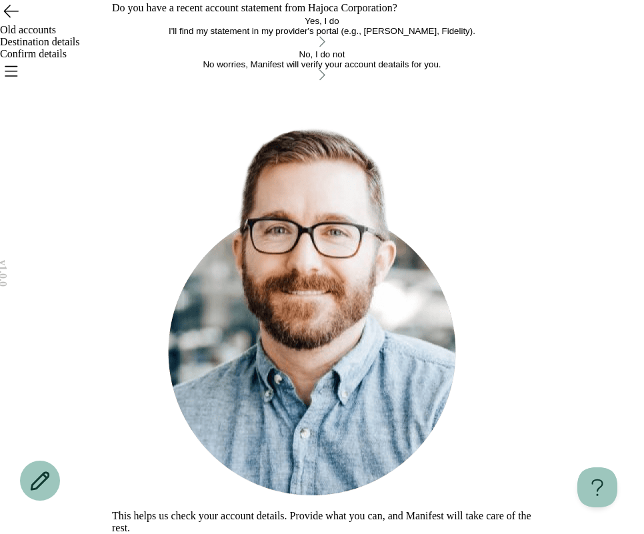
click at [359, 36] on div "I'll find my statement in my provider's portal (e.g., [PERSON_NAME], Fidelity)." at bounding box center [322, 31] width 420 height 10
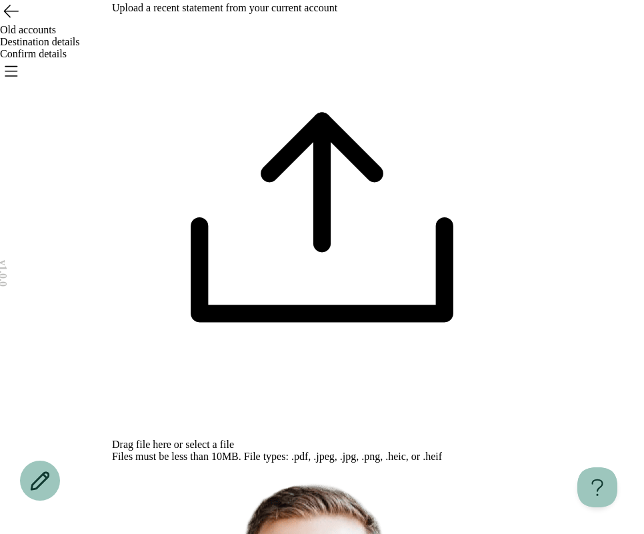
click at [234, 439] on span "select a file" at bounding box center [209, 444] width 49 height 11
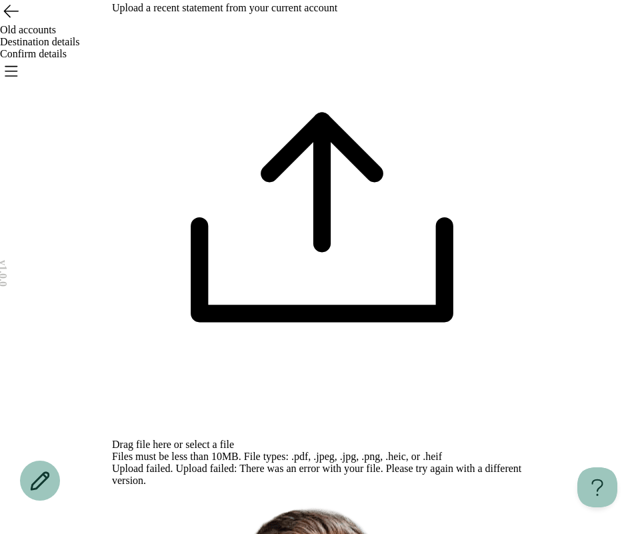
click at [512, 266] on div "Drag file here or select a file Files must be less than 10MB. File types: .pdf,…" at bounding box center [322, 239] width 420 height 447
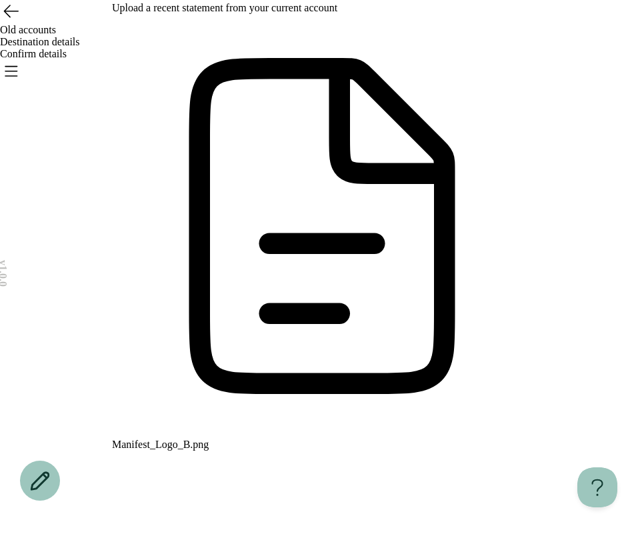
click at [17, 67] on icon "Open menu" at bounding box center [11, 71] width 12 height 9
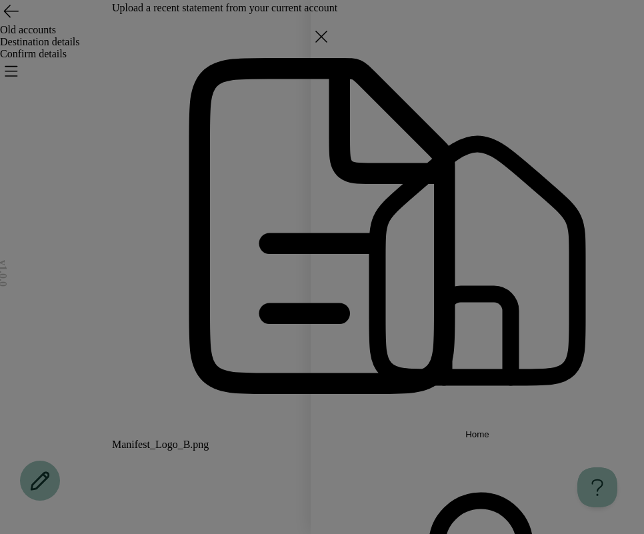
click at [490, 430] on span "Home" at bounding box center [478, 435] width 24 height 10
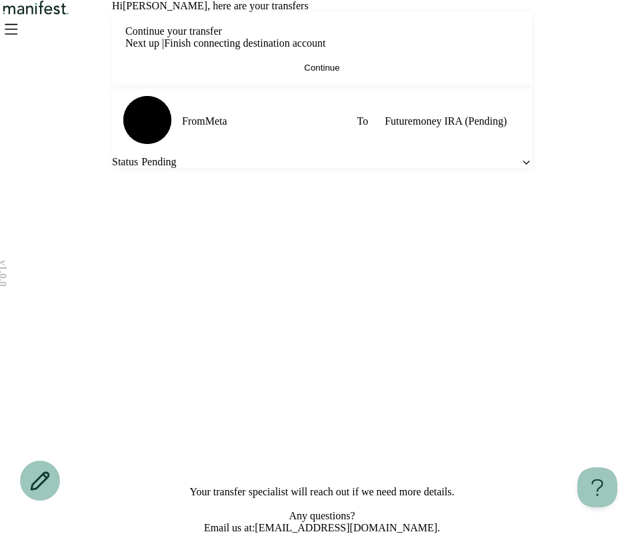
click at [304, 73] on span "Continue" at bounding box center [321, 68] width 35 height 10
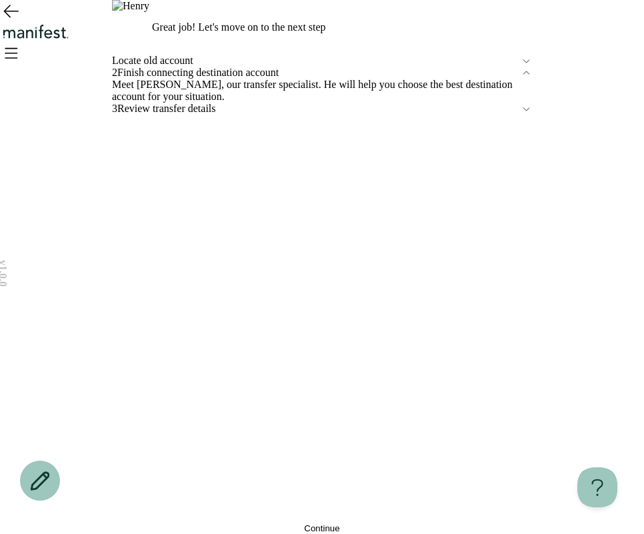
click at [181, 115] on span "Review transfer details" at bounding box center [319, 109] width 404 height 12
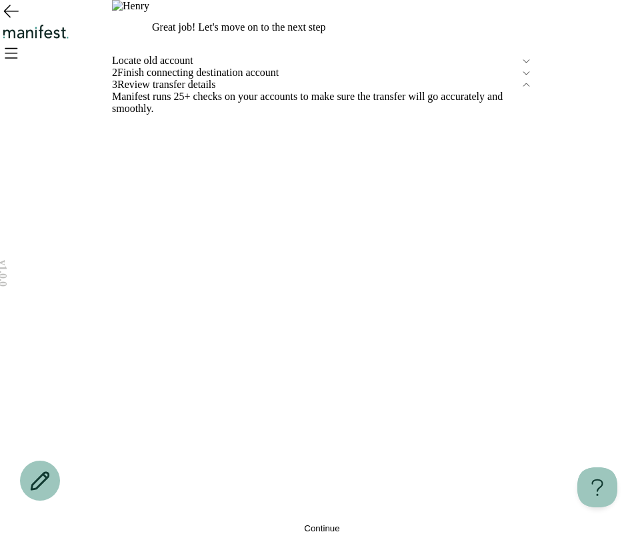
click at [215, 524] on button "Continue" at bounding box center [322, 529] width 420 height 10
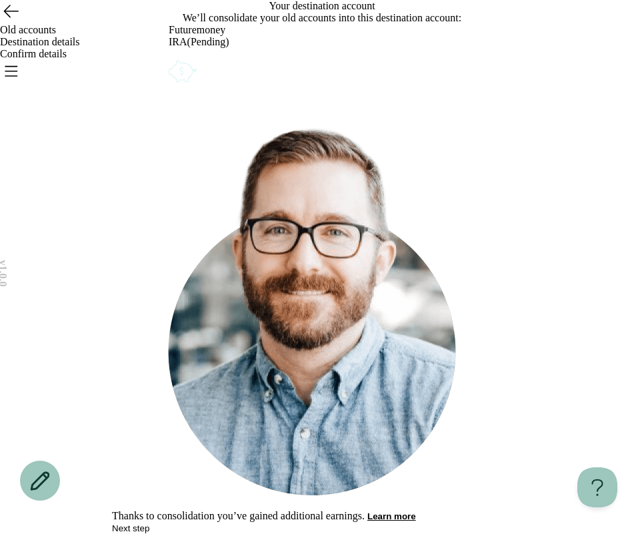
click at [149, 524] on button "Next step" at bounding box center [130, 529] width 37 height 10
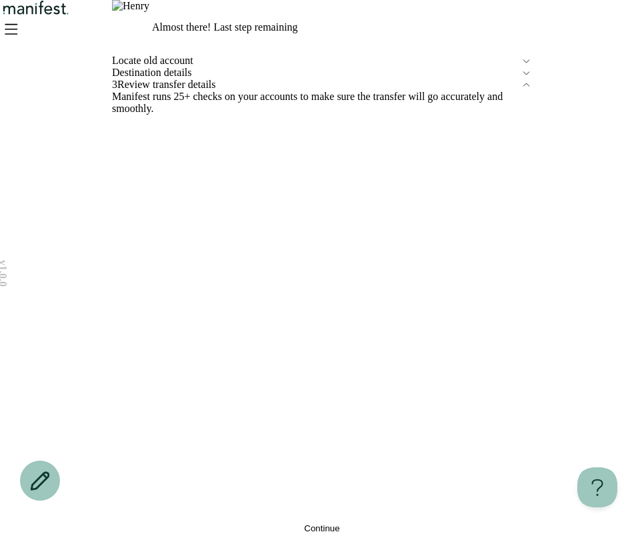
click at [307, 524] on button "Continue" at bounding box center [322, 529] width 420 height 10
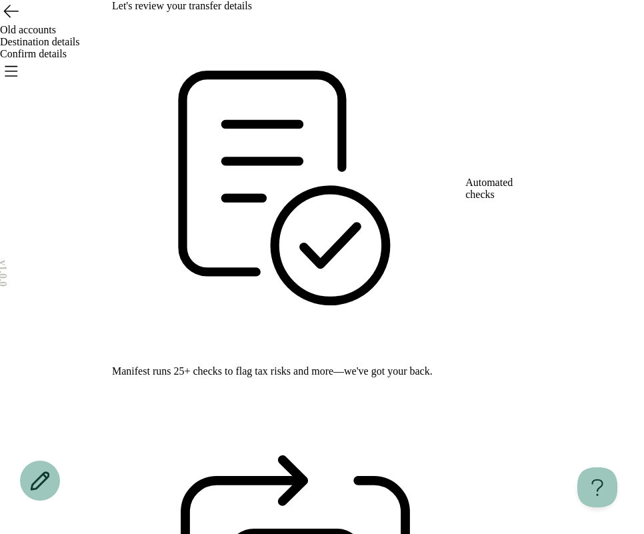
click at [21, 60] on icon "Open menu" at bounding box center [10, 70] width 21 height 21
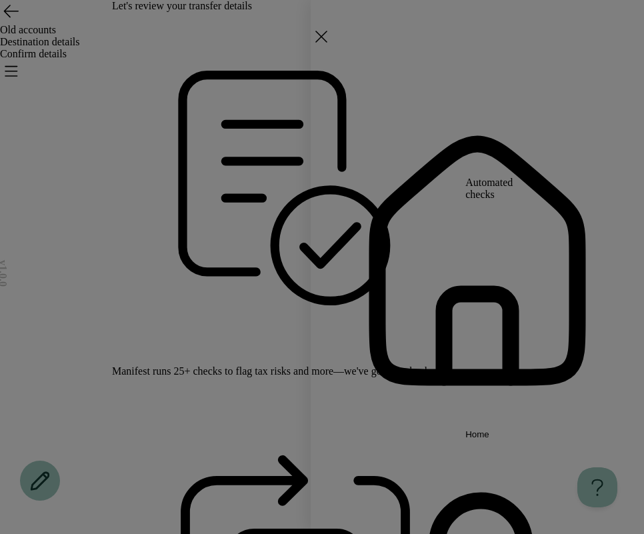
click at [214, 189] on div "Home Settings Sign out" at bounding box center [322, 267] width 644 height 534
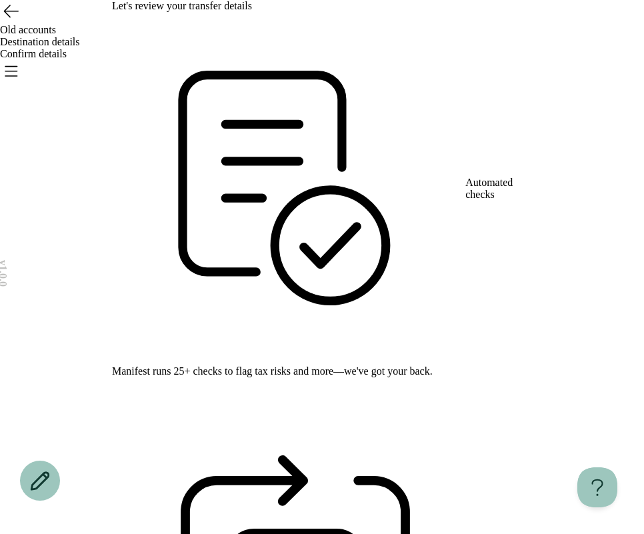
click at [17, 67] on icon "Open menu" at bounding box center [11, 71] width 12 height 9
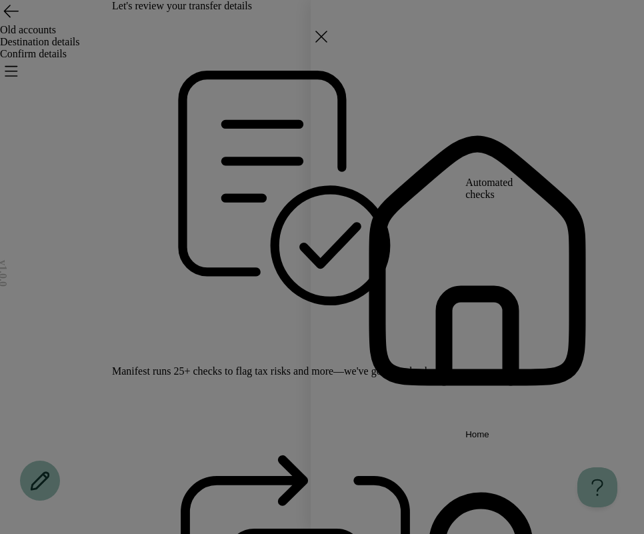
click at [490, 430] on span "Home" at bounding box center [478, 435] width 24 height 10
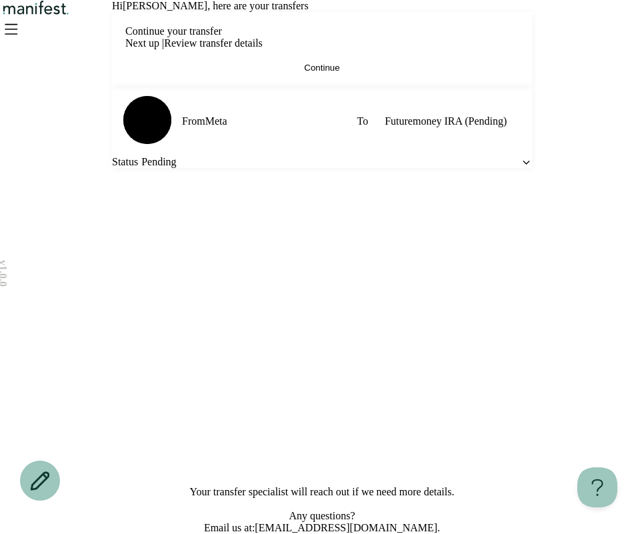
scroll to position [37, 0]
click at [323, 73] on button "Continue" at bounding box center [322, 68] width 394 height 10
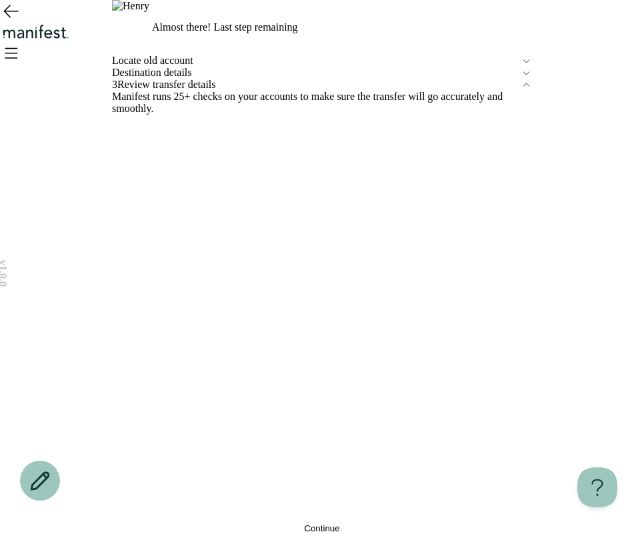
click at [205, 67] on div "Locate old account" at bounding box center [322, 61] width 420 height 12
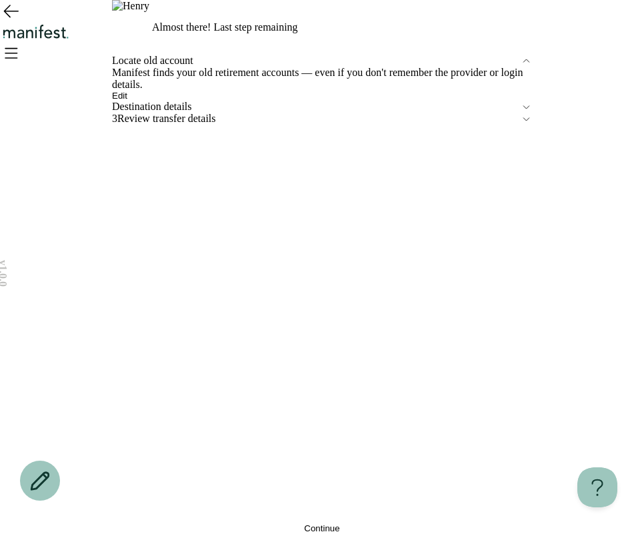
click at [127, 101] on button "Edit" at bounding box center [119, 96] width 15 height 10
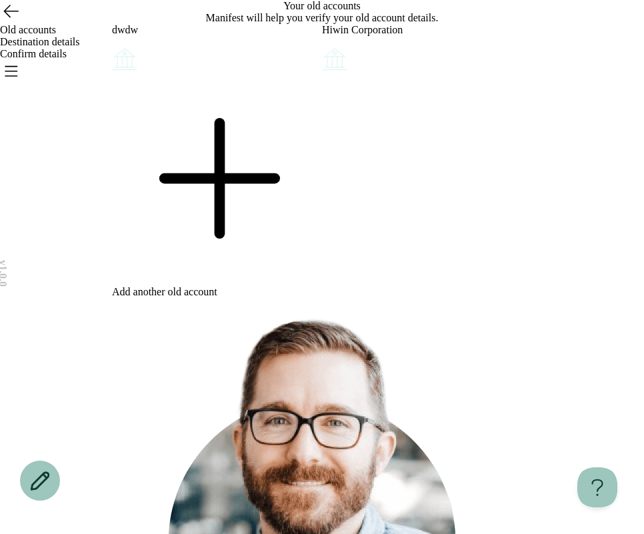
click at [112, 45] on icon "Account options" at bounding box center [112, 45] width 0 height 0
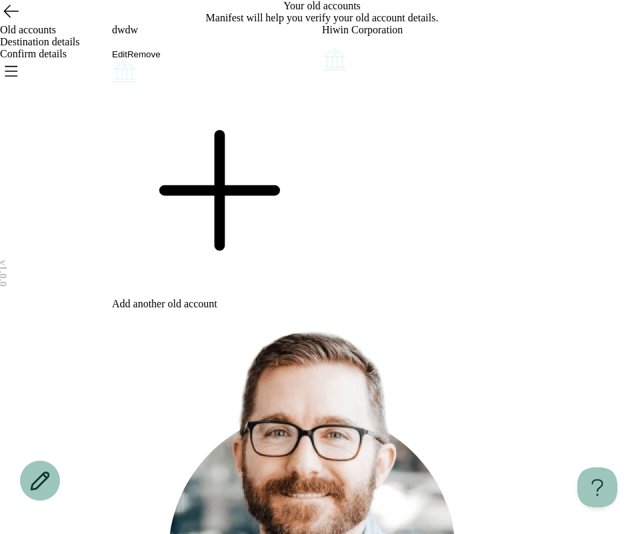
click at [161, 59] on button "Remove" at bounding box center [143, 54] width 33 height 10
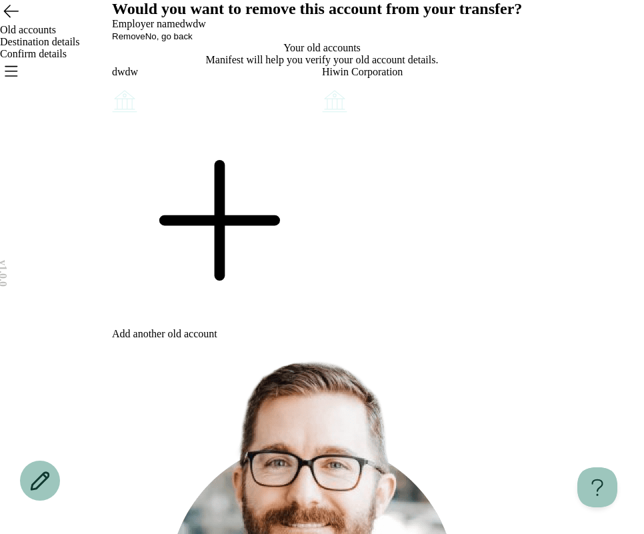
click at [145, 41] on button "Remove" at bounding box center [128, 36] width 33 height 10
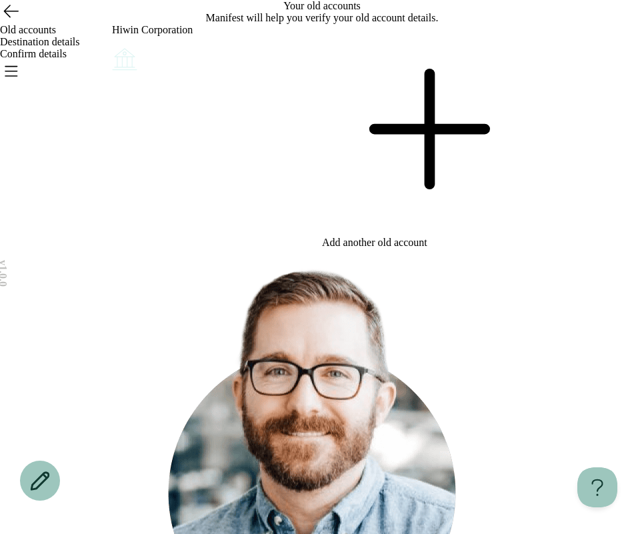
click at [112, 45] on icon "Account options" at bounding box center [112, 45] width 0 height 0
click at [161, 59] on button "Remove" at bounding box center [143, 54] width 33 height 10
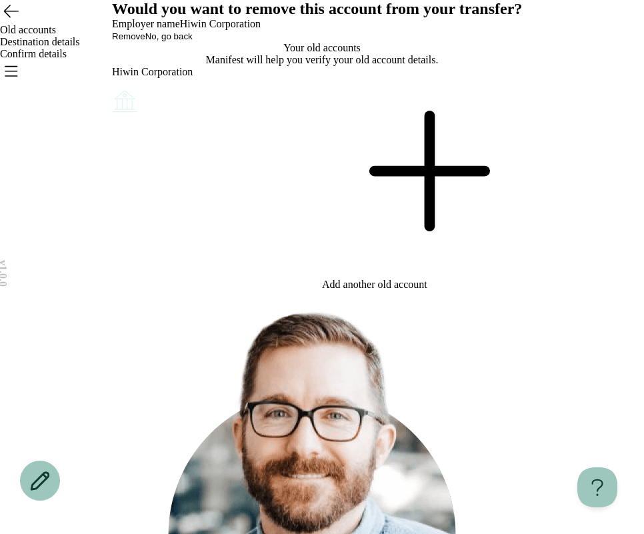
click at [273, 42] on div "Remove No, go back" at bounding box center [322, 36] width 420 height 12
click at [145, 41] on button "Remove" at bounding box center [128, 36] width 33 height 10
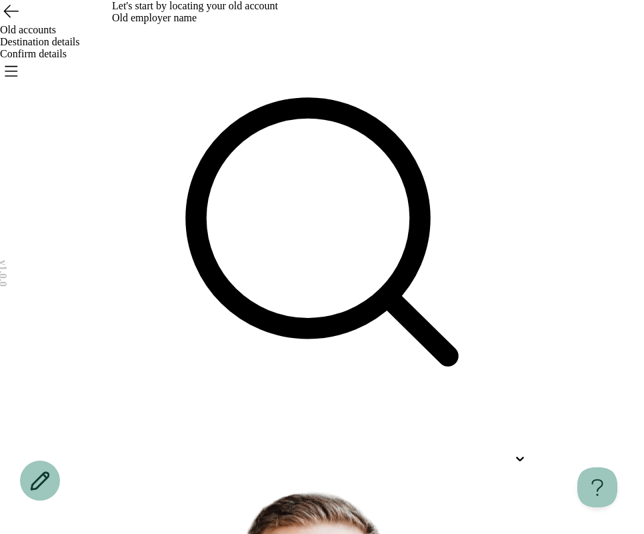
click at [21, 60] on icon "Open menu" at bounding box center [10, 70] width 21 height 21
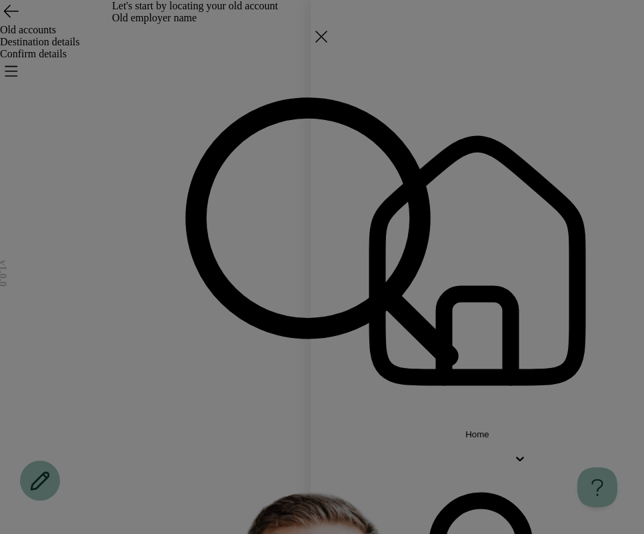
click at [490, 430] on span "Home" at bounding box center [478, 435] width 24 height 10
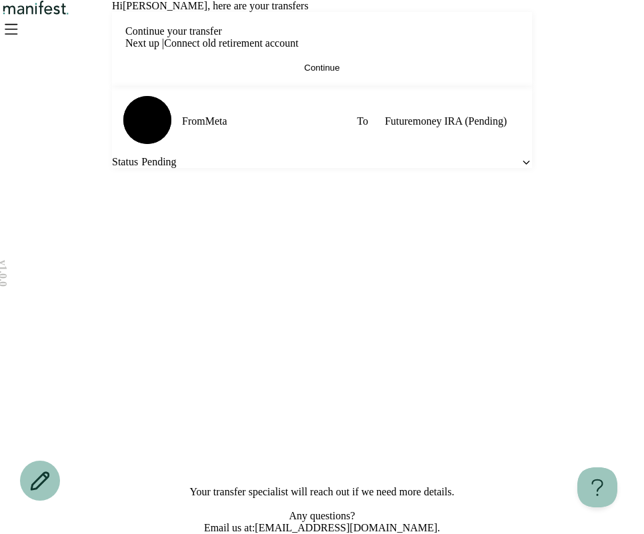
click at [356, 73] on button "Continue" at bounding box center [322, 68] width 394 height 10
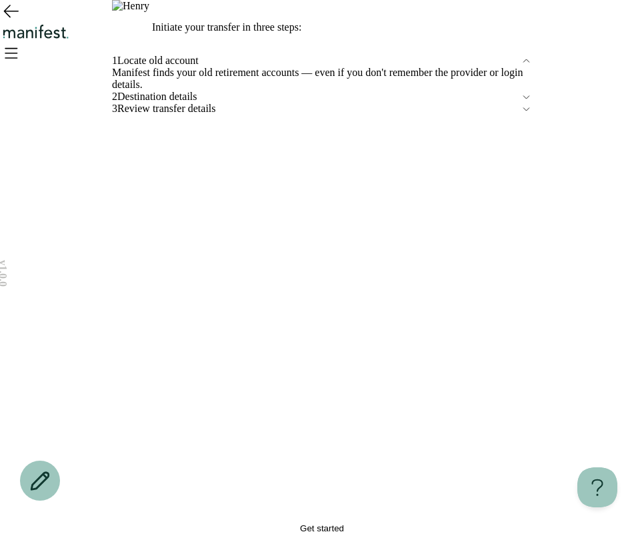
click at [284, 524] on button "Get started" at bounding box center [322, 529] width 420 height 10
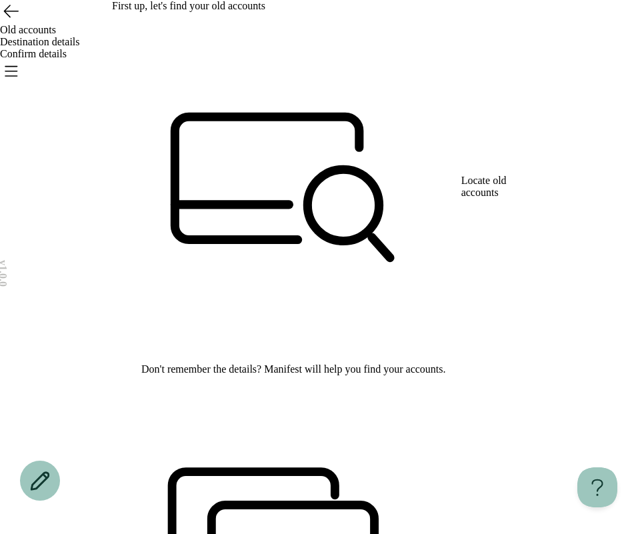
click at [18, 17] on icon "Go back" at bounding box center [11, 11] width 14 height 12
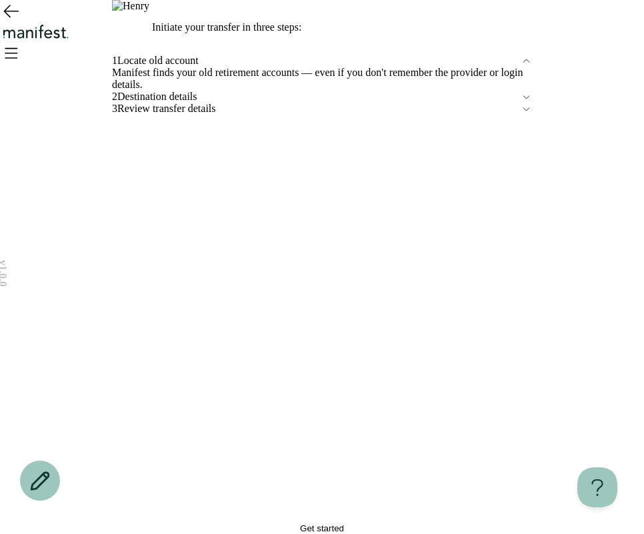
click at [21, 42] on icon "Open menu" at bounding box center [10, 52] width 21 height 21
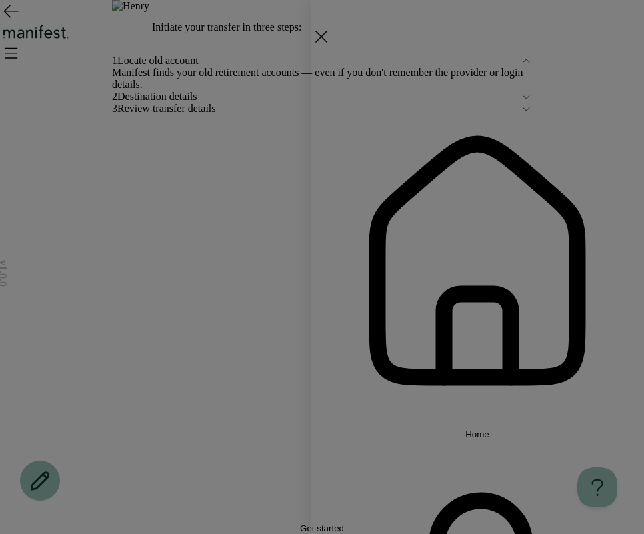
click at [490, 430] on span "Home" at bounding box center [478, 435] width 24 height 10
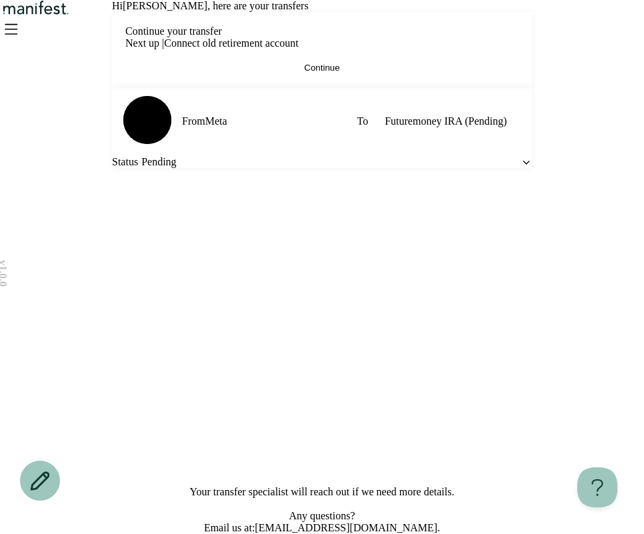
click at [277, 73] on button "Continue" at bounding box center [322, 68] width 394 height 10
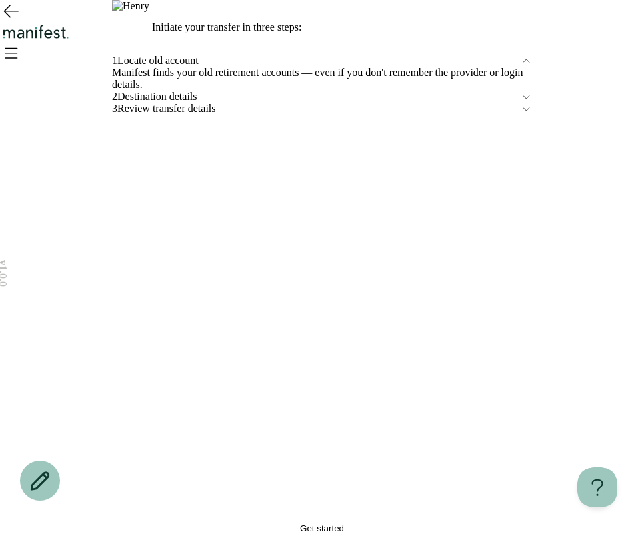
click at [217, 115] on div "3 Review transfer details" at bounding box center [322, 109] width 420 height 12
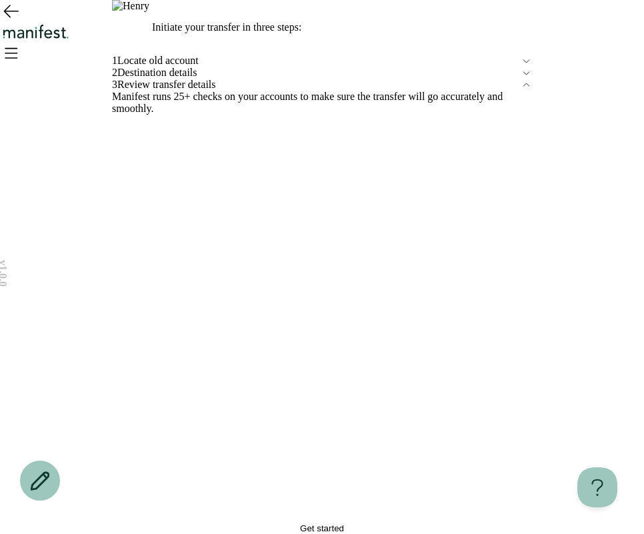
click at [251, 480] on div "Initiate your transfer in three steps: 1 Locate old account 2 Destination detai…" at bounding box center [322, 267] width 420 height 534
click at [195, 67] on span "Locate old account" at bounding box center [319, 61] width 404 height 12
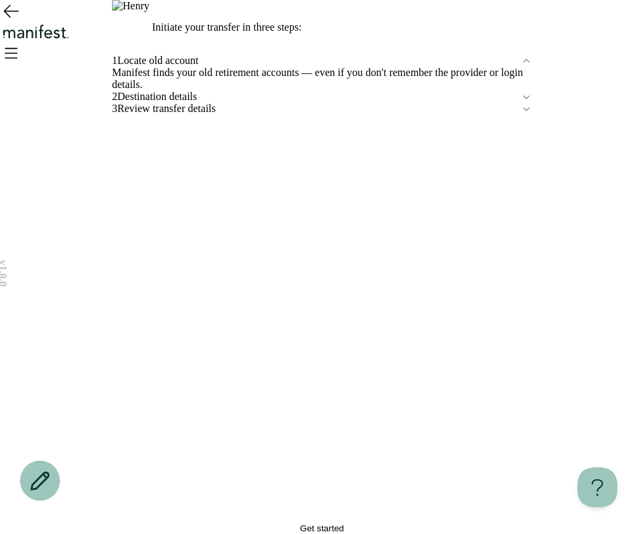
click at [260, 524] on button "Get started" at bounding box center [322, 529] width 420 height 10
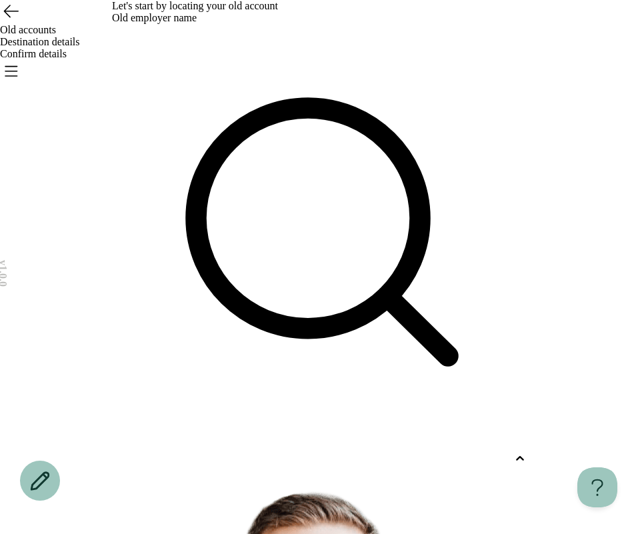
click at [267, 453] on div at bounding box center [310, 459] width 396 height 12
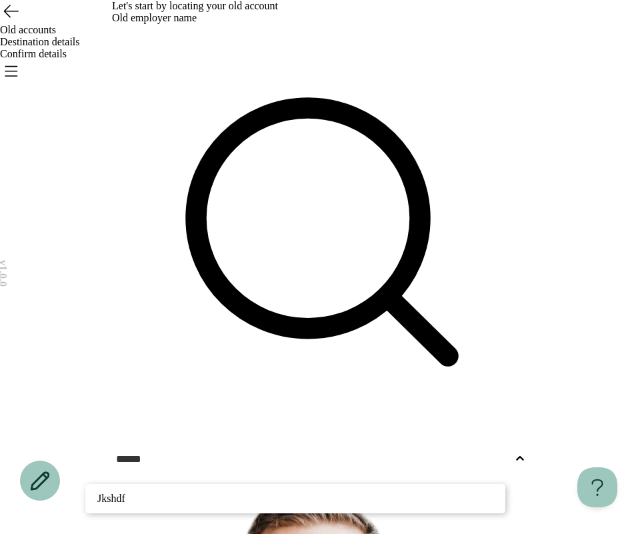
click at [247, 491] on p "Jkshdf" at bounding box center [295, 499] width 396 height 16
type input "******"
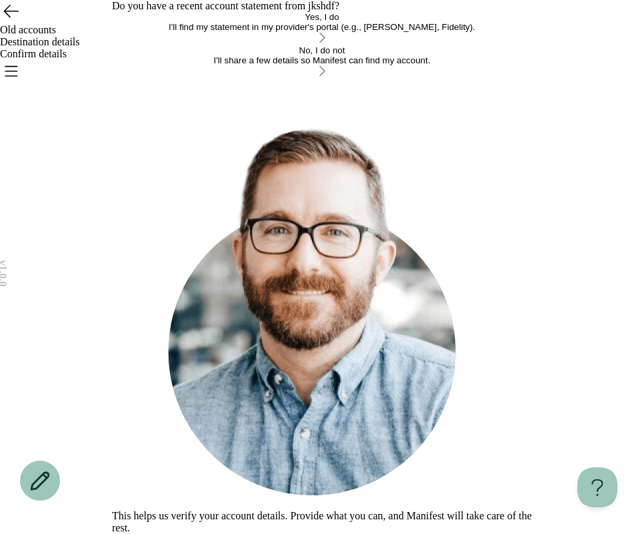
click at [321, 22] on div "Yes, I do" at bounding box center [322, 17] width 420 height 10
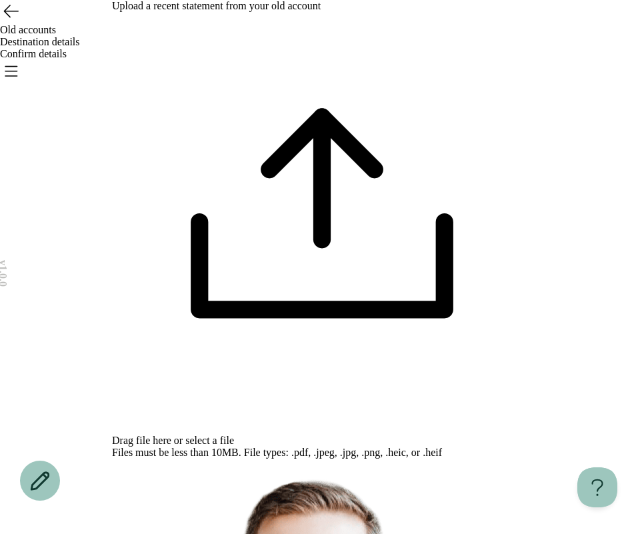
click at [21, 21] on icon "Go back" at bounding box center [10, 10] width 21 height 21
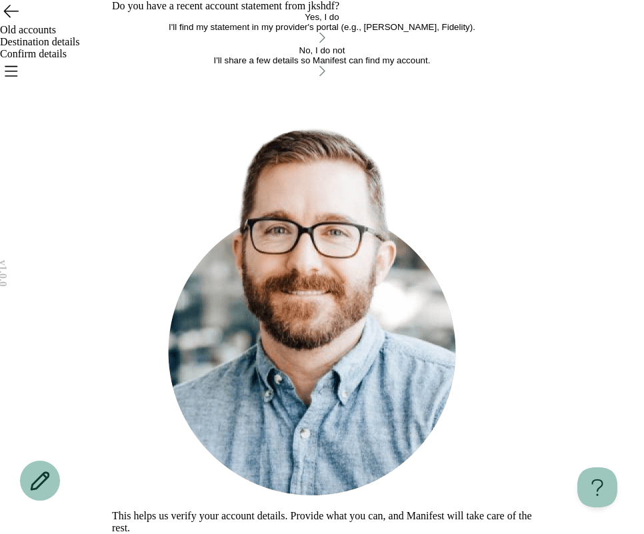
click at [245, 79] on button "No, I do not I'll share a few details so Manifest can find my account." at bounding box center [322, 61] width 420 height 33
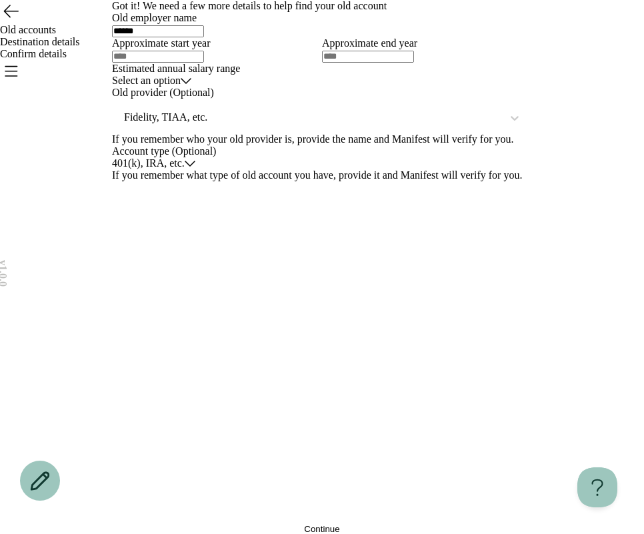
click at [211, 63] on div at bounding box center [217, 55] width 210 height 13
click at [204, 63] on input "text" at bounding box center [158, 57] width 92 height 12
type input "****"
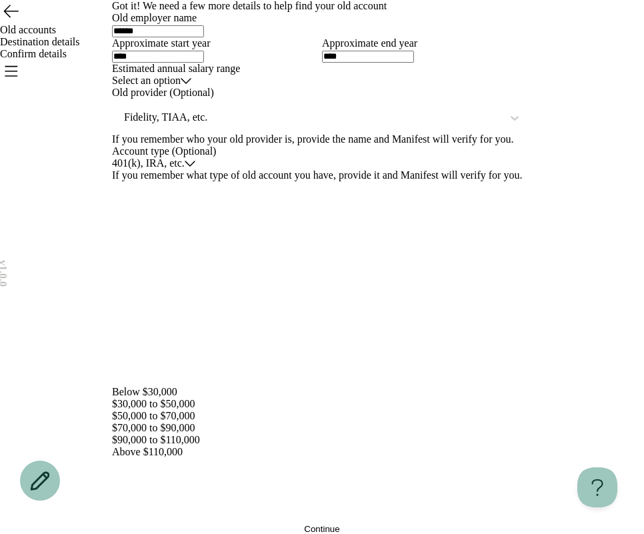
click at [227, 380] on html "v 1.0.0 Old accounts Destination details Confirm details Your changes are unsav…" at bounding box center [322, 267] width 644 height 534
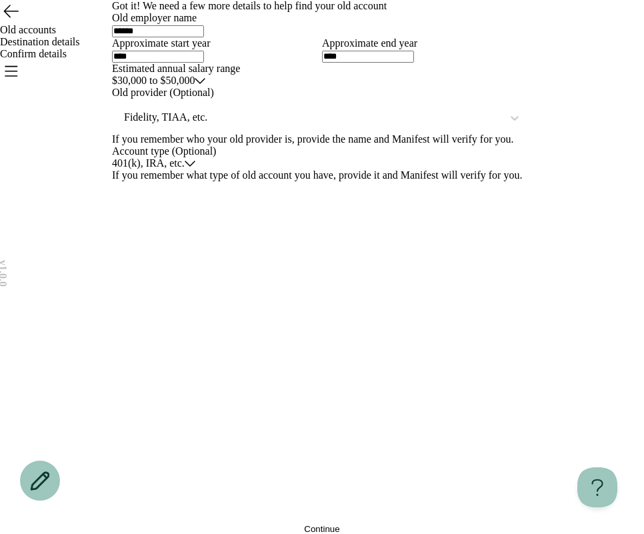
scroll to position [145, 0]
click at [279, 524] on button "Continue" at bounding box center [322, 529] width 420 height 10
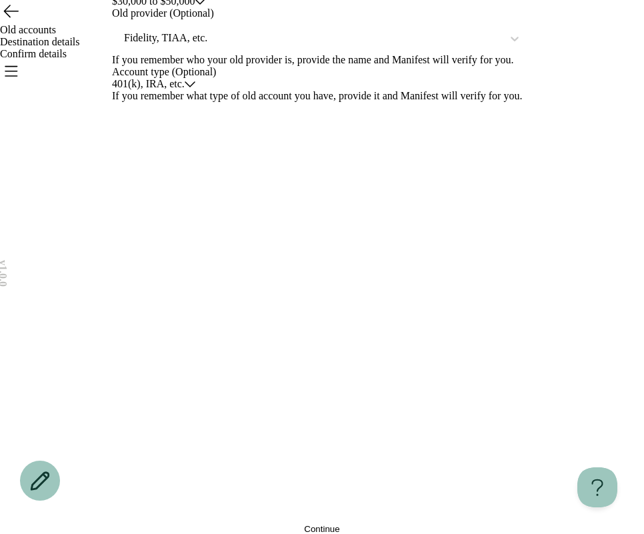
scroll to position [0, 0]
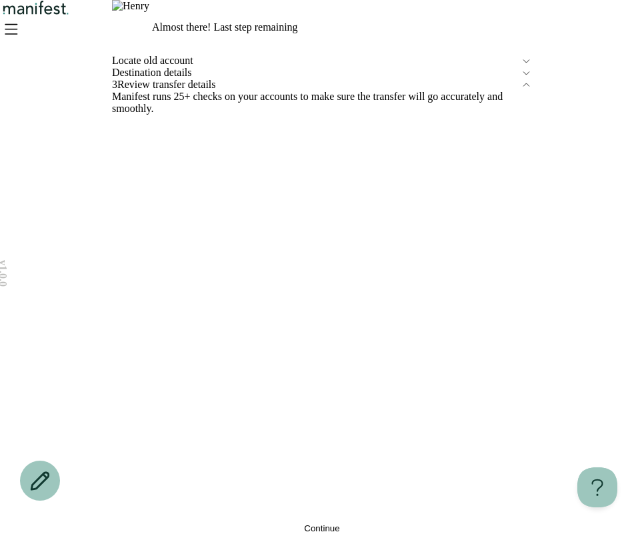
click at [279, 524] on button "Continue" at bounding box center [322, 529] width 420 height 10
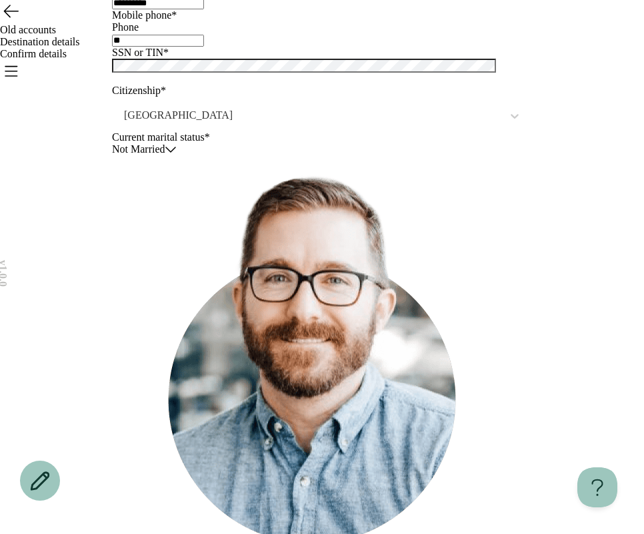
scroll to position [67, 0]
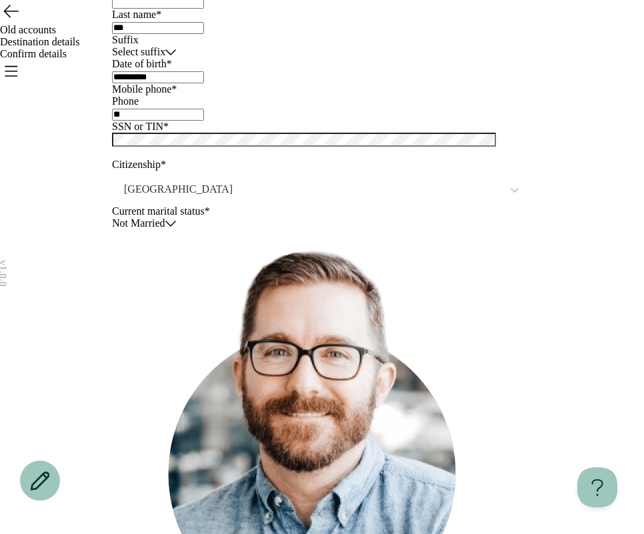
click at [204, 121] on input "**" at bounding box center [158, 115] width 92 height 12
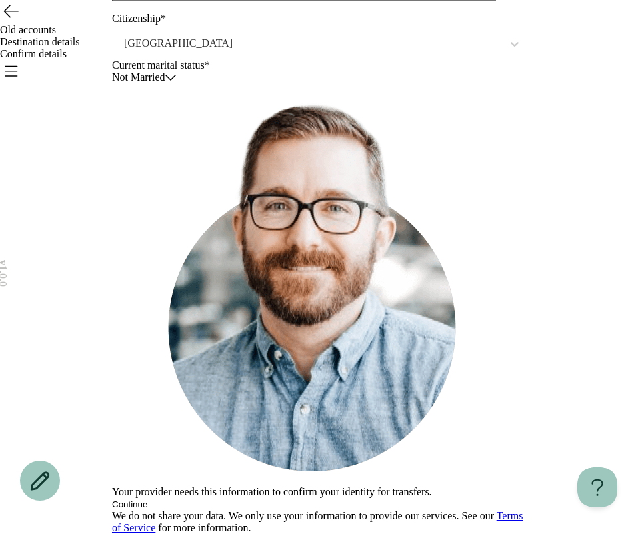
scroll to position [387, 0]
type input "**********"
click at [200, 383] on div "Your provider needs this information to confirm your identity for transfers. Co…" at bounding box center [322, 308] width 420 height 451
click at [200, 382] on div "Your provider needs this information to confirm your identity for transfers. Co…" at bounding box center [322, 308] width 420 height 451
click at [147, 500] on button "Continue" at bounding box center [129, 505] width 35 height 10
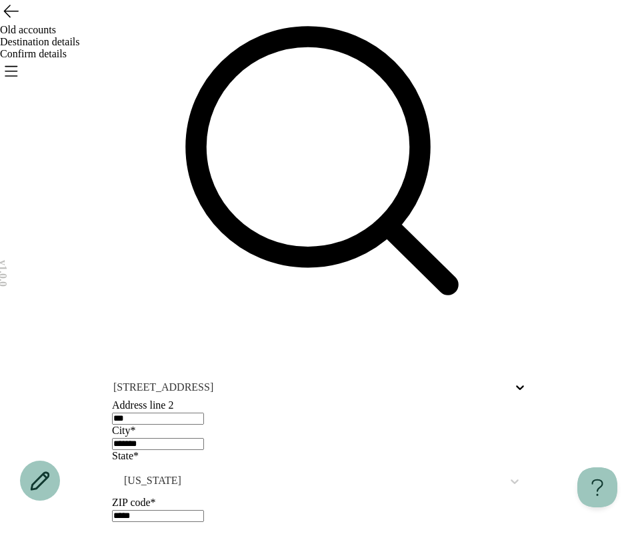
scroll to position [108, 0]
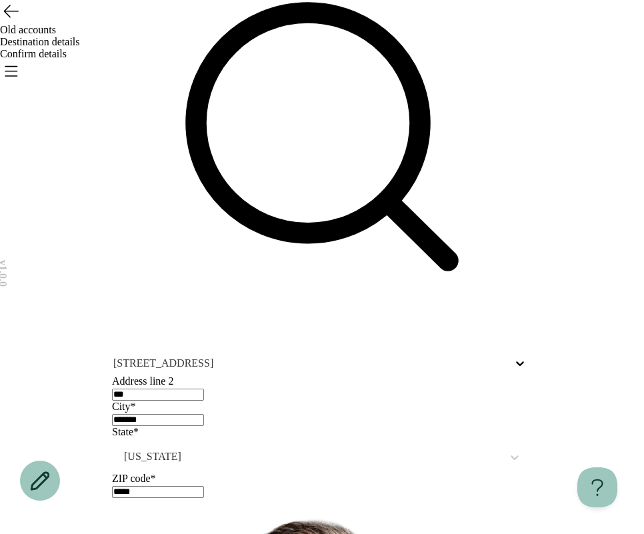
click at [175, 486] on input "*****" at bounding box center [158, 492] width 92 height 12
type input "**********"
click at [200, 346] on div "**********" at bounding box center [322, 420] width 420 height 1057
drag, startPoint x: 218, startPoint y: 313, endPoint x: 36, endPoint y: 309, distance: 182.1
click at [36, 309] on div "**********" at bounding box center [322, 420] width 644 height 1057
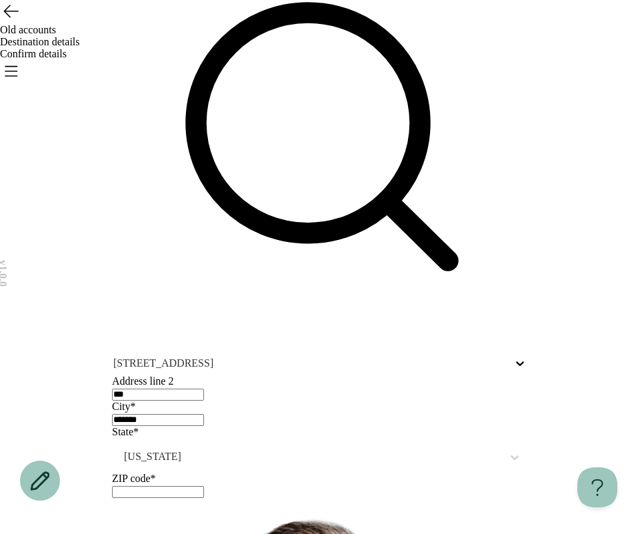
click at [287, 341] on div "What's your mailing address? Address line 1* [STREET_ADDRESS] Address line 2 **…" at bounding box center [322, 420] width 420 height 1057
click at [204, 486] on input "text" at bounding box center [158, 492] width 92 height 12
click at [218, 363] on div "What's your mailing address? Address line 1* [STREET_ADDRESS] Address line 2 **…" at bounding box center [322, 420] width 420 height 1057
click at [283, 485] on div at bounding box center [322, 491] width 420 height 13
click at [275, 485] on div at bounding box center [322, 491] width 420 height 13
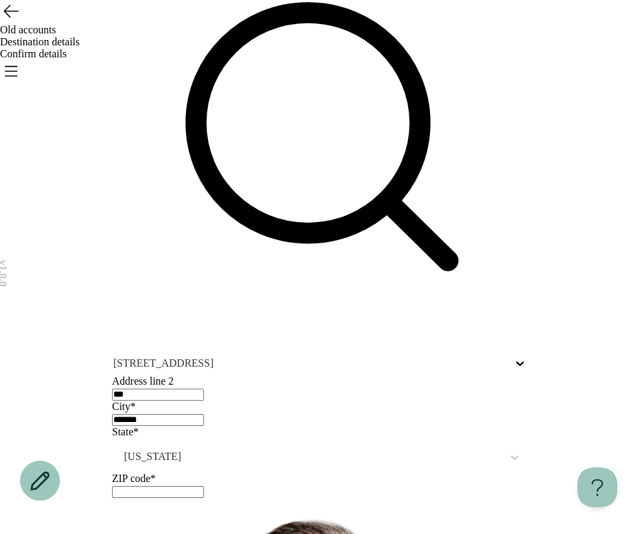
click at [204, 486] on input "text" at bounding box center [158, 492] width 92 height 12
click at [306, 369] on div "**********" at bounding box center [322, 420] width 420 height 1057
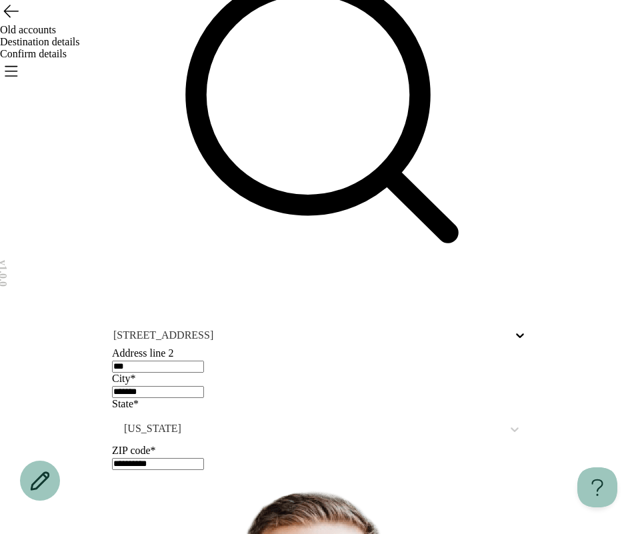
scroll to position [155, 0]
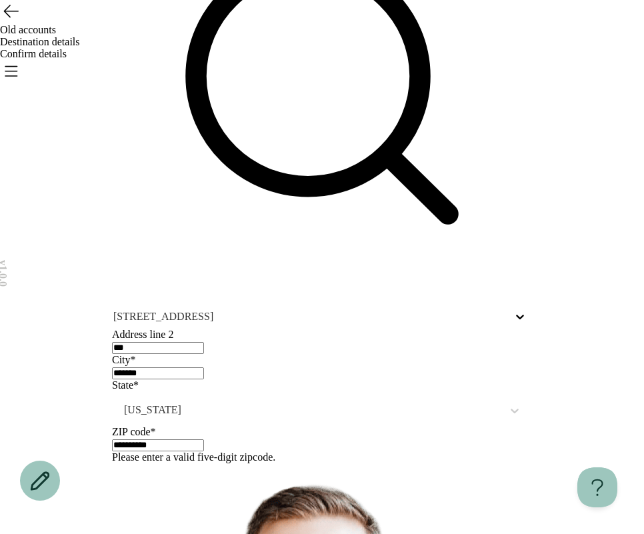
click at [204, 440] on input "**********" at bounding box center [158, 446] width 92 height 12
type input "*****"
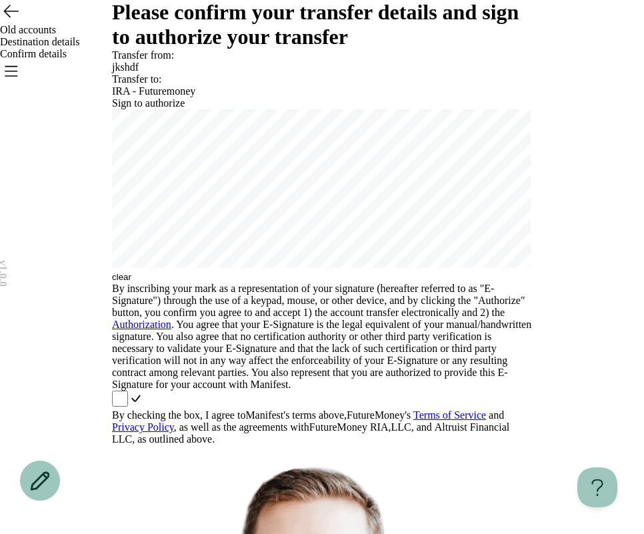
drag, startPoint x: 39, startPoint y: 35, endPoint x: 47, endPoint y: 45, distance: 13.3
click at [21, 21] on icon "Go back" at bounding box center [10, 10] width 21 height 21
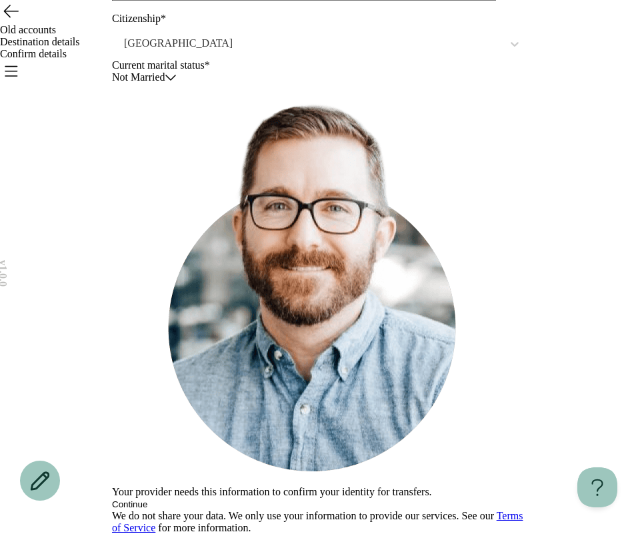
scroll to position [387, 0]
